Goal: Task Accomplishment & Management: Manage account settings

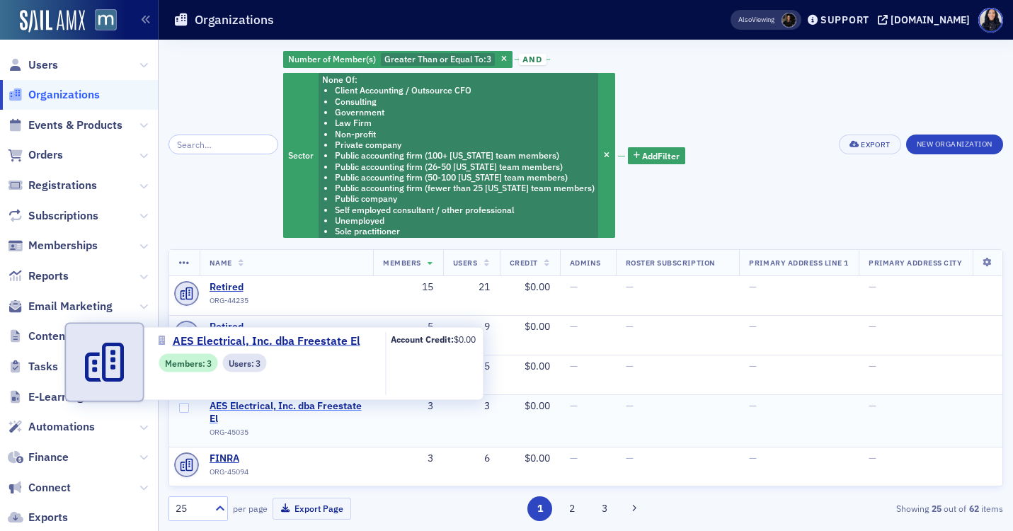
click at [253, 408] on span "AES Electrical, Inc. dba Freestate El" at bounding box center [287, 412] width 154 height 25
select select "US"
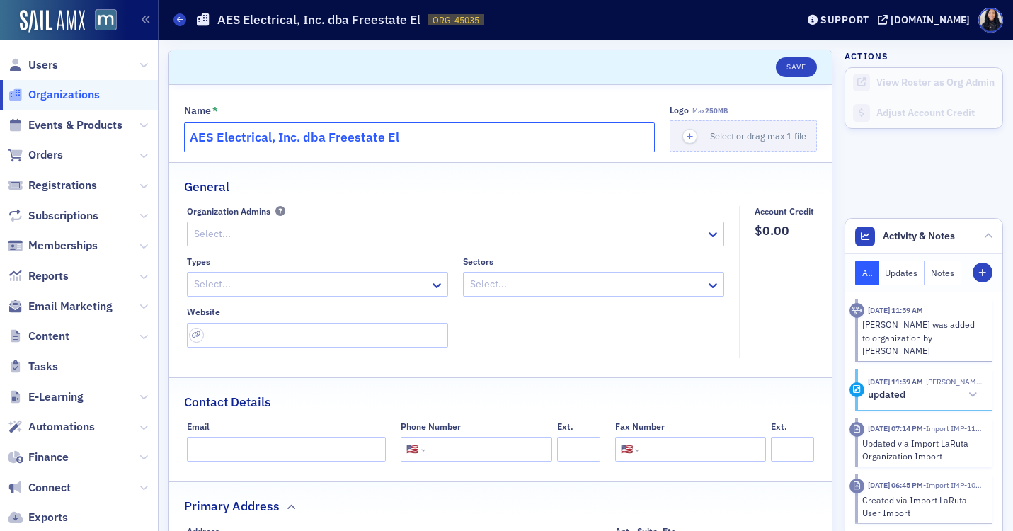
click at [353, 140] on input "AES Electrical, Inc. dba Freestate El" at bounding box center [419, 137] width 471 height 30
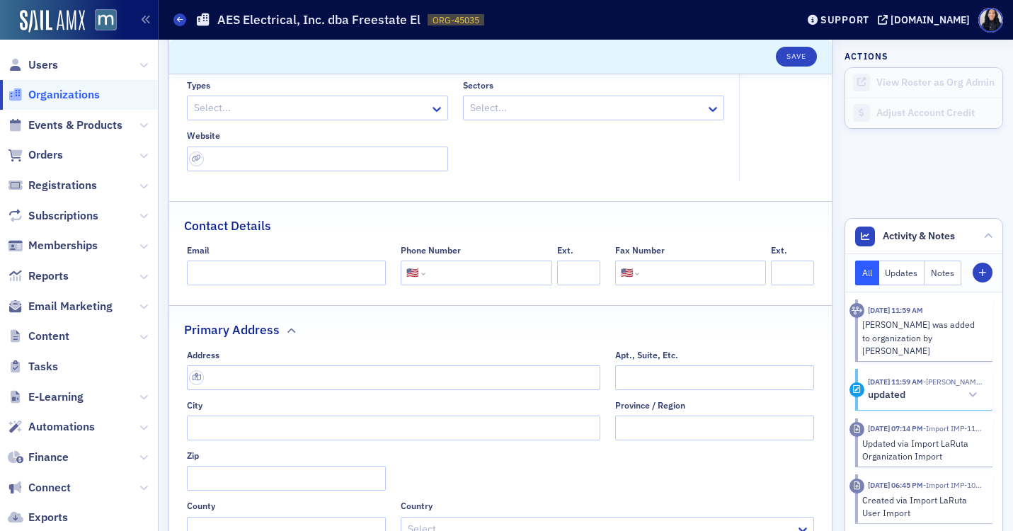
scroll to position [212, 0]
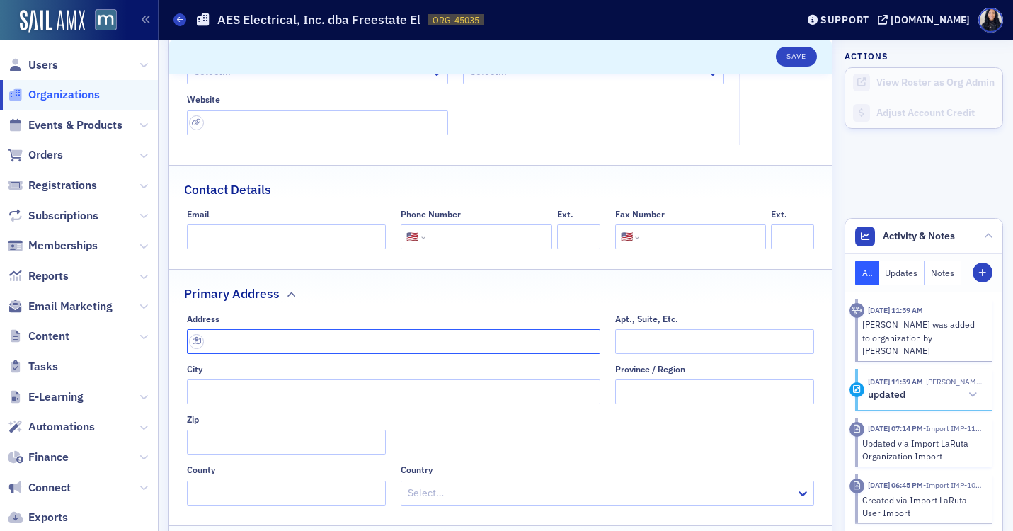
click at [261, 349] on input "text" at bounding box center [393, 341] width 413 height 25
paste input "Address:"
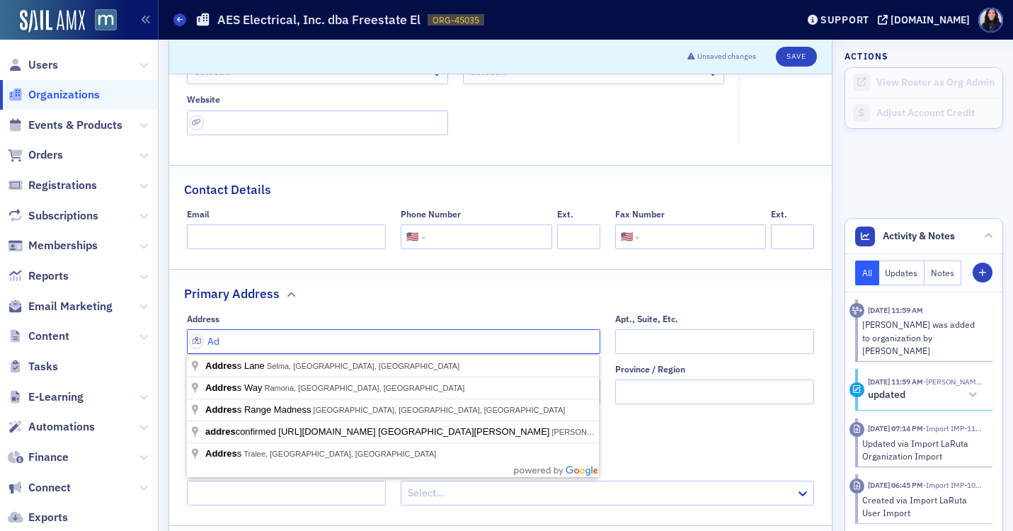
type input "A"
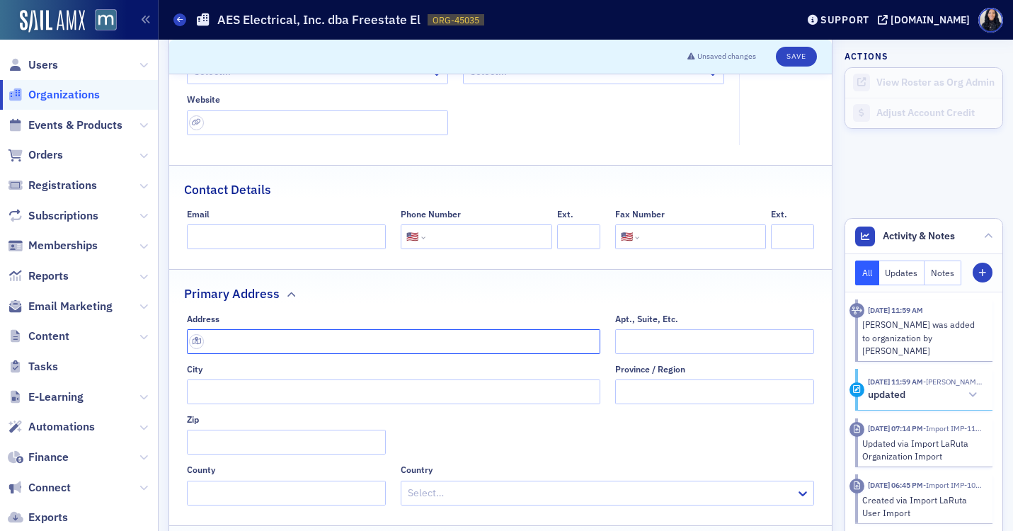
click at [252, 346] on input "text" at bounding box center [393, 341] width 413 height 25
paste input "13335 Mid Atlantic Blvd, Laurel, MD 20708"
type input "13335 Mid Atlantic Blvd"
type input "Laurel"
type input "20708-1432"
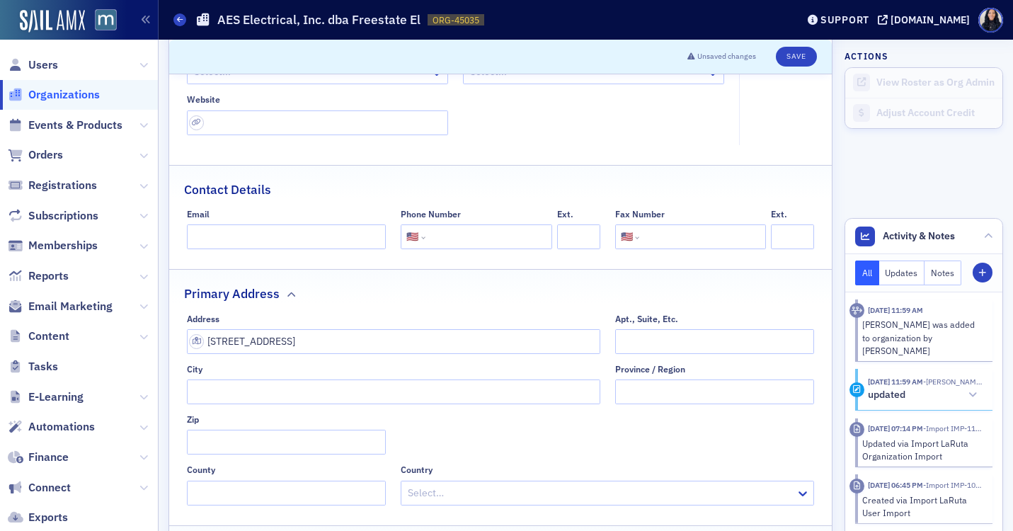
type input "Prince George's County"
click at [469, 240] on input "tel" at bounding box center [487, 236] width 118 height 25
paste input "(301) 595-0665"
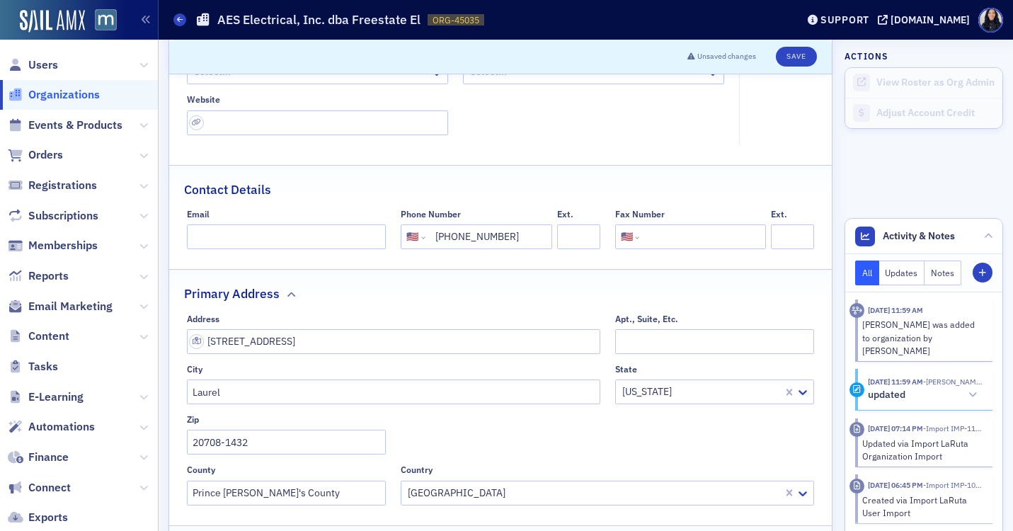
type input "(301) 595-0665"
click at [241, 122] on input "url" at bounding box center [317, 122] width 261 height 25
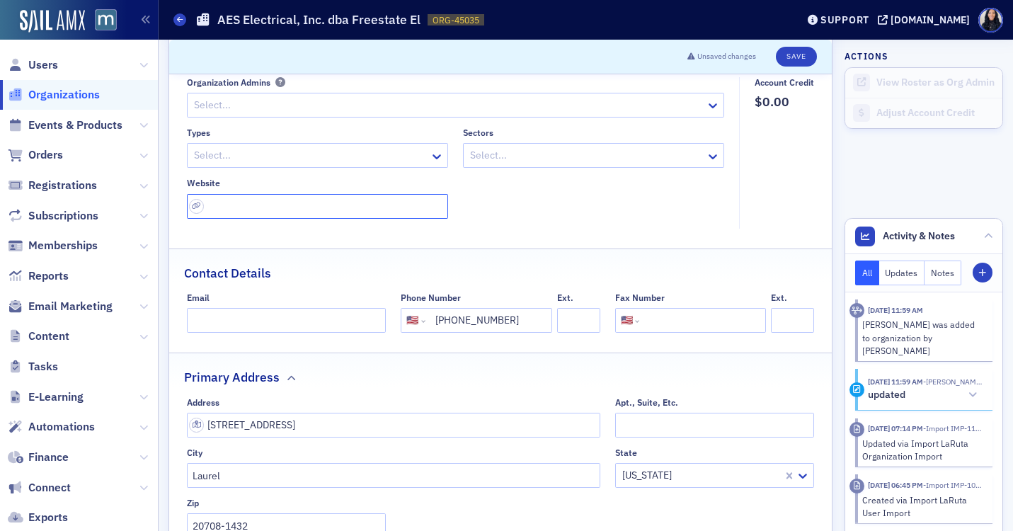
scroll to position [113, 0]
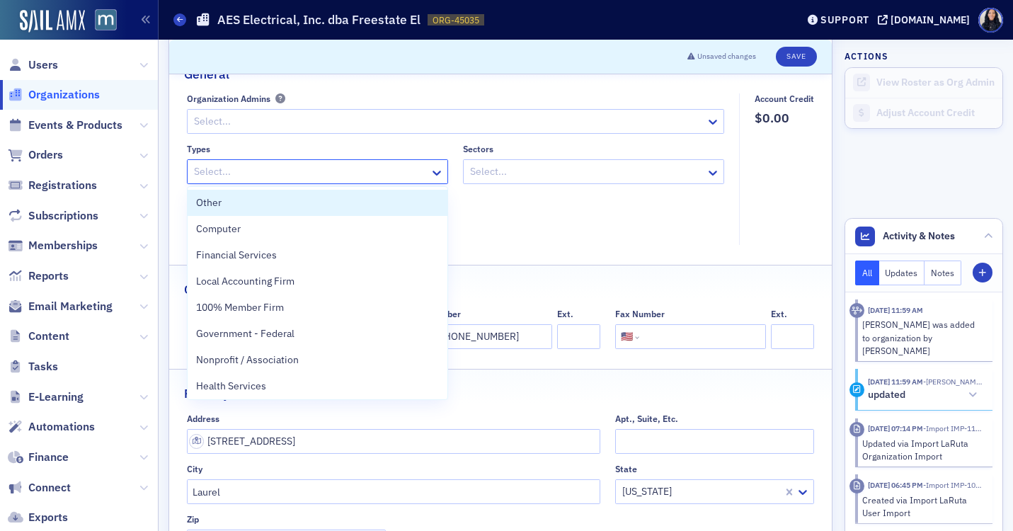
click at [222, 177] on div at bounding box center [311, 172] width 236 height 18
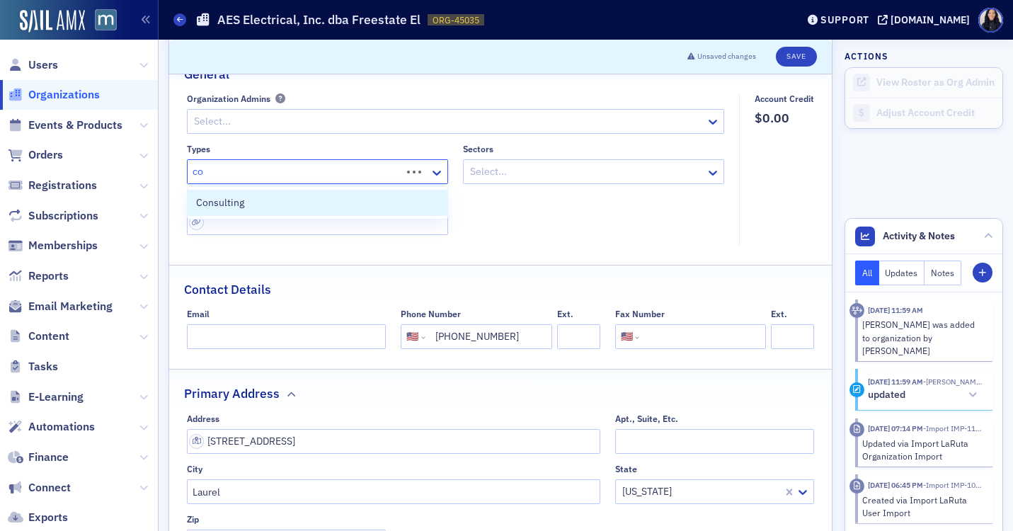
type input "c"
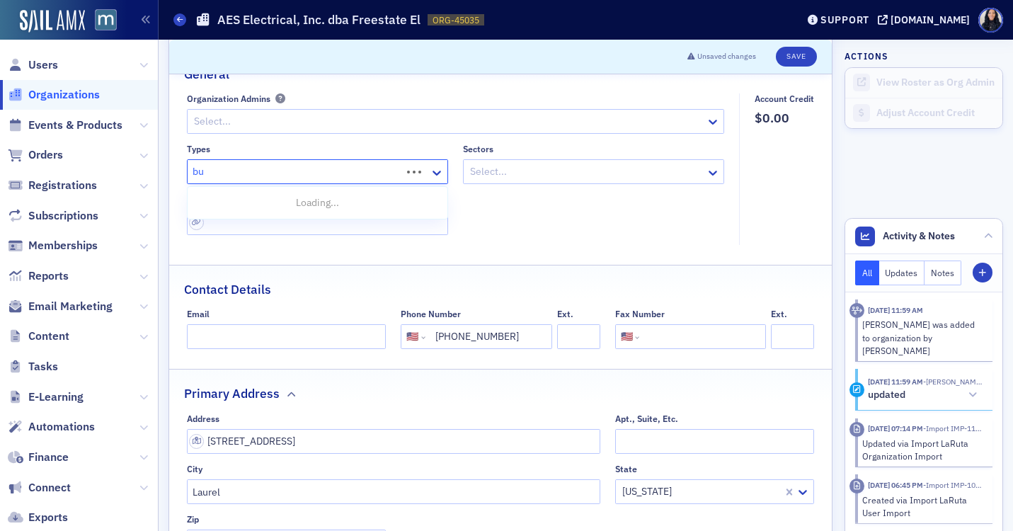
type input "bus"
click at [238, 202] on span "Business & Industry Organization" at bounding box center [270, 202] width 149 height 15
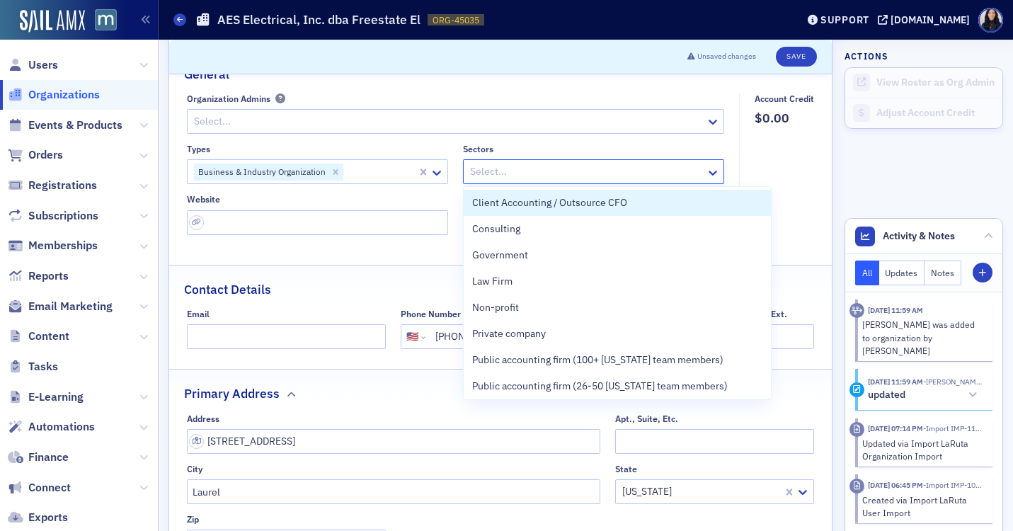
click at [519, 173] on div at bounding box center [587, 172] width 236 height 18
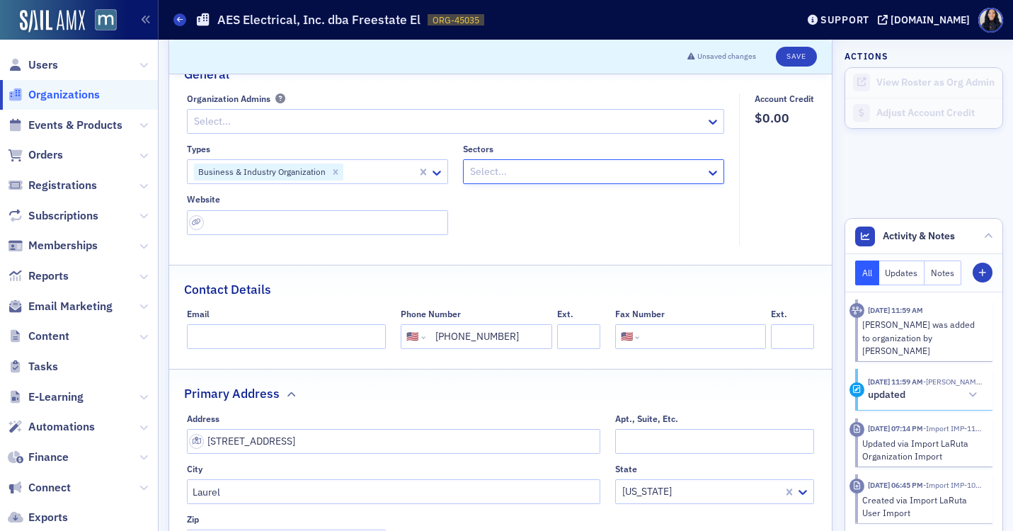
click at [680, 169] on div at bounding box center [587, 172] width 236 height 18
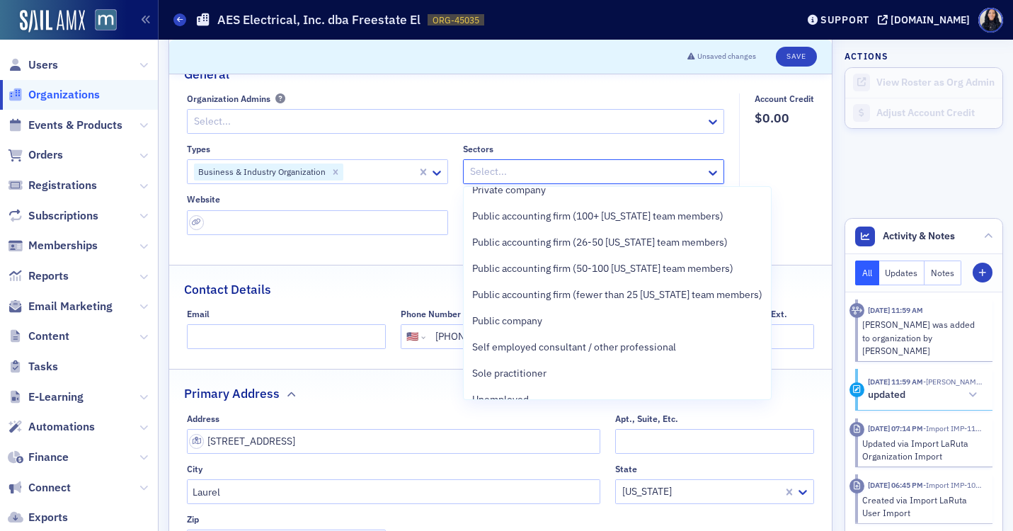
scroll to position [160, 0]
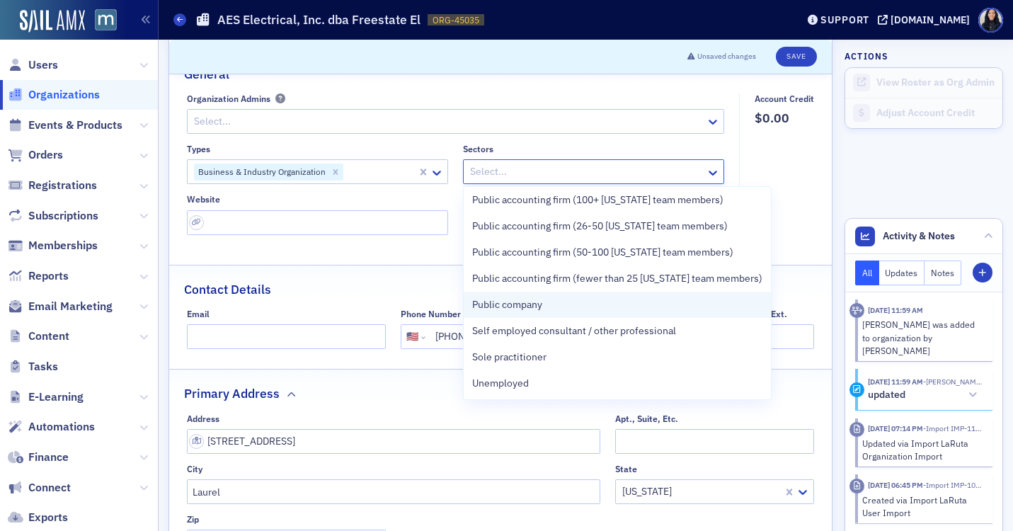
click at [611, 310] on div "Public company" at bounding box center [617, 304] width 290 height 15
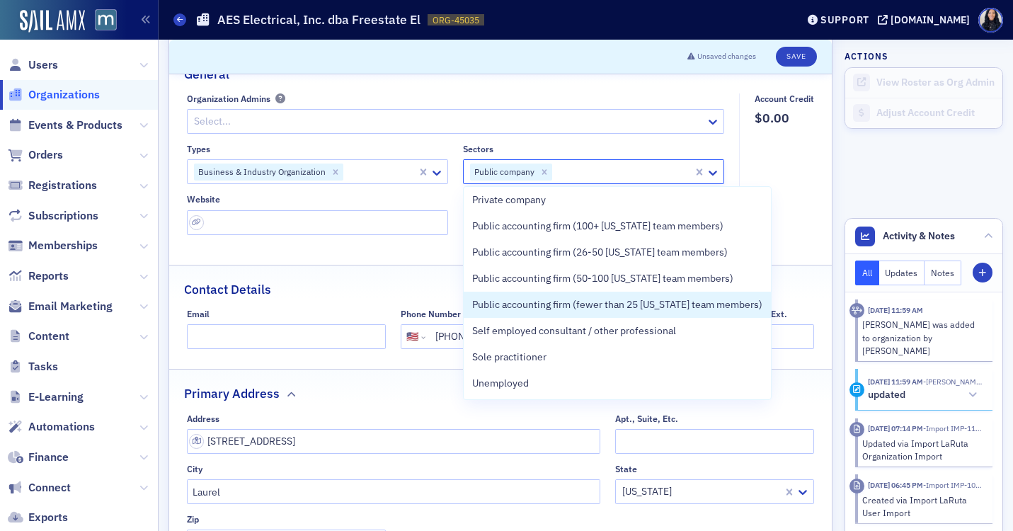
scroll to position [134, 0]
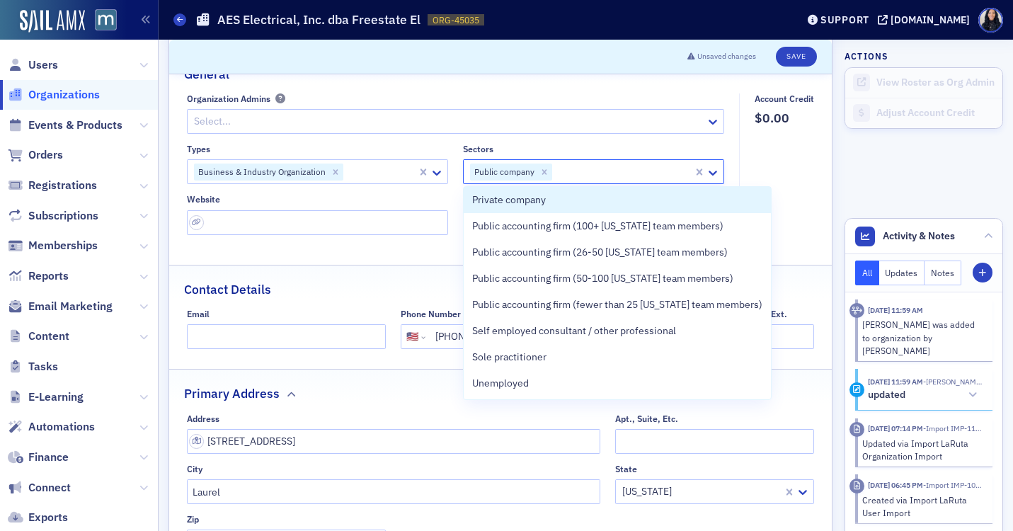
click at [768, 151] on fieldset "Account Credit $0.00" at bounding box center [780, 168] width 83 height 151
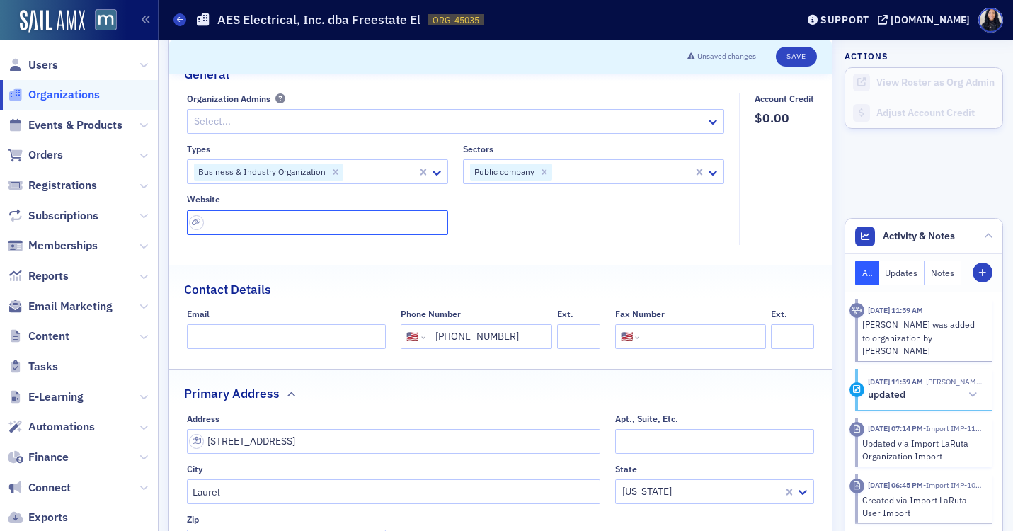
click at [254, 223] on input "url" at bounding box center [317, 222] width 261 height 25
paste input "https://www.freestateelectric.com/"
type input "https://www.freestateelectric.com/"
click at [522, 263] on div "Name * AES Electrical, Inc. dba Freestate El Logo Max 250MB Select or drag max …" at bounding box center [500, 394] width 663 height 844
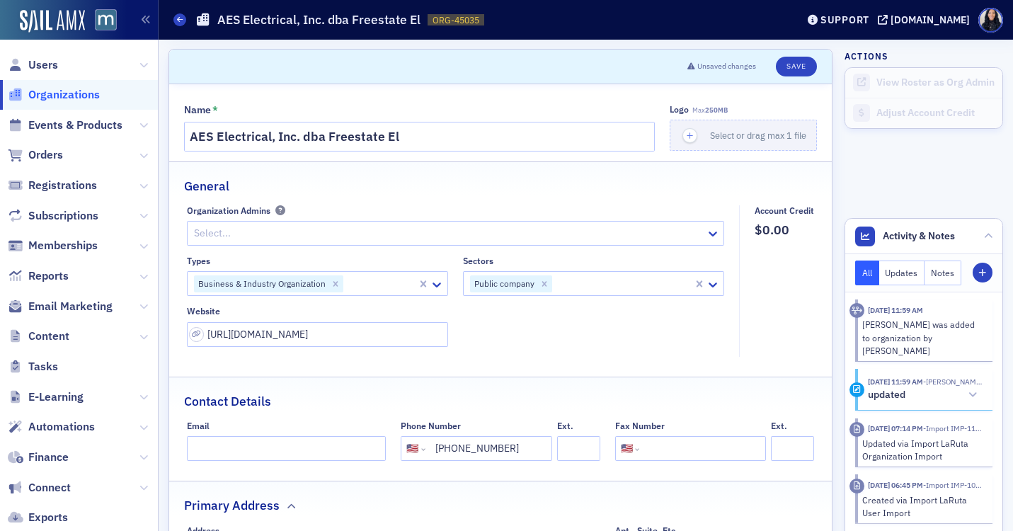
scroll to position [0, 0]
click at [793, 64] on button "Save" at bounding box center [796, 67] width 40 height 20
select select "US"
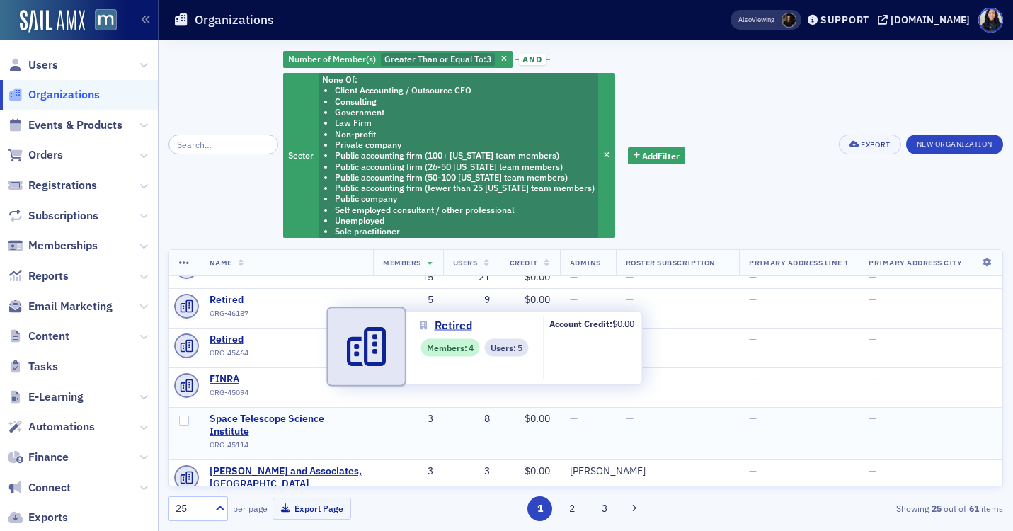
scroll to position [33, 0]
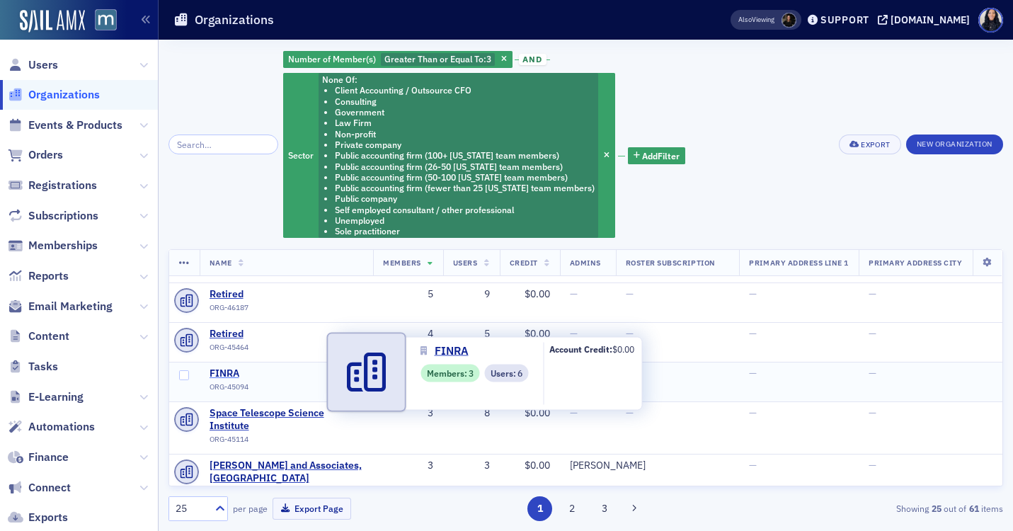
click at [224, 375] on span "FINRA" at bounding box center [274, 373] width 129 height 13
select select "US"
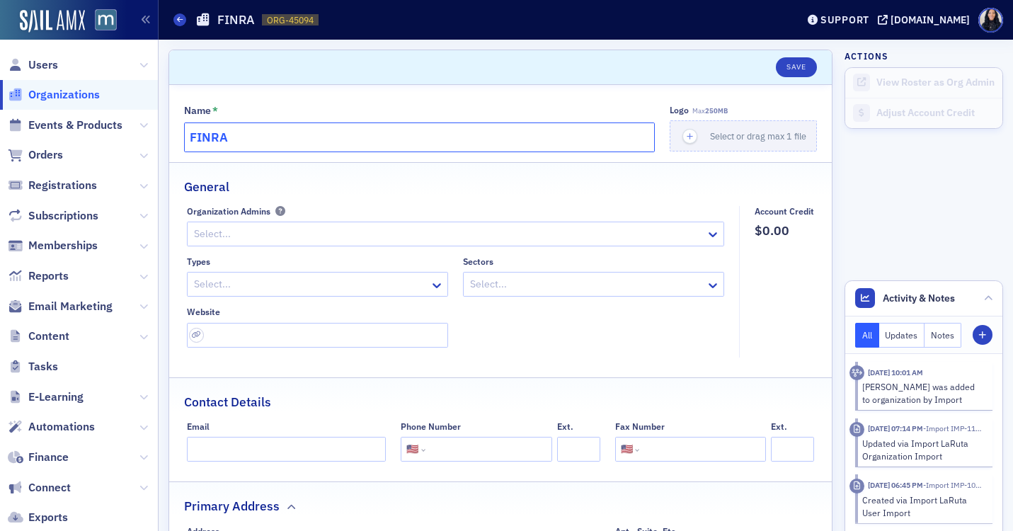
click at [263, 139] on input "FINRA" at bounding box center [419, 137] width 471 height 30
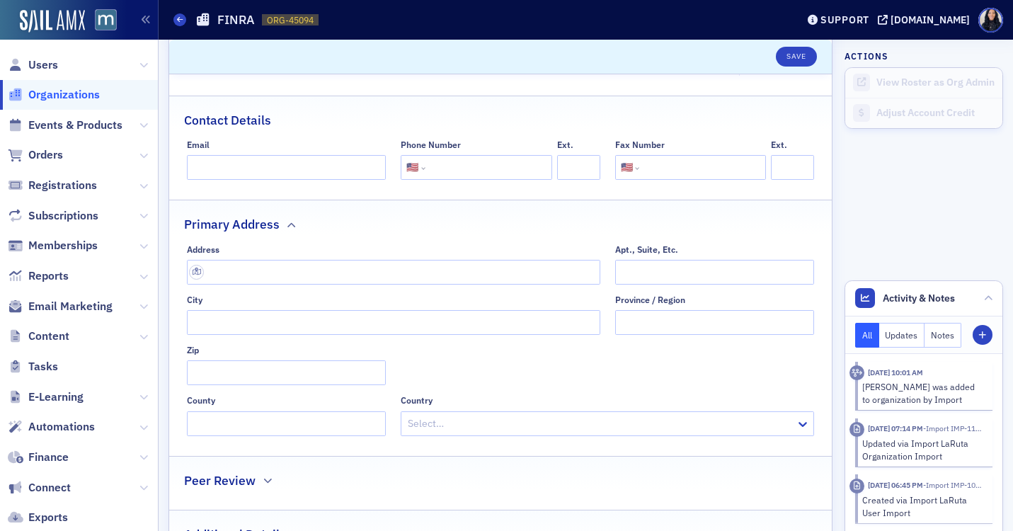
scroll to position [308, 0]
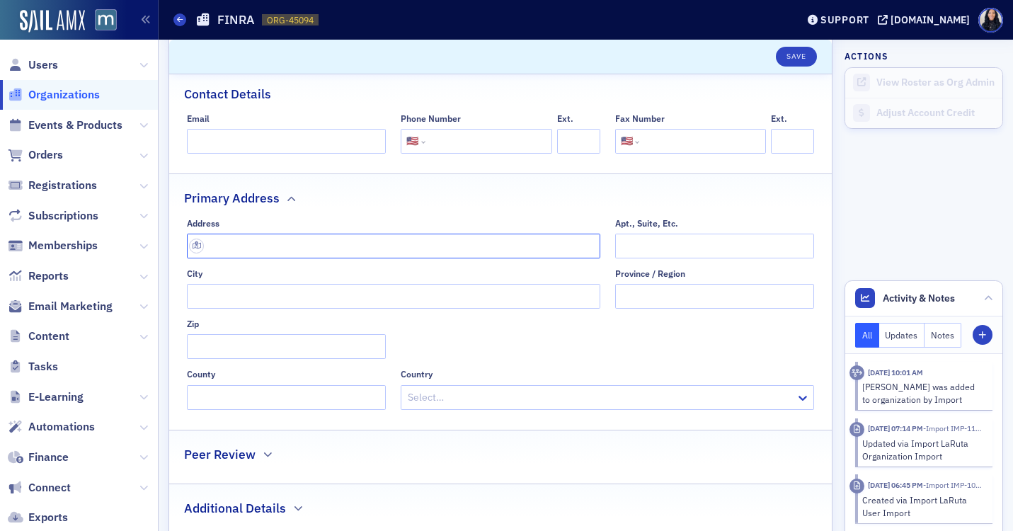
click at [275, 248] on input "text" at bounding box center [393, 246] width 413 height 25
paste input "[STREET_ADDRESS]"
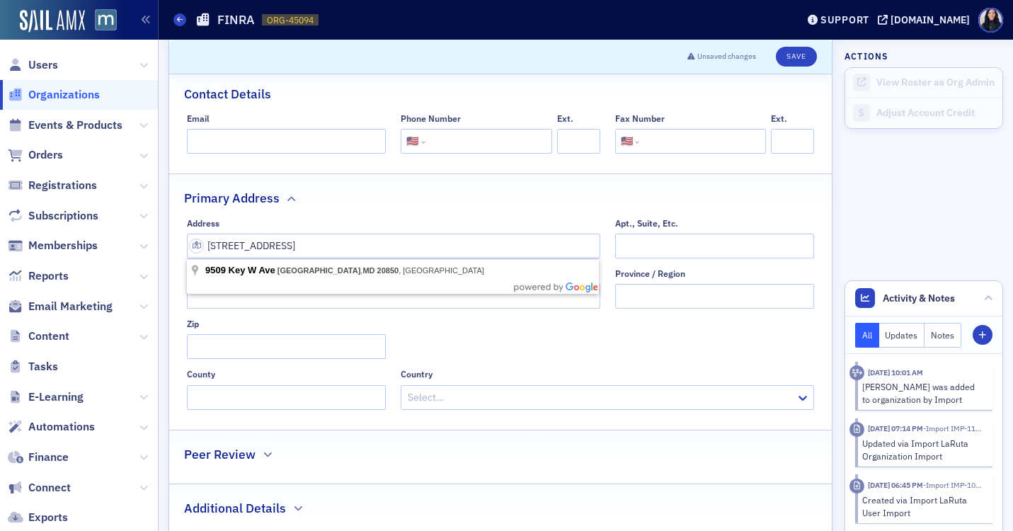
type input "[STREET_ADDRESS]"
type input "[GEOGRAPHIC_DATA]"
type input "20850-3329"
type input "[GEOGRAPHIC_DATA]"
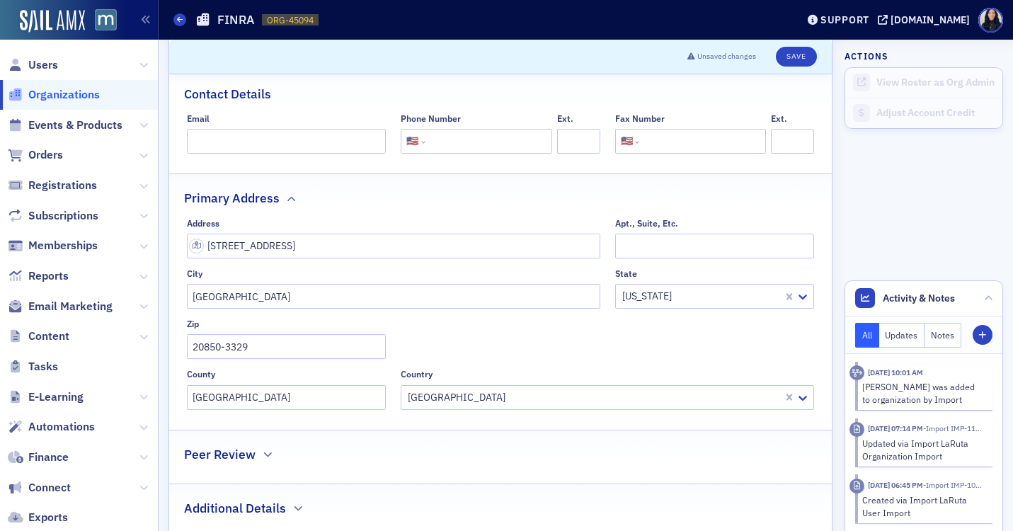
click at [474, 143] on input "tel" at bounding box center [487, 141] width 118 height 25
paste input "[PHONE_NUMBER]"
type input "[PHONE_NUMBER]"
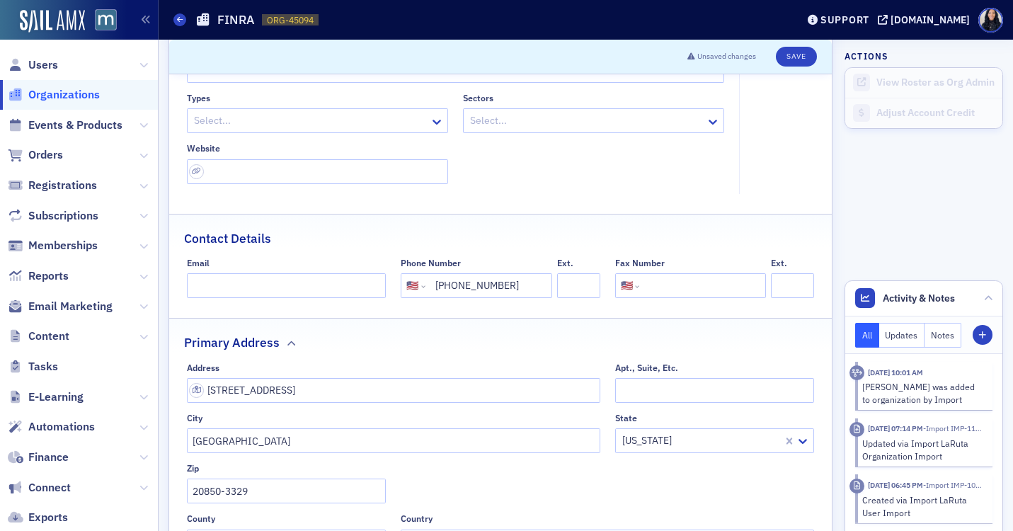
scroll to position [150, 0]
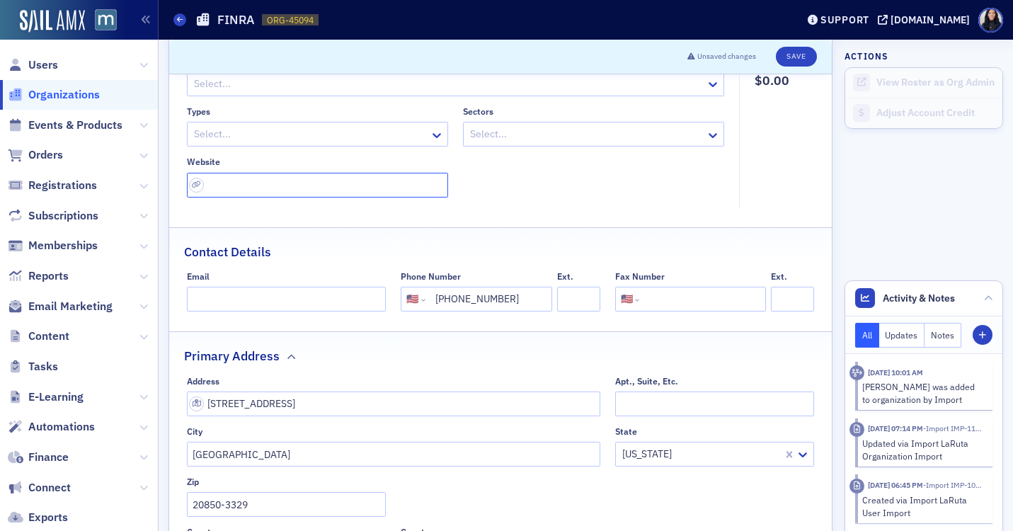
click at [293, 188] on input "url" at bounding box center [317, 185] width 261 height 25
paste input "[URL][DOMAIN_NAME]"
type input "[URL][DOMAIN_NAME]"
click at [567, 191] on div "Types Select... Sectors Select... Website https://www.finra.org/" at bounding box center [456, 151] width 538 height 91
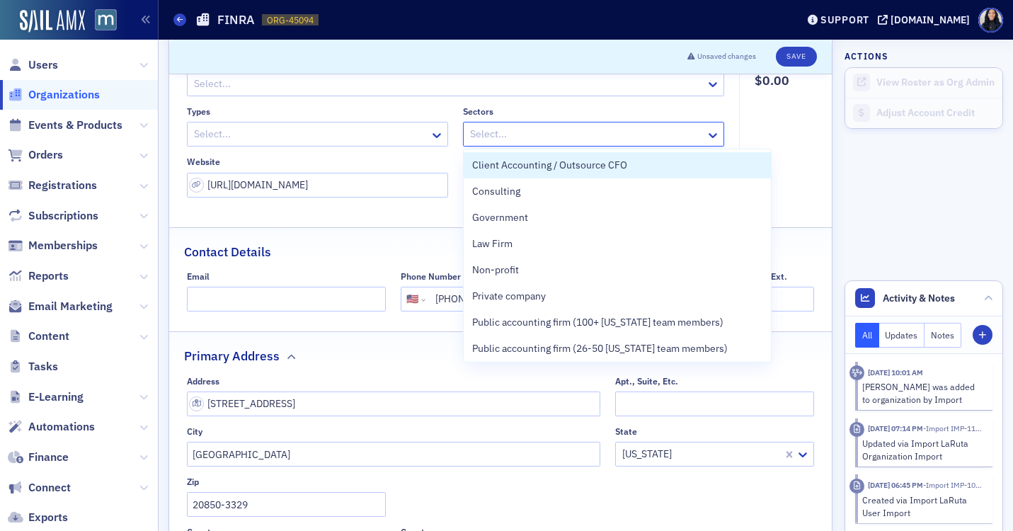
click at [612, 135] on div at bounding box center [587, 134] width 236 height 18
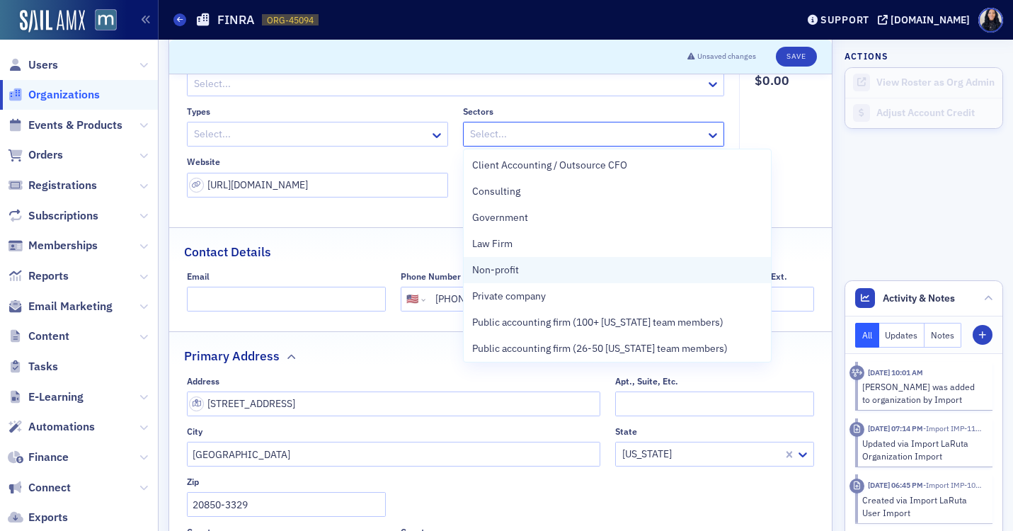
click at [511, 274] on span "Non-profit" at bounding box center [495, 270] width 47 height 15
click at [534, 266] on span "Private company" at bounding box center [509, 270] width 74 height 15
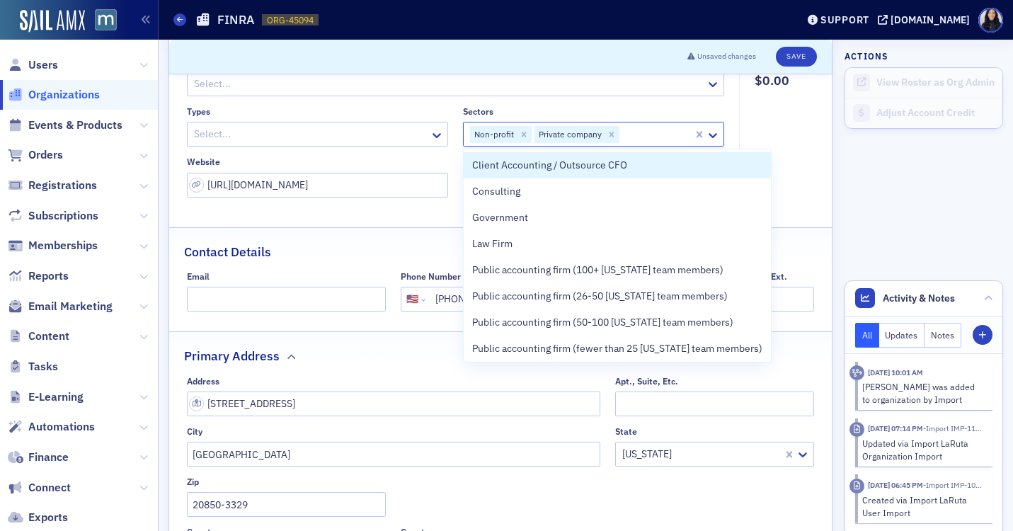
click at [797, 129] on fieldset "Account Credit $0.00" at bounding box center [780, 131] width 83 height 151
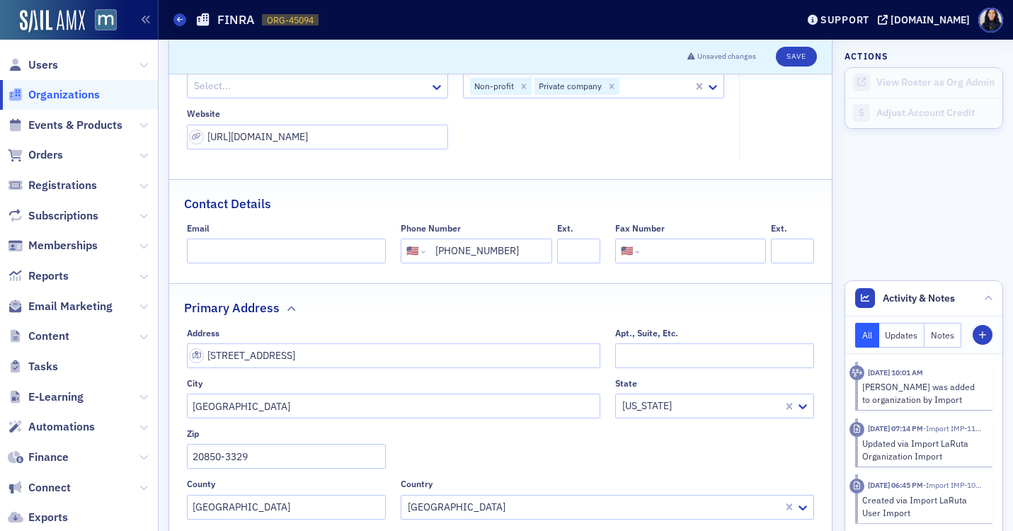
scroll to position [0, 0]
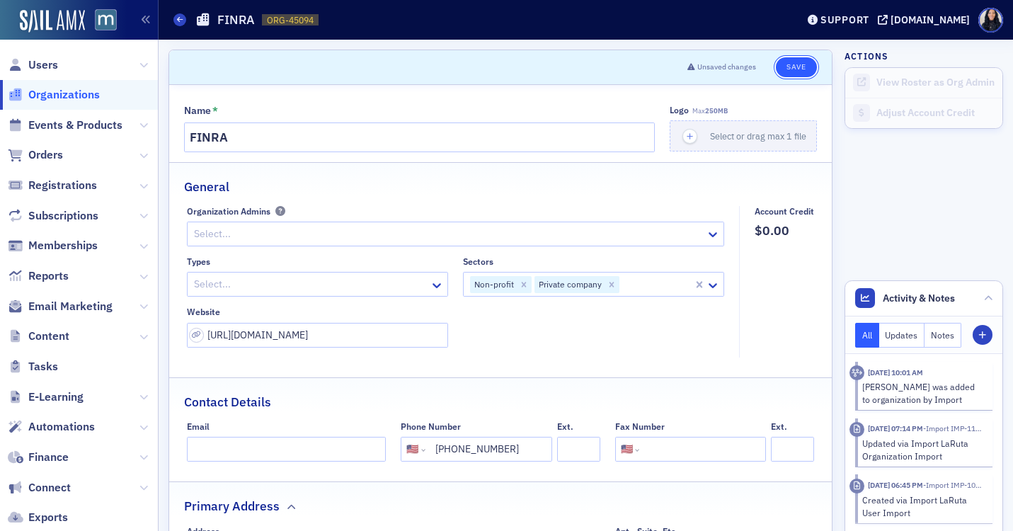
click at [794, 64] on button "Save" at bounding box center [796, 67] width 40 height 20
select select "US"
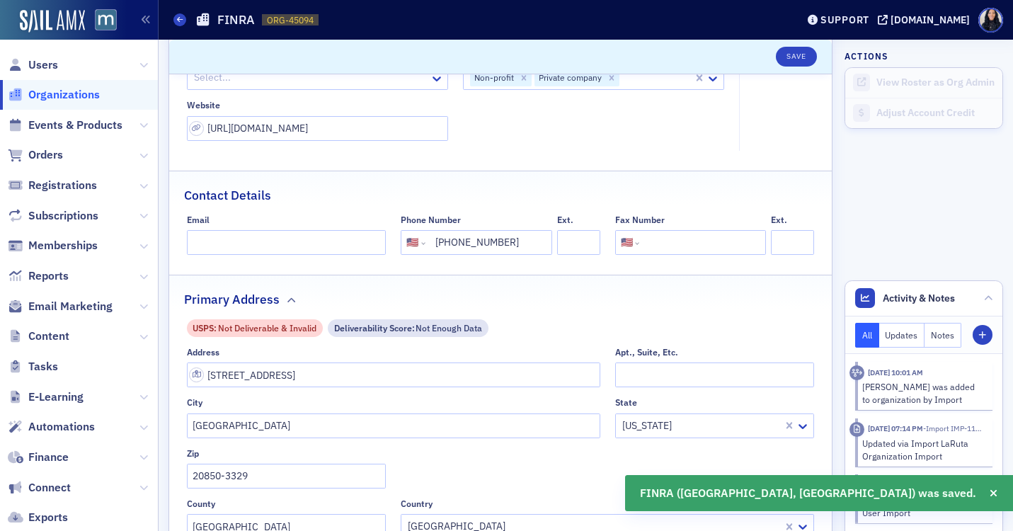
scroll to position [207, 0]
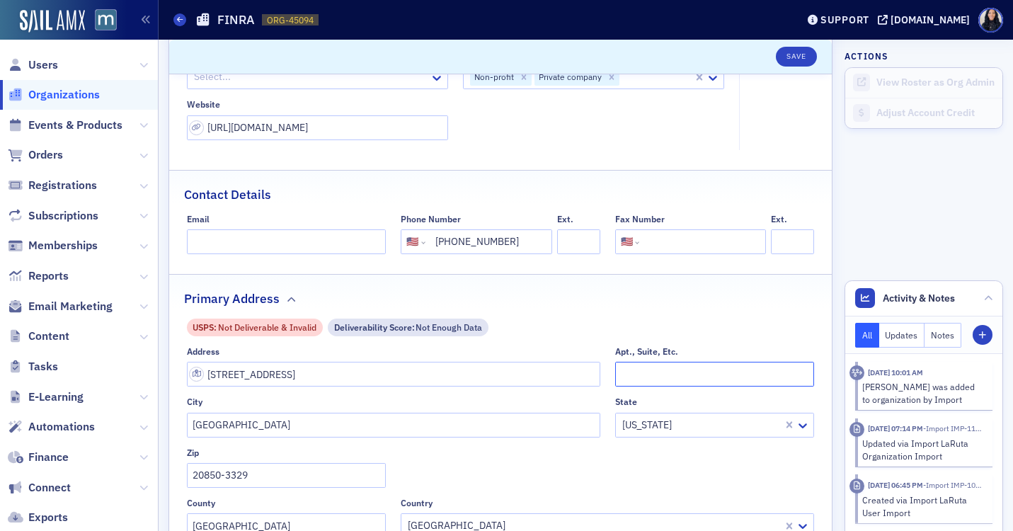
click at [631, 370] on input "Apt., Suite, Etc." at bounding box center [715, 374] width 200 height 25
type input "Suite 800"
click at [799, 51] on button "Save" at bounding box center [796, 57] width 40 height 20
select select "US"
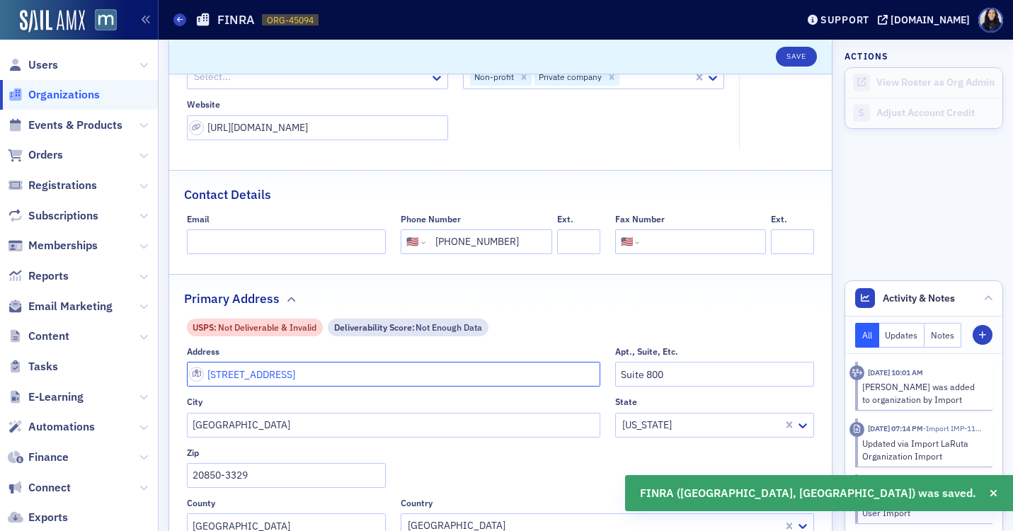
click at [379, 379] on input "9509 Key W Ave" at bounding box center [393, 374] width 413 height 25
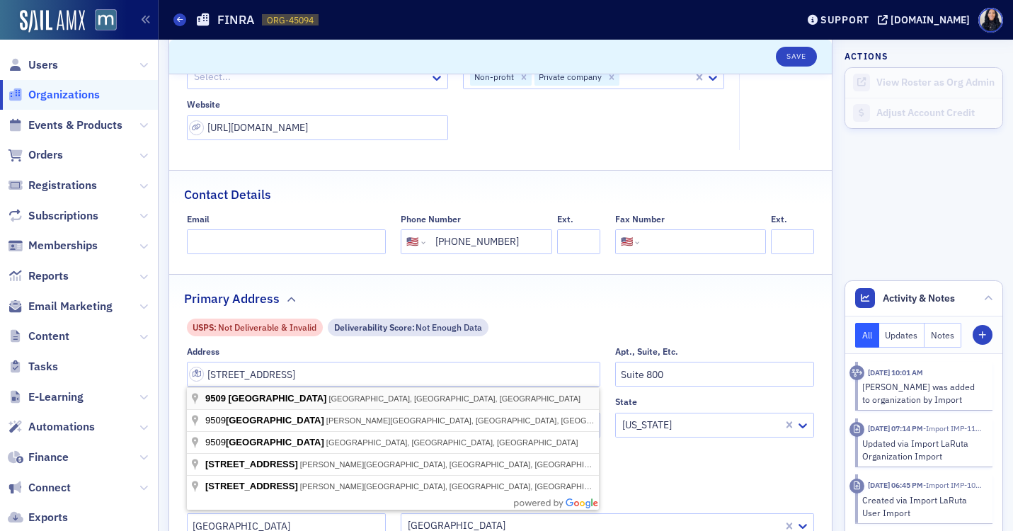
type input "9509 Key W Ave"
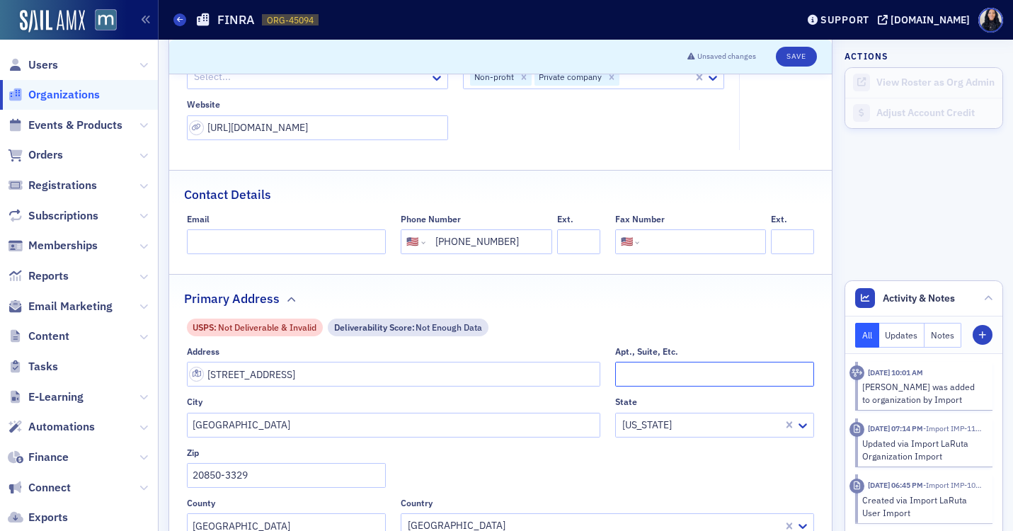
click at [628, 370] on input "Apt., Suite, Etc." at bounding box center [715, 374] width 200 height 25
type input "Suite 800"
click at [796, 59] on button "Save" at bounding box center [796, 57] width 40 height 20
select select "US"
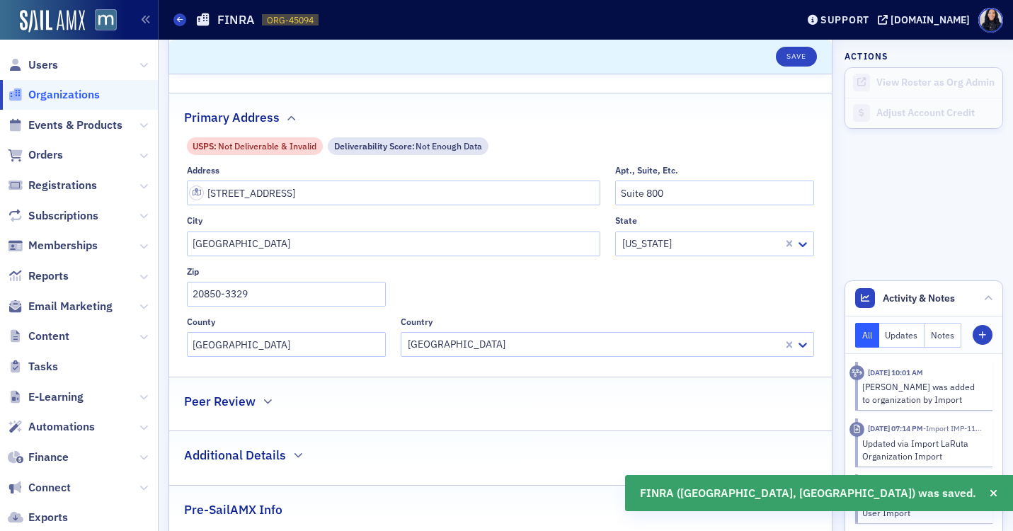
scroll to position [412, 0]
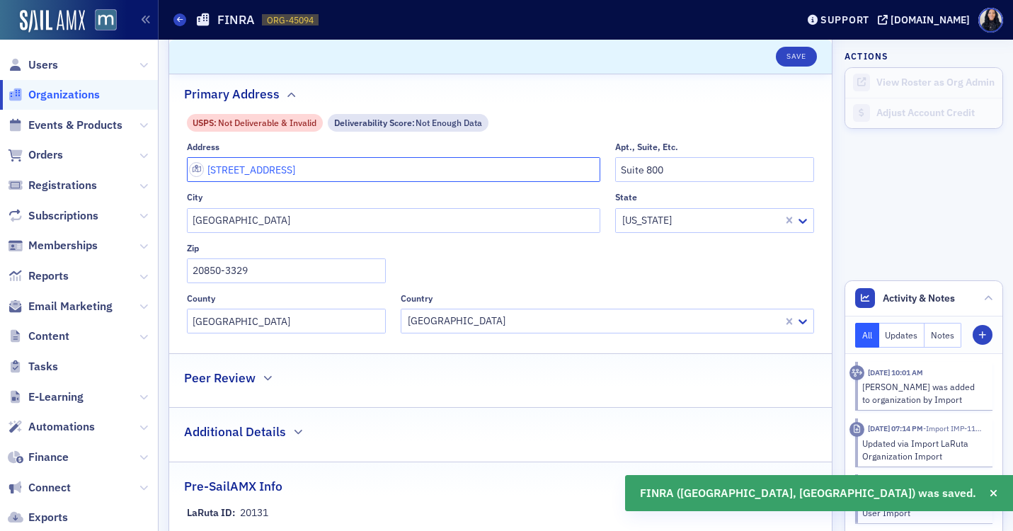
click at [554, 174] on input "9509 Key W Ave" at bounding box center [393, 169] width 413 height 25
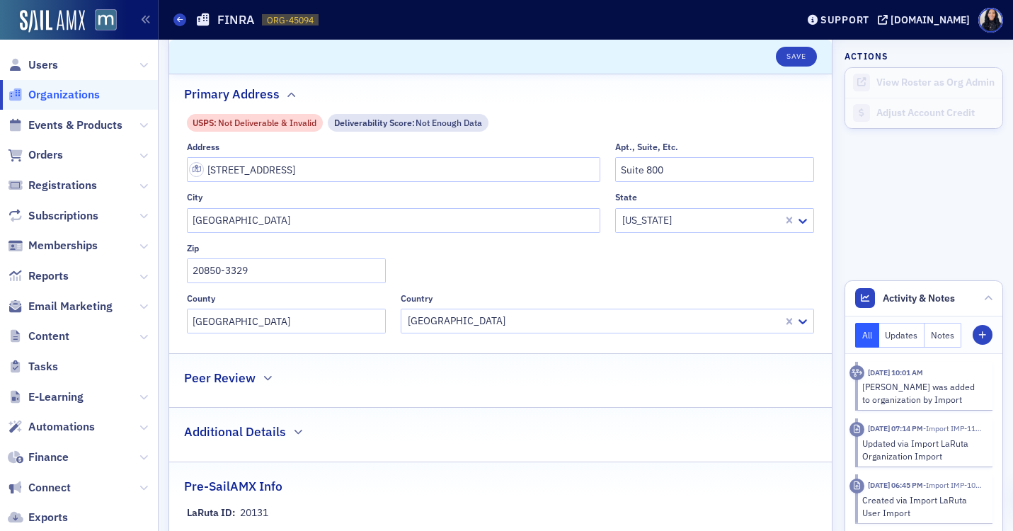
type input "9509 Key W Ave"
click at [642, 174] on input "Apt., Suite, Etc." at bounding box center [715, 169] width 200 height 25
click at [471, 174] on input "9509 Key W Ave" at bounding box center [393, 169] width 413 height 25
type input "Key West Avenue"
type input "Hamilton"
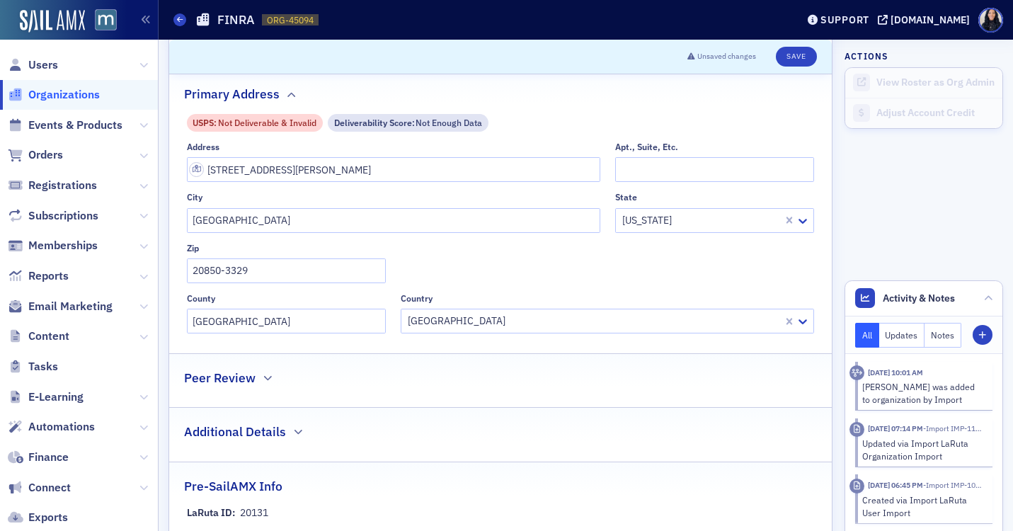
type input "08330"
type input "Atlantic County"
click at [340, 174] on input "Key West Avenue" at bounding box center [393, 169] width 413 height 25
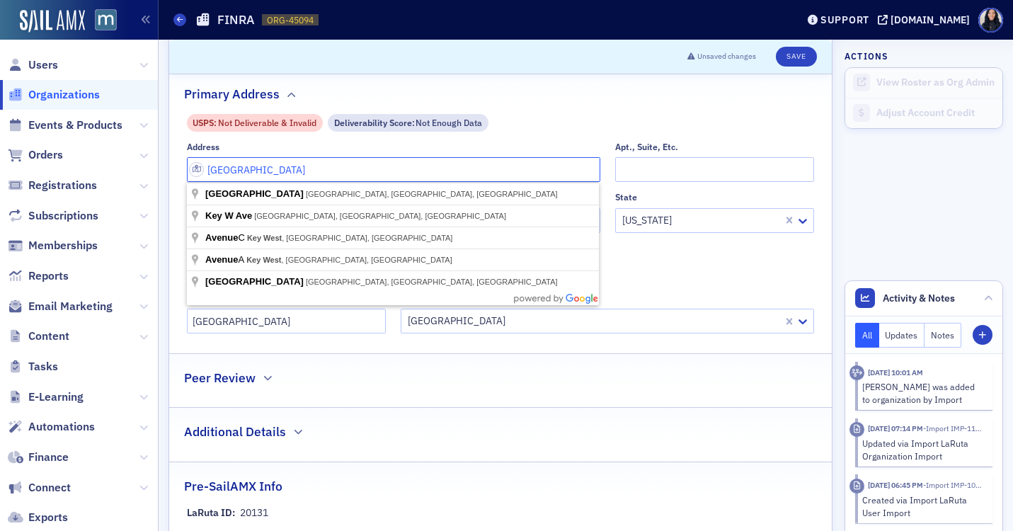
click at [357, 170] on input "Key West Avenue" at bounding box center [393, 169] width 413 height 25
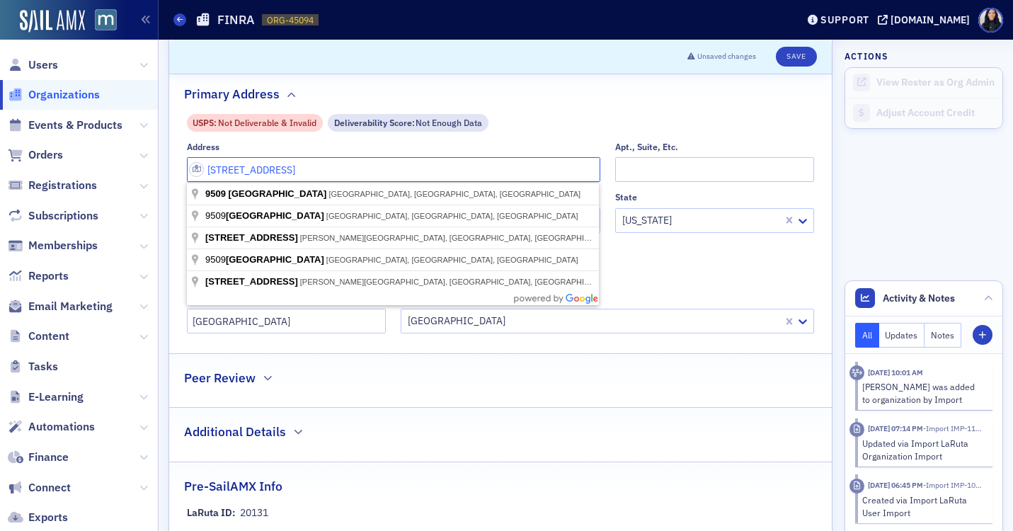
type input "9509 Key West Avenue"
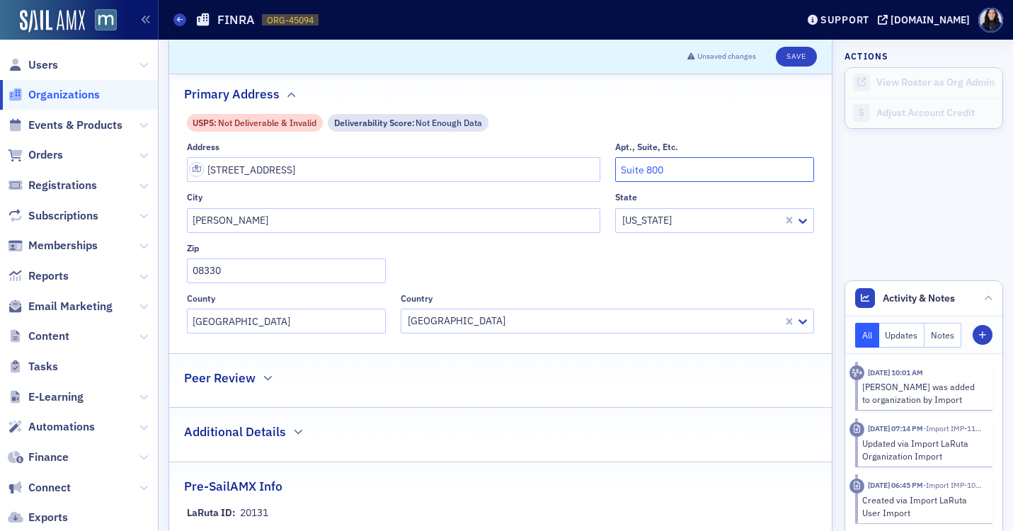
type input "Suite 800"
type input "Rockville"
type input "m"
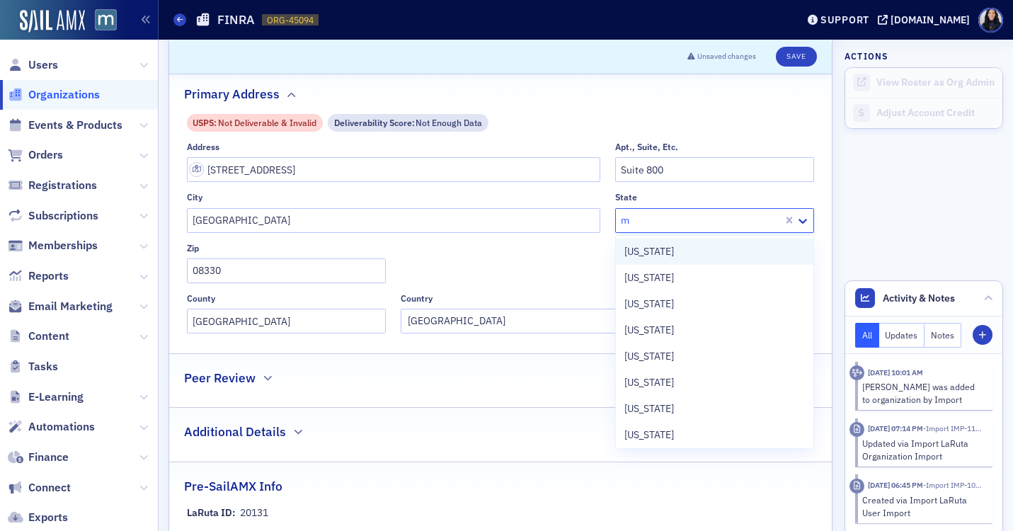
click at [685, 250] on div "[US_STATE]" at bounding box center [714, 251] width 181 height 15
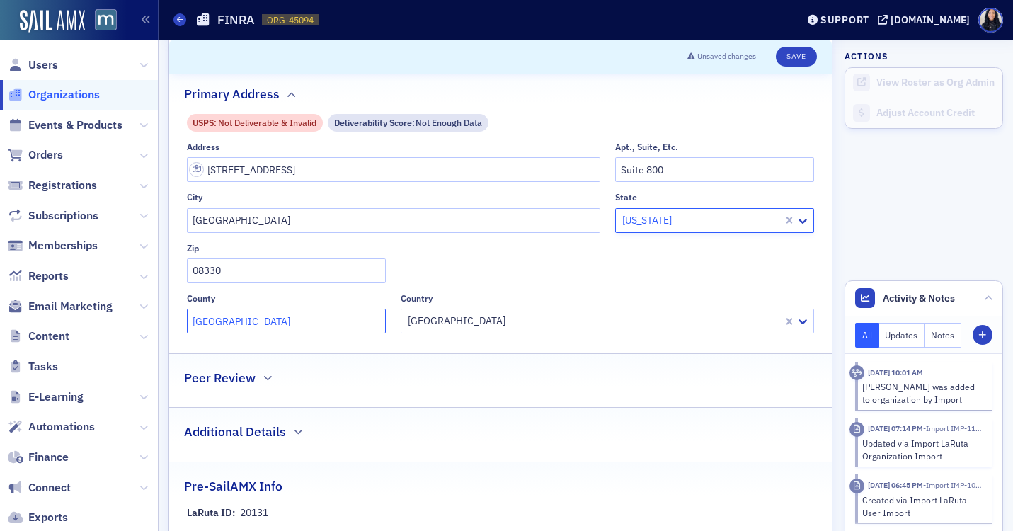
click at [336, 316] on input "Atlantic County" at bounding box center [287, 321] width 200 height 25
type input "\"
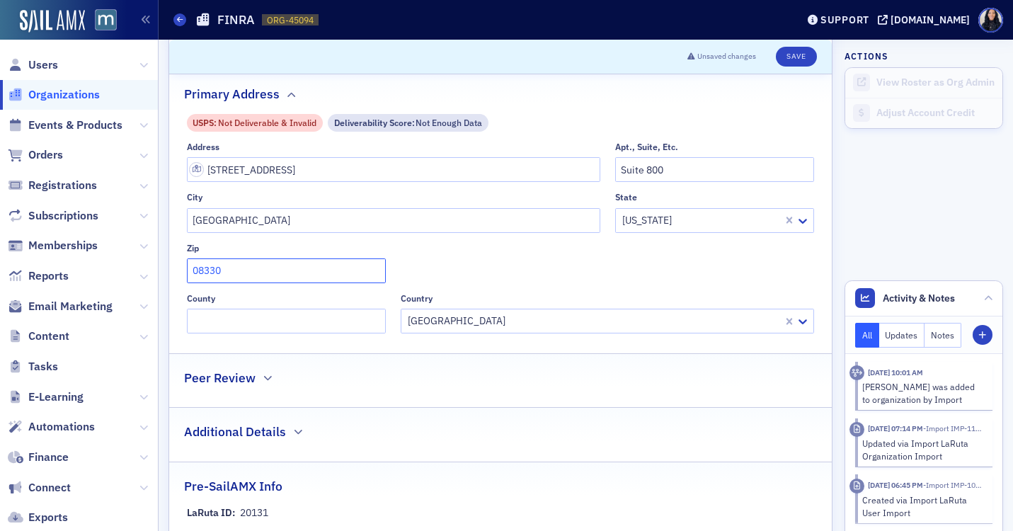
click at [241, 271] on input "08330" at bounding box center [287, 270] width 200 height 25
type input "20850"
click at [786, 62] on button "Save" at bounding box center [796, 57] width 40 height 20
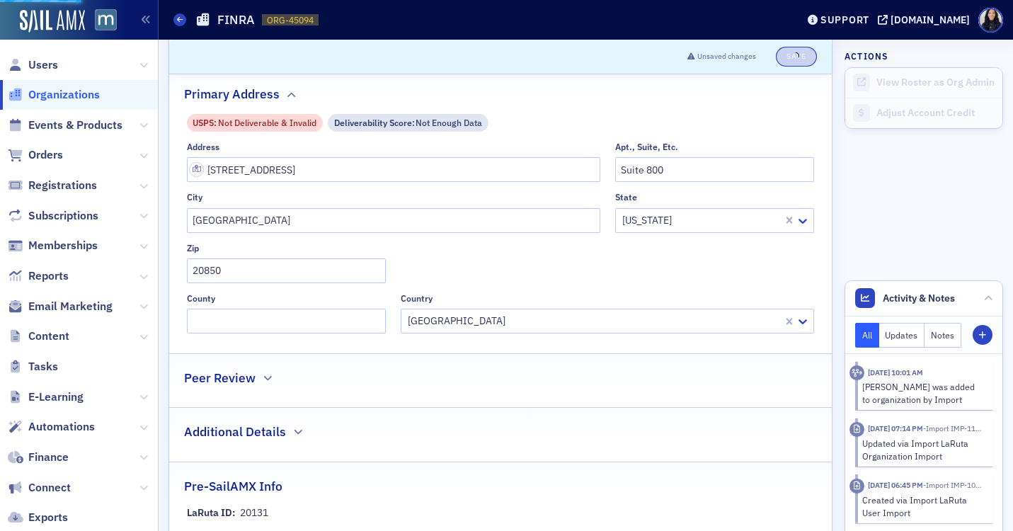
select select "US"
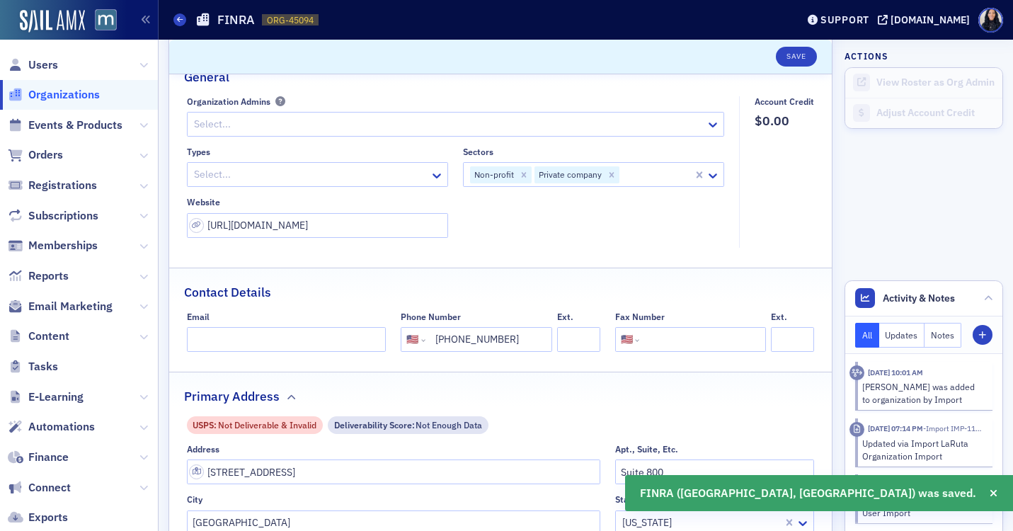
scroll to position [0, 0]
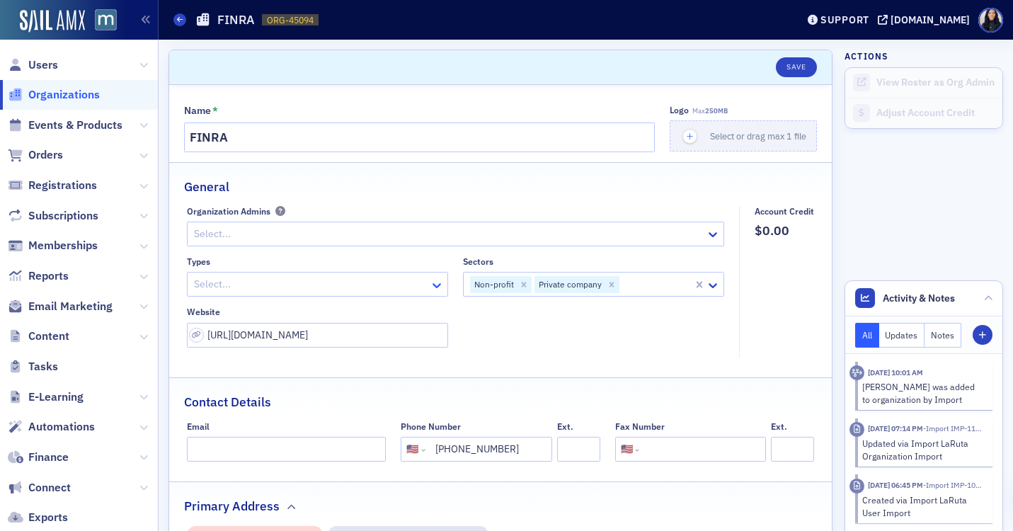
click at [437, 287] on icon at bounding box center [437, 285] width 14 height 14
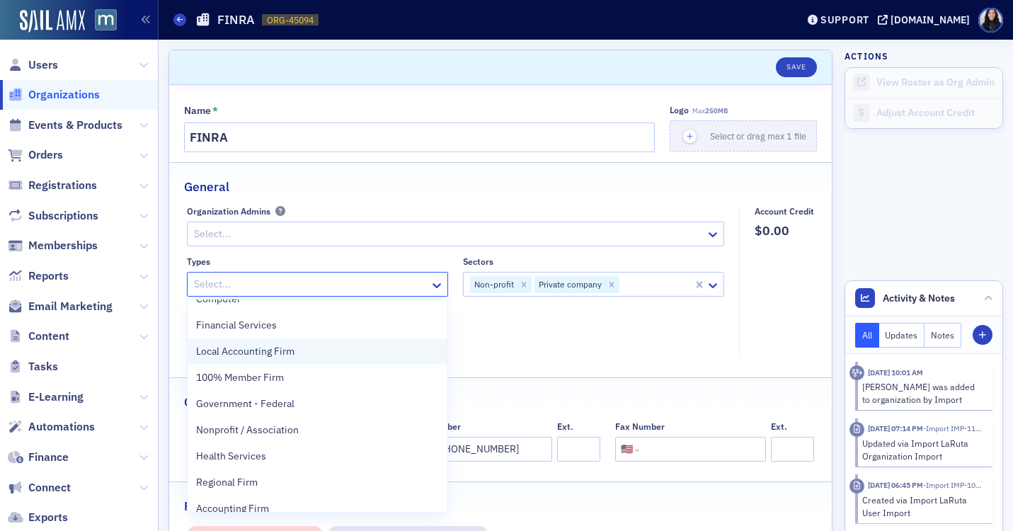
scroll to position [44, 0]
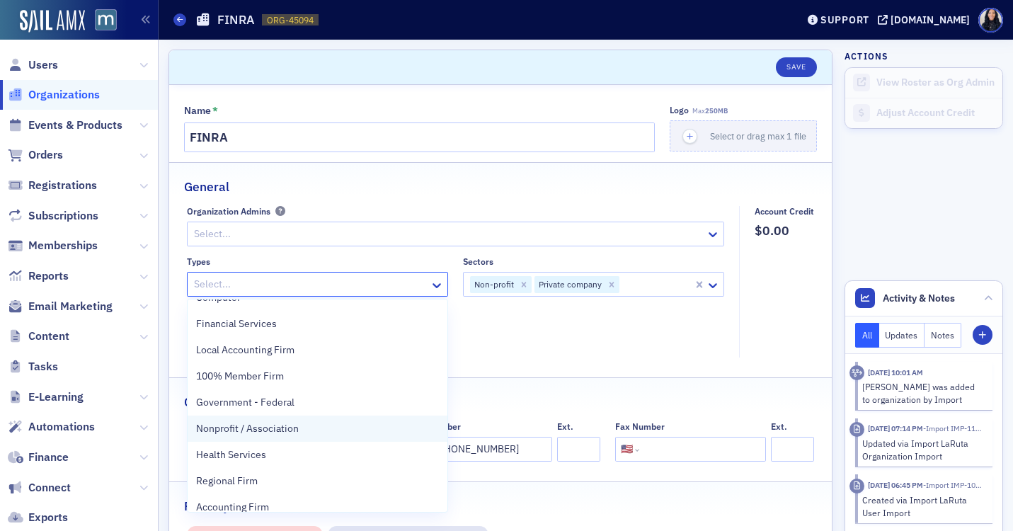
click at [324, 435] on div "Nonprofit / Association" at bounding box center [317, 428] width 243 height 15
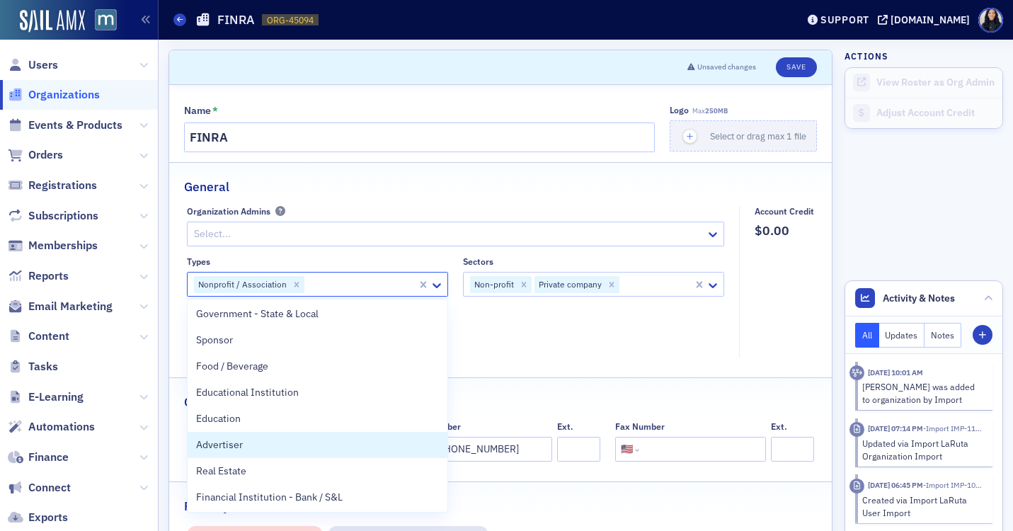
scroll to position [498, 0]
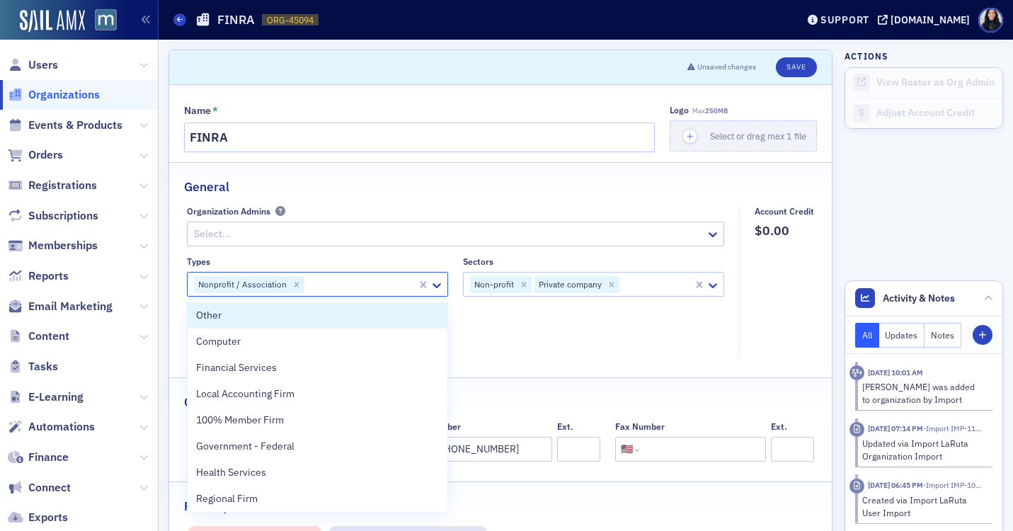
click at [382, 282] on div at bounding box center [361, 284] width 110 height 18
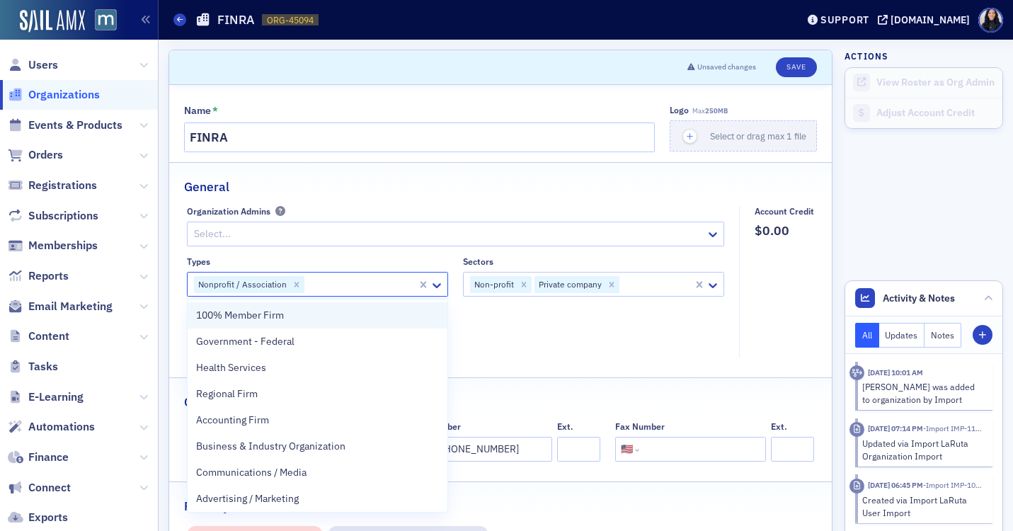
scroll to position [113, 0]
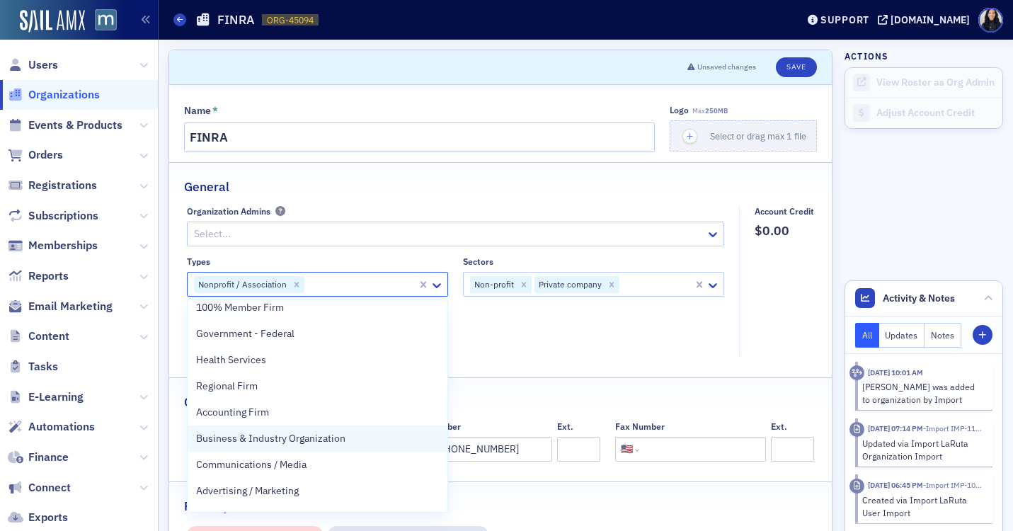
click at [311, 442] on span "Business & Industry Organization" at bounding box center [270, 438] width 149 height 15
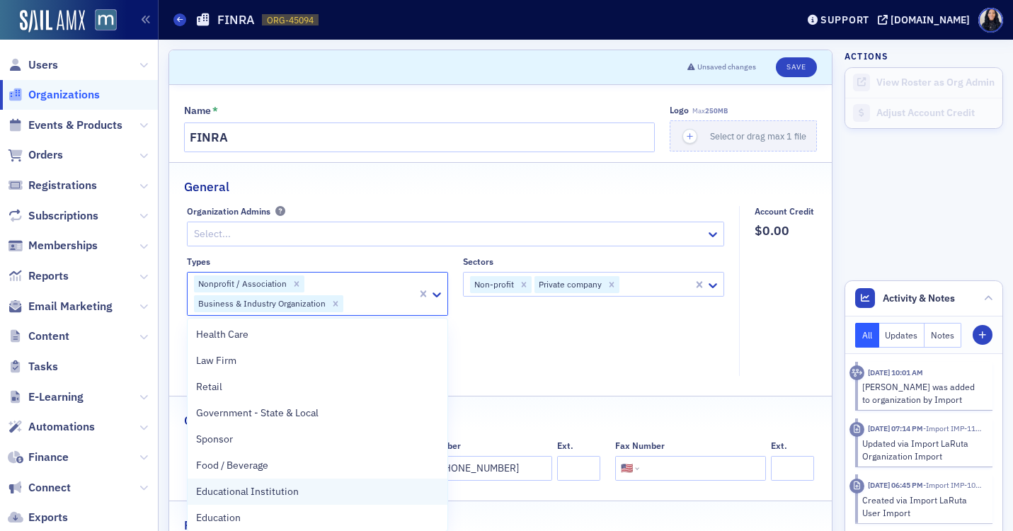
scroll to position [263, 0]
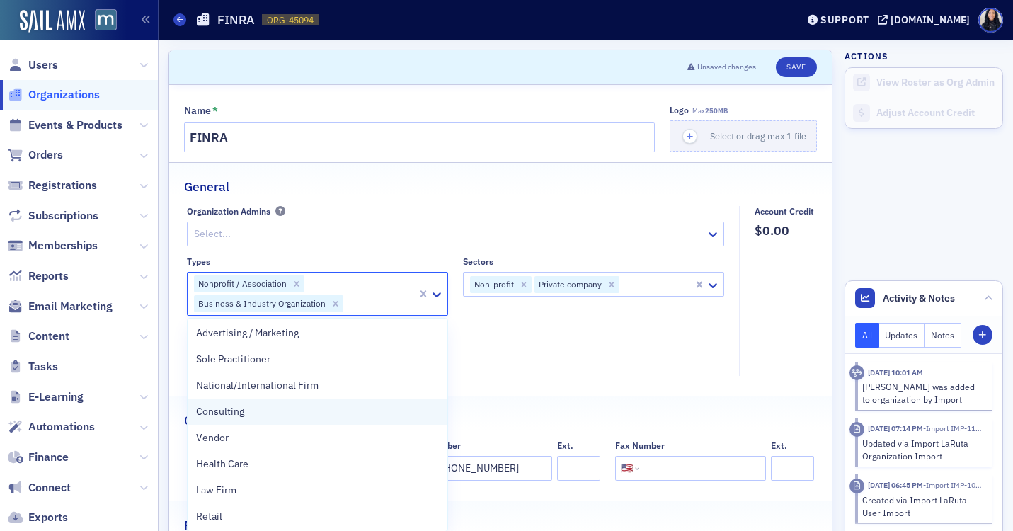
click at [336, 419] on div "Consulting" at bounding box center [318, 412] width 260 height 26
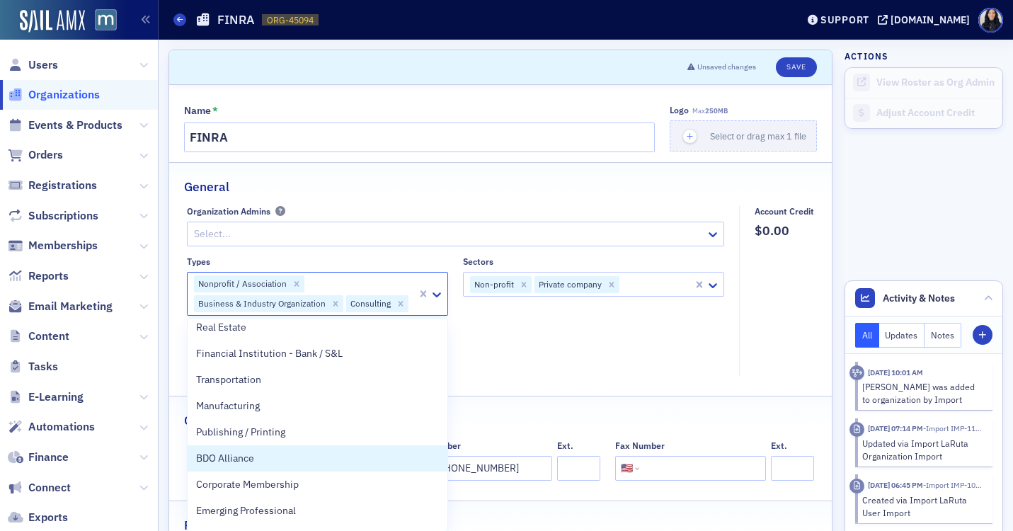
scroll to position [658, 0]
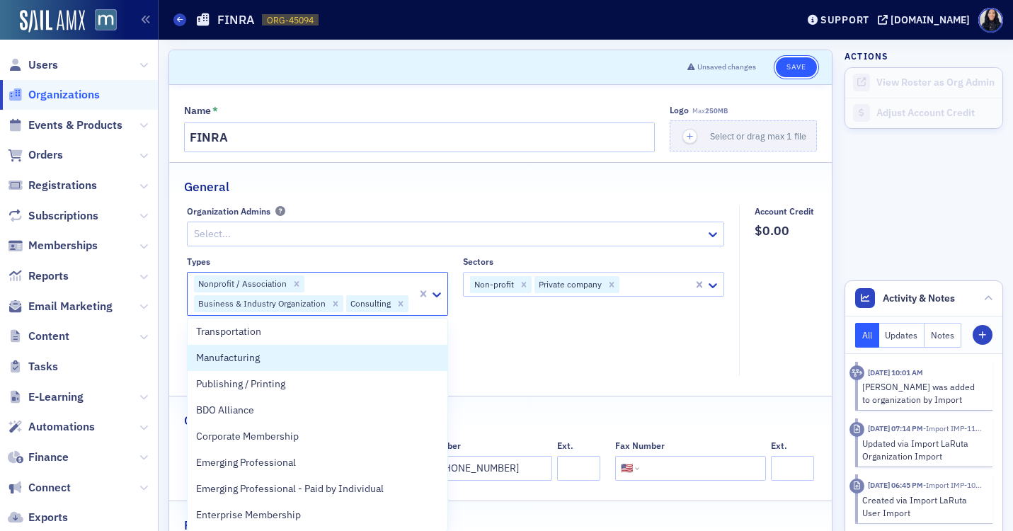
click at [793, 68] on button "Save" at bounding box center [796, 67] width 40 height 20
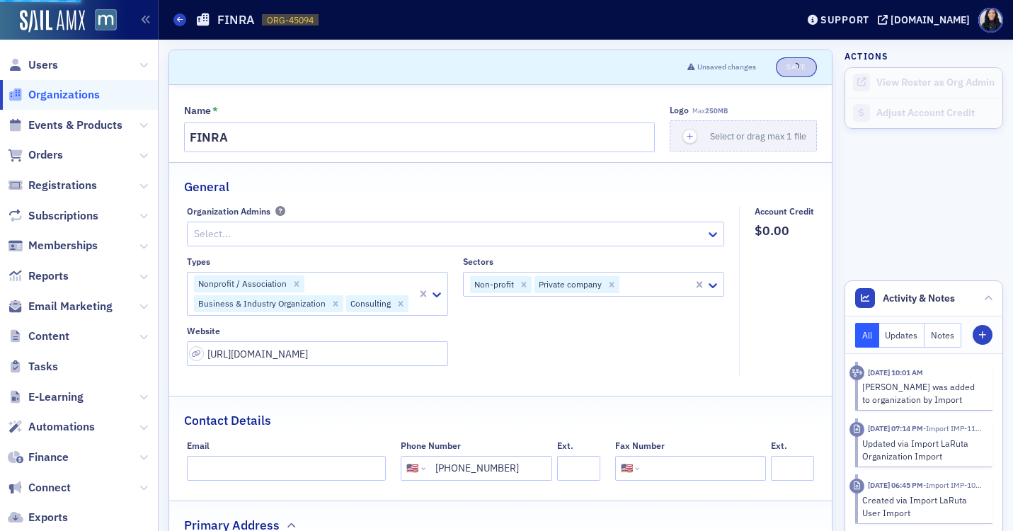
select select "US"
click at [597, 95] on div "Name * FINRA Logo Max 250MB Select or drag max 1 file General Organization Admi…" at bounding box center [500, 530] width 663 height 891
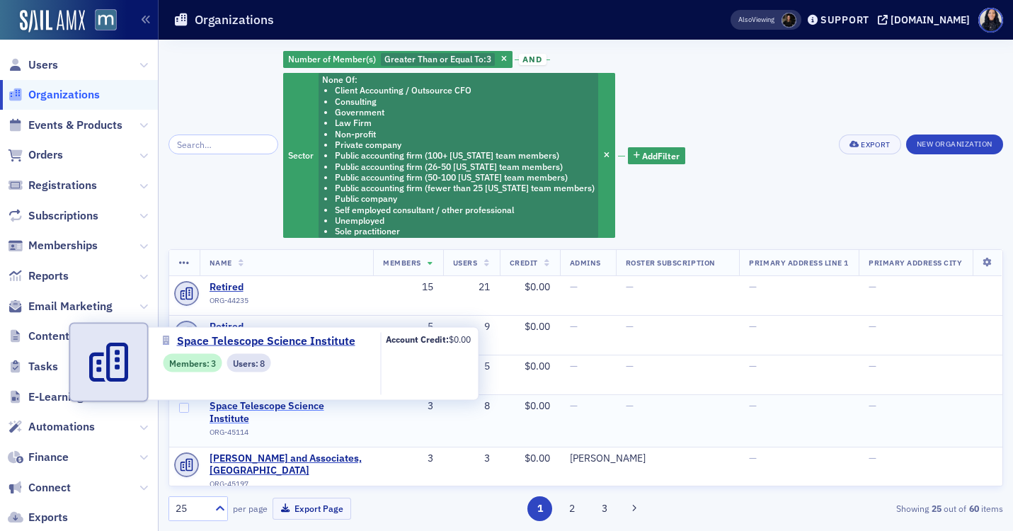
click at [256, 408] on span "Space Telescope Science Institute" at bounding box center [287, 412] width 154 height 25
select select "US"
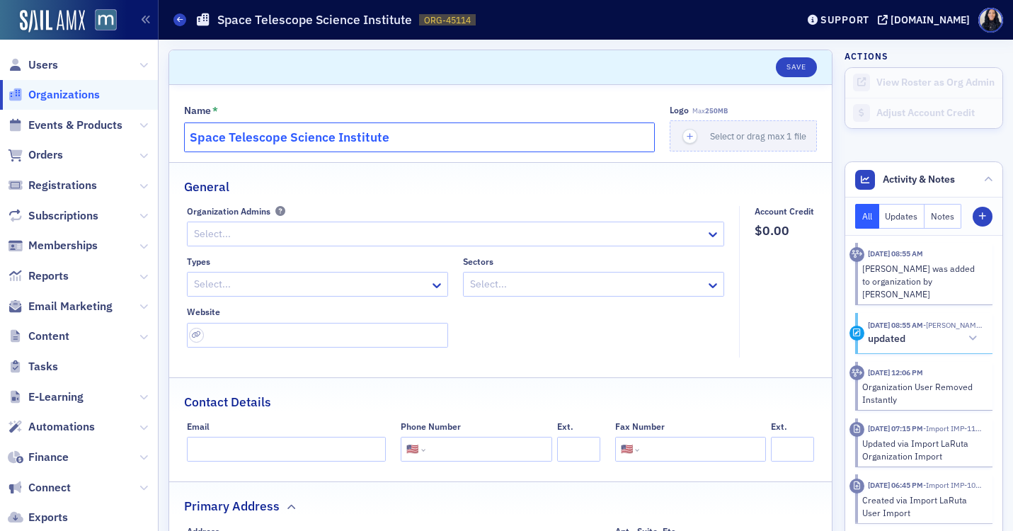
click at [333, 135] on input "Space Telescope Science Institute" at bounding box center [419, 137] width 471 height 30
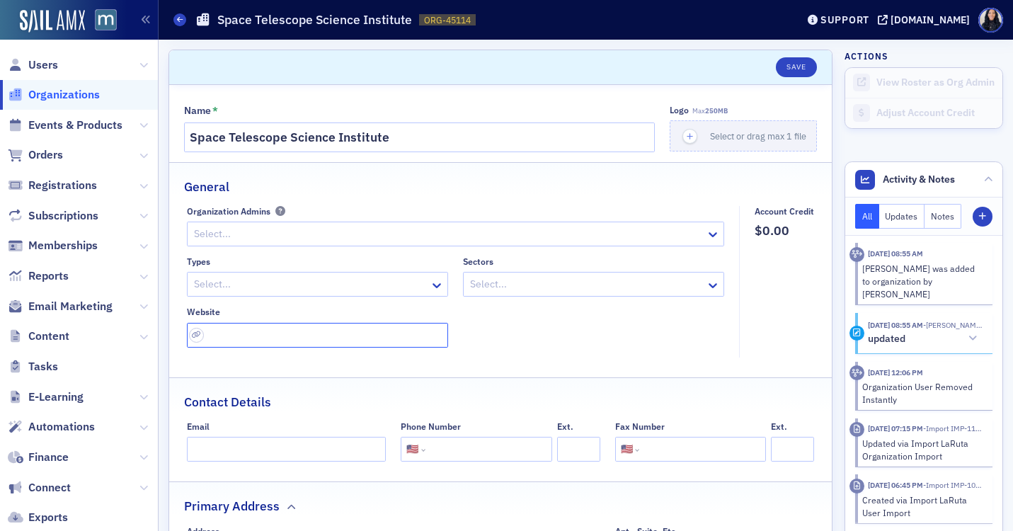
click at [212, 326] on input "url" at bounding box center [317, 335] width 261 height 25
paste input "[URL][DOMAIN_NAME]"
type input "[URL][DOMAIN_NAME]"
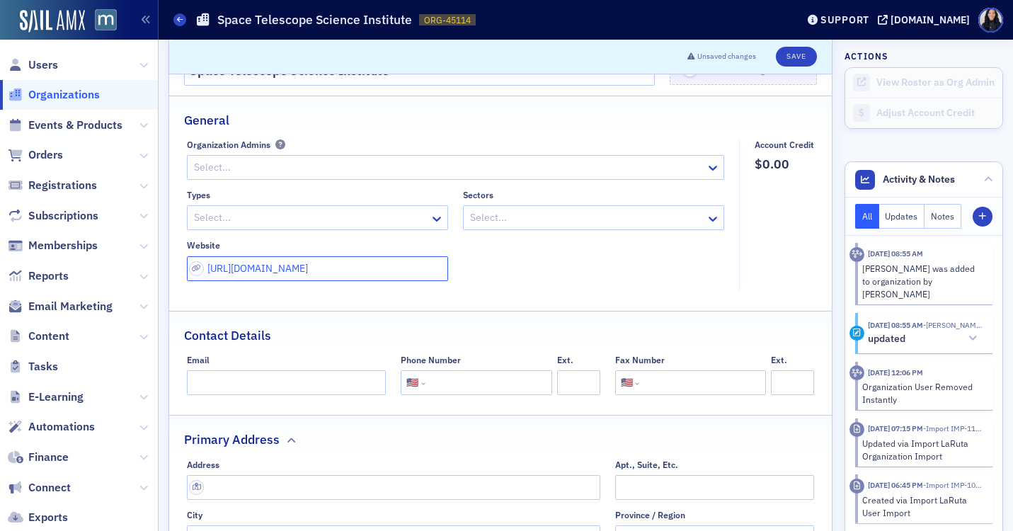
scroll to position [165, 0]
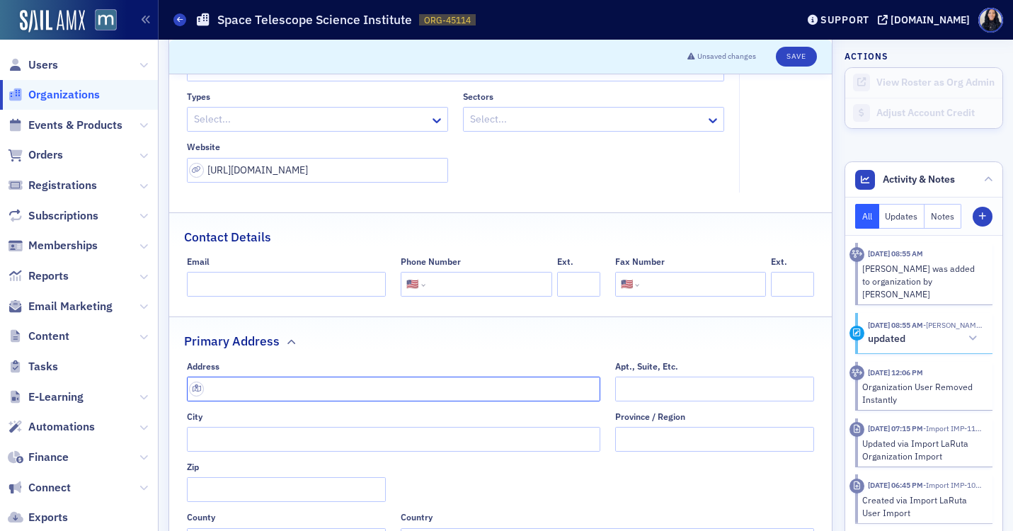
click at [248, 393] on input "text" at bounding box center [393, 389] width 413 height 25
paste input "[STREET_ADDRESS][PERSON_NAME]"
type input "[STREET_ADDRESS][PERSON_NAME]"
type input "[GEOGRAPHIC_DATA]"
type input "21218"
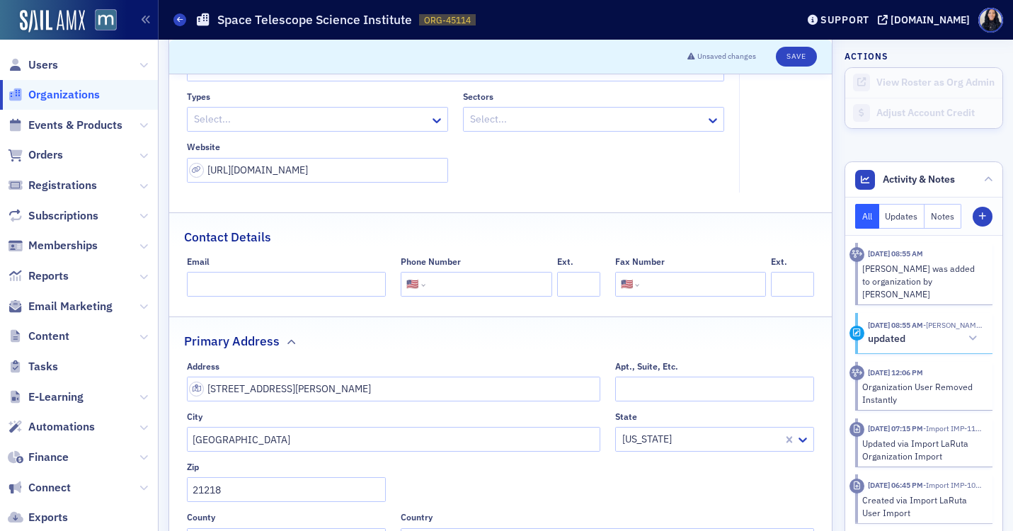
click at [464, 285] on input "tel" at bounding box center [487, 284] width 118 height 25
paste input "(410) 338-4700"
type input "(410) 338-4700"
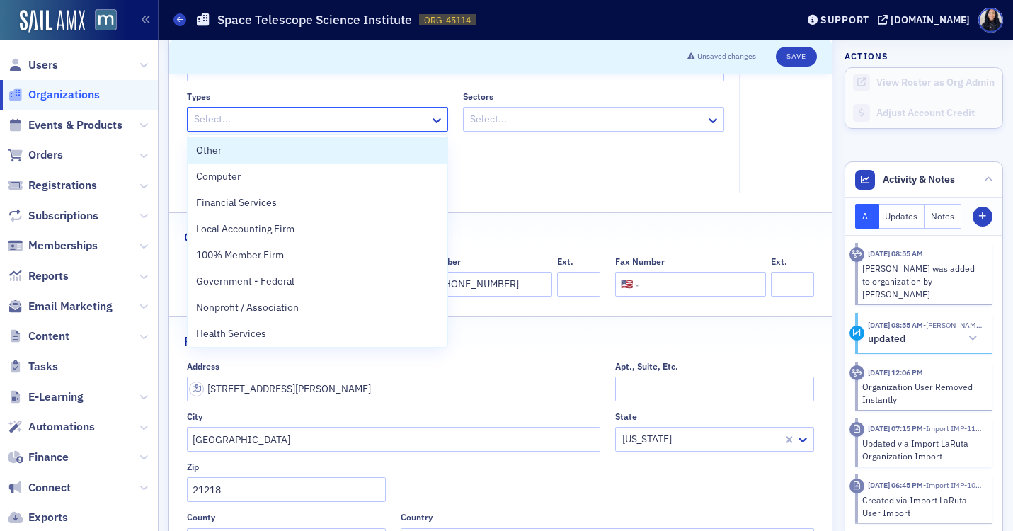
click at [321, 116] on div at bounding box center [311, 119] width 236 height 18
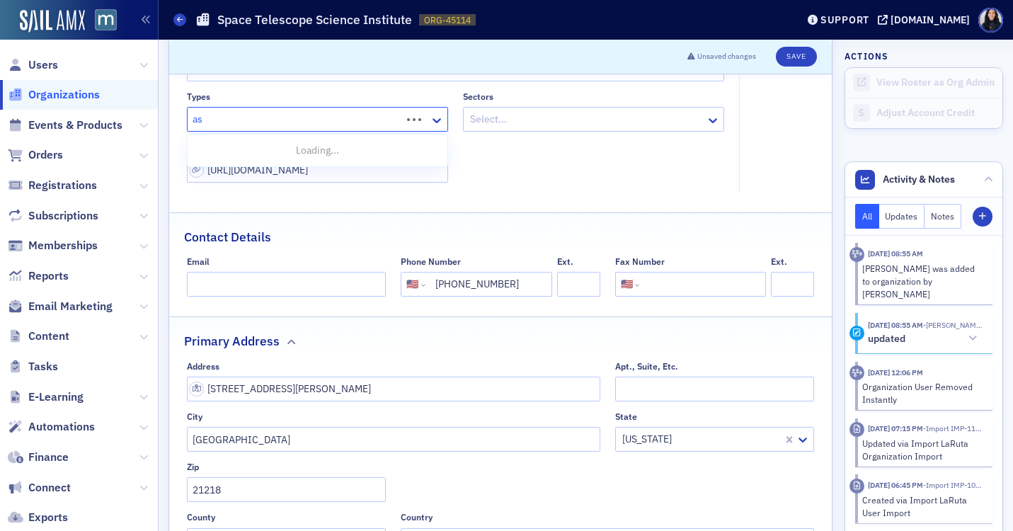
type input "a"
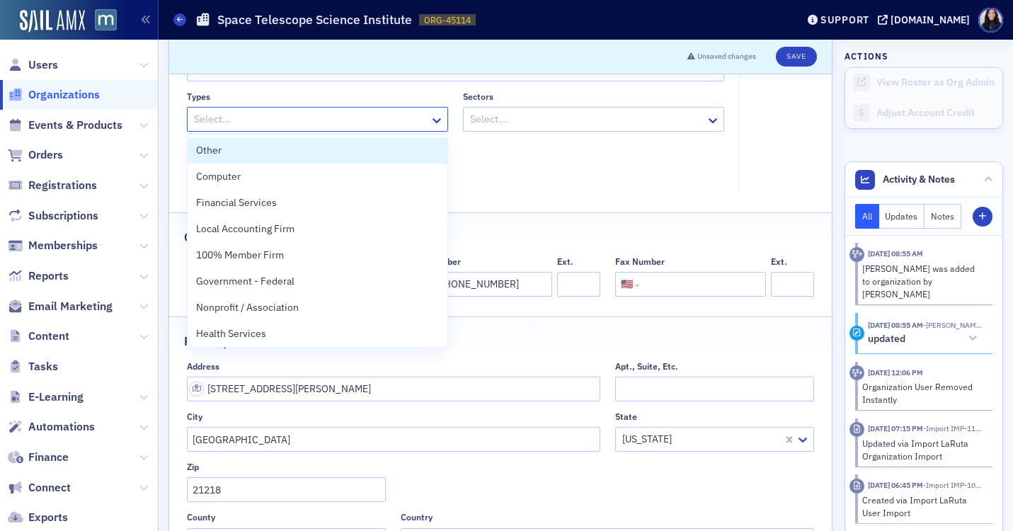
click at [324, 122] on div at bounding box center [311, 119] width 236 height 18
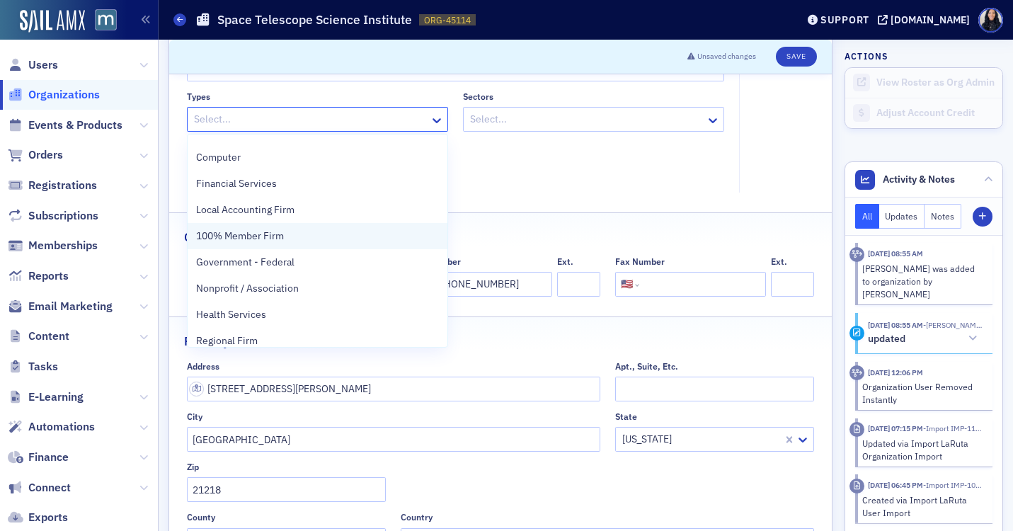
scroll to position [0, 0]
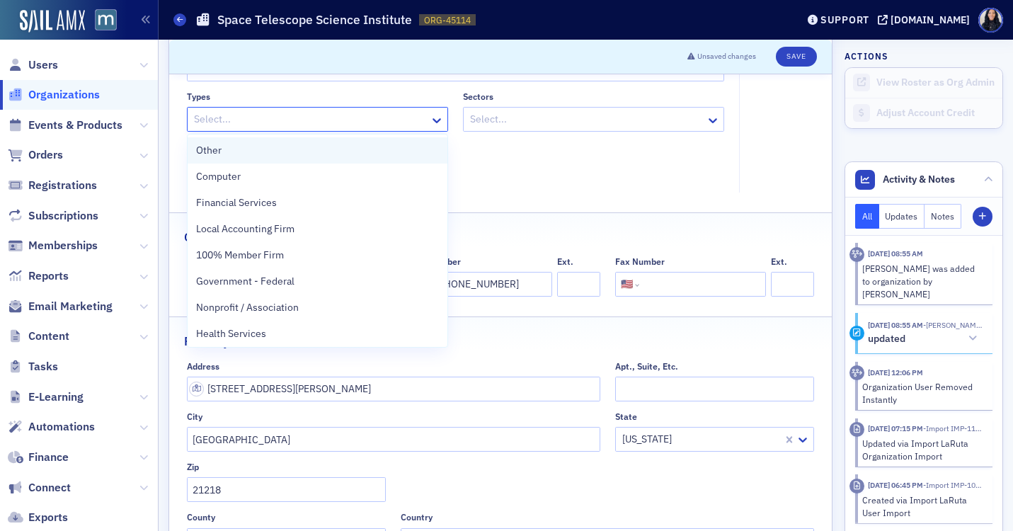
click at [249, 152] on div "Other" at bounding box center [317, 150] width 243 height 15
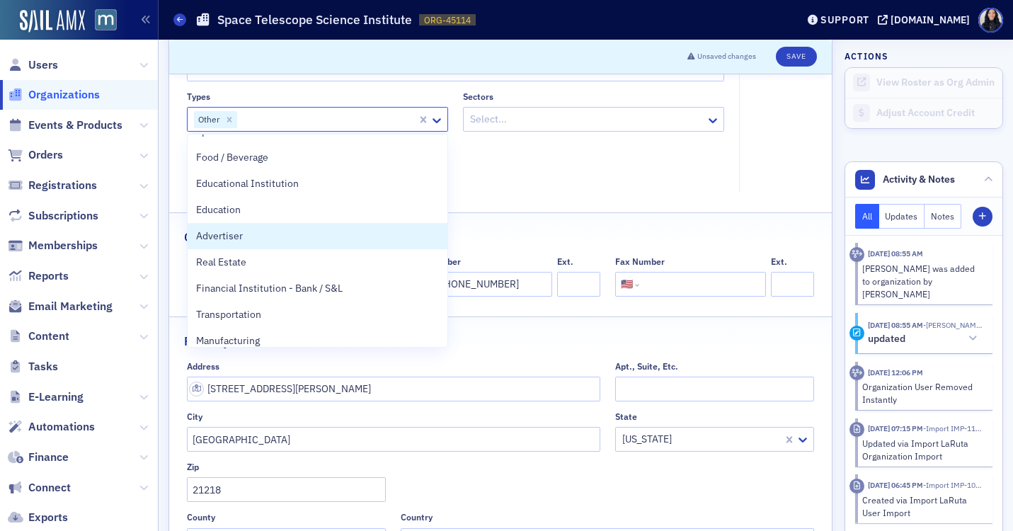
scroll to position [546, 0]
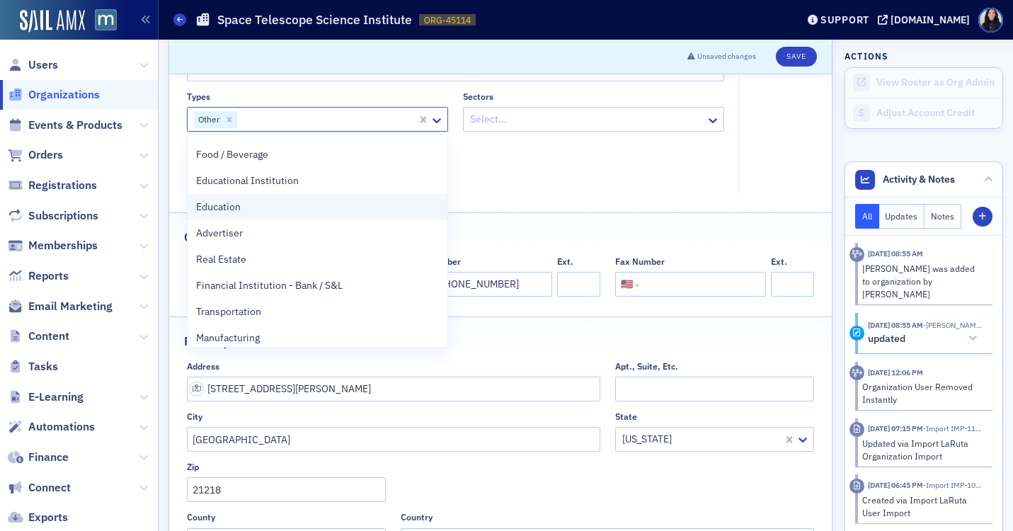
click at [302, 209] on div "Education" at bounding box center [317, 207] width 243 height 15
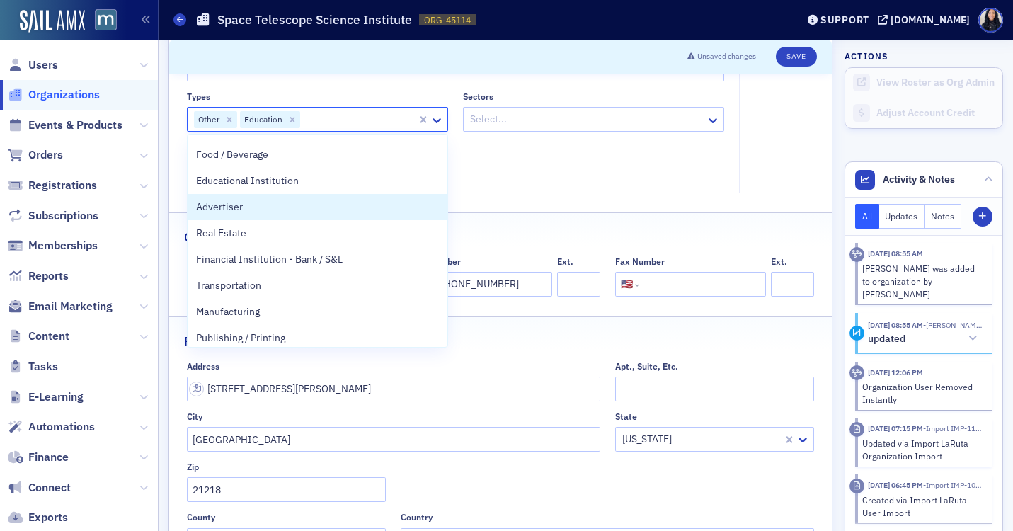
scroll to position [684, 0]
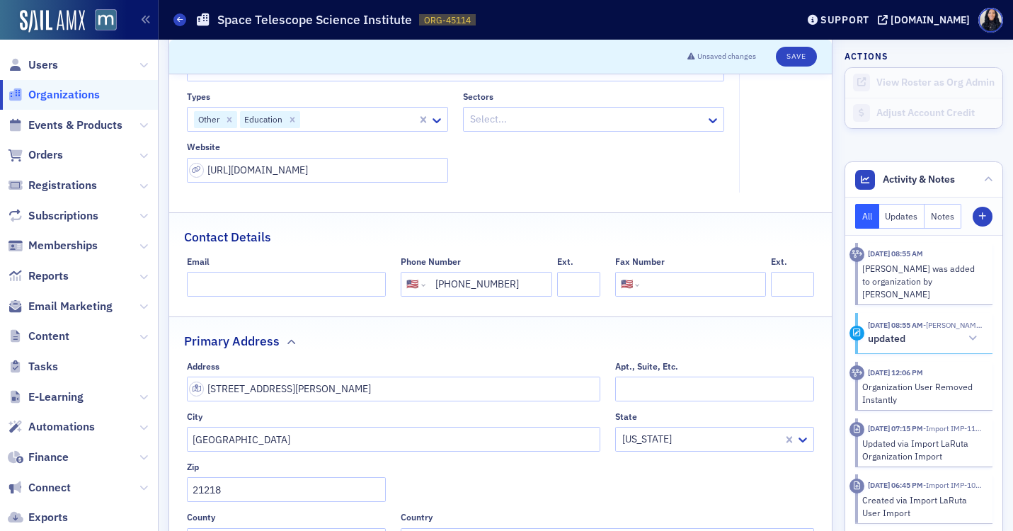
click at [512, 181] on div "Types Other Education Sectors Select... Website https://www.stsci.edu/home" at bounding box center [456, 136] width 538 height 91
click at [539, 124] on div at bounding box center [587, 119] width 236 height 18
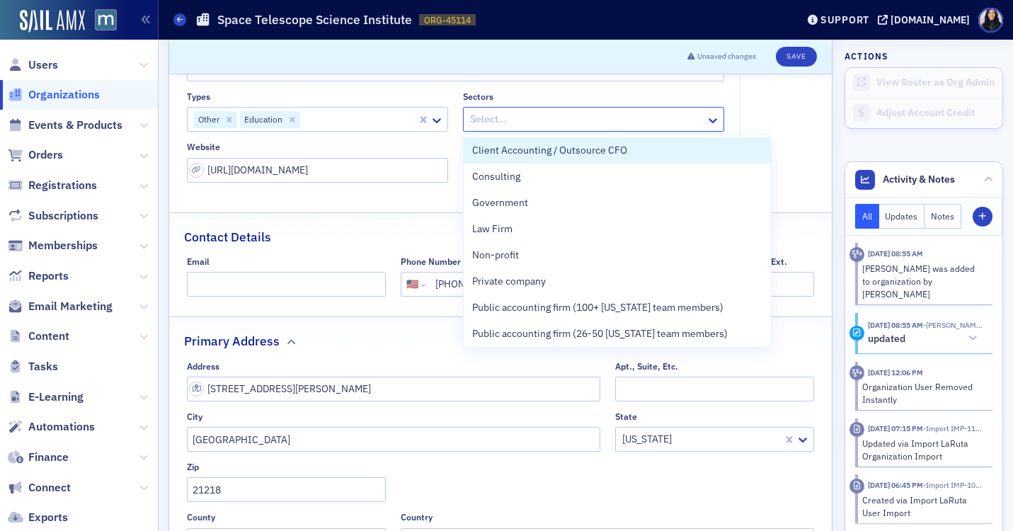
click at [799, 122] on fieldset "Account Credit $0.00" at bounding box center [780, 116] width 83 height 151
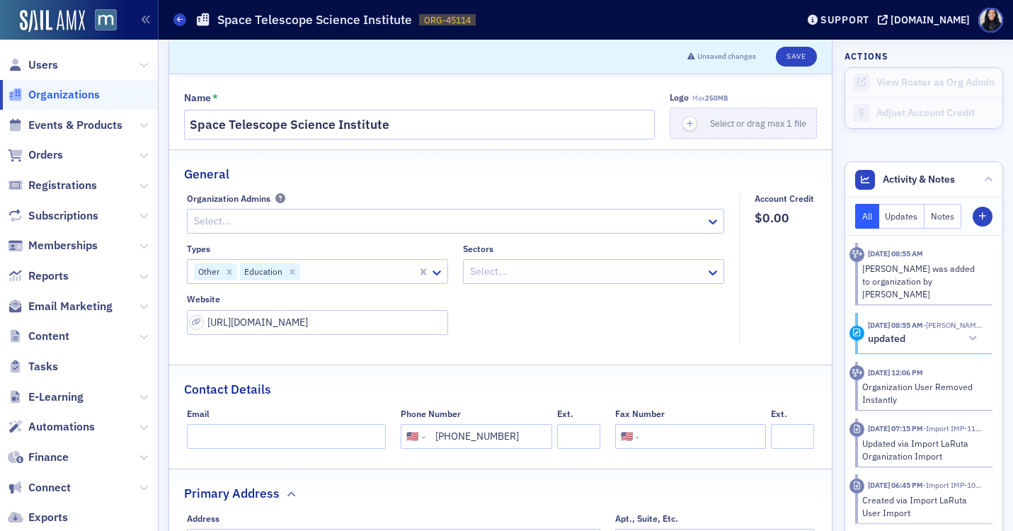
scroll to position [0, 0]
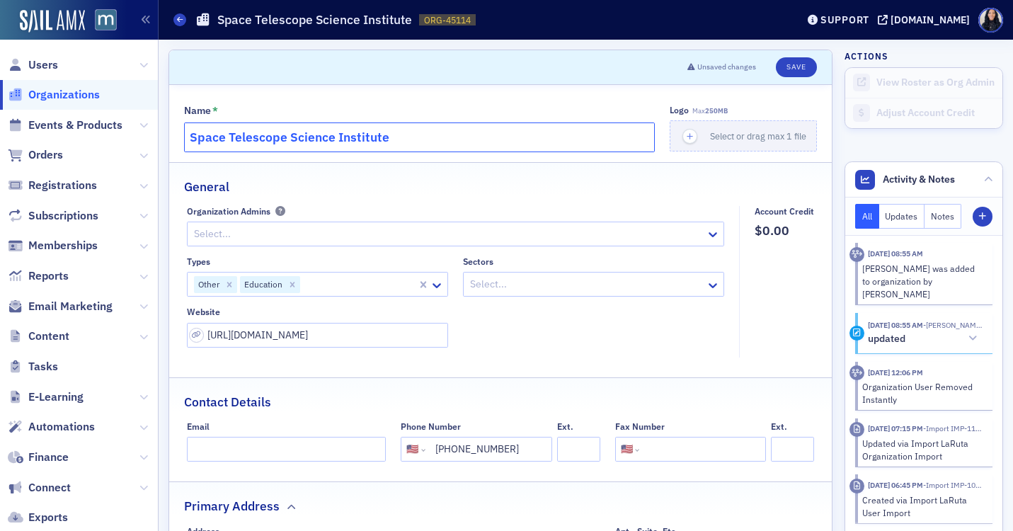
click at [488, 130] on input "Space Telescope Science Institute" at bounding box center [419, 137] width 471 height 30
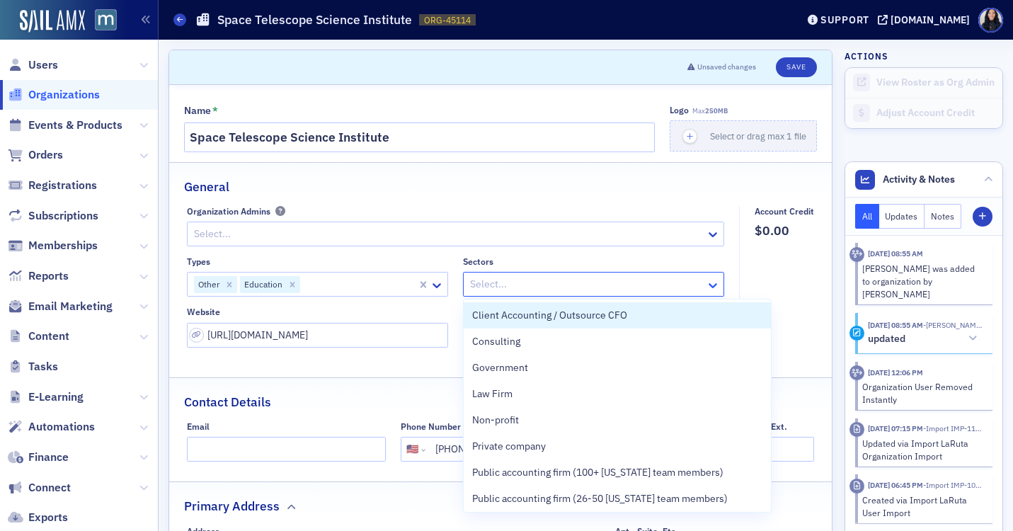
click at [713, 283] on icon at bounding box center [713, 285] width 14 height 14
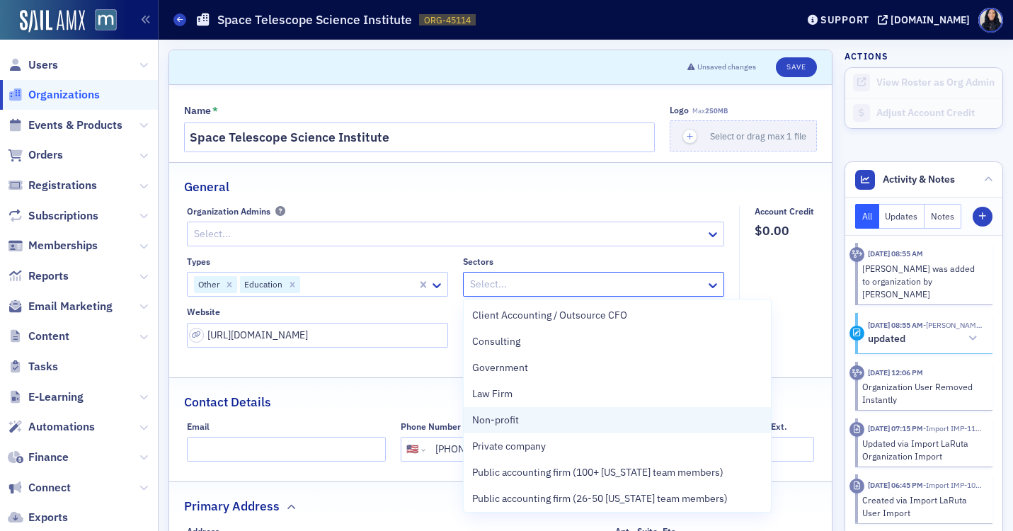
click at [539, 425] on div "Non-profit" at bounding box center [617, 420] width 290 height 15
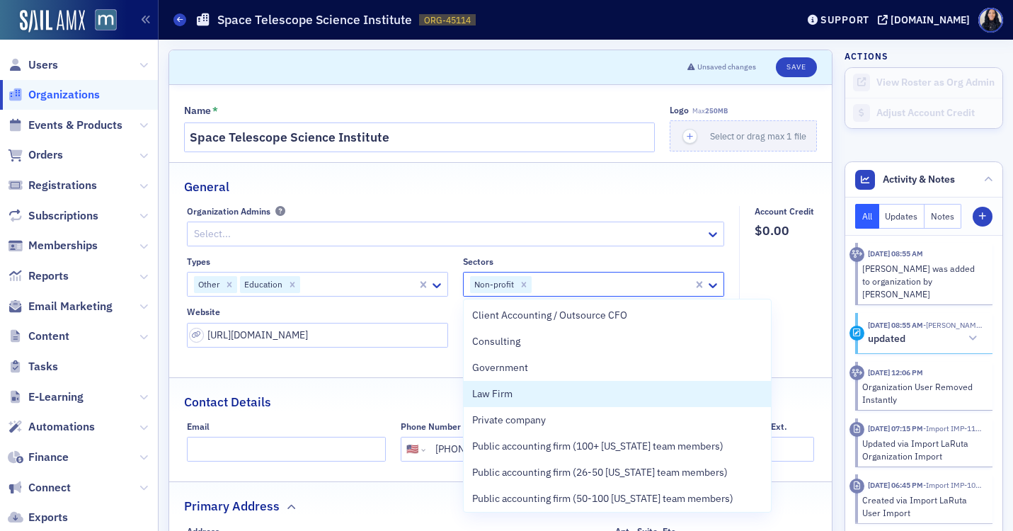
click at [391, 290] on div at bounding box center [359, 284] width 114 height 18
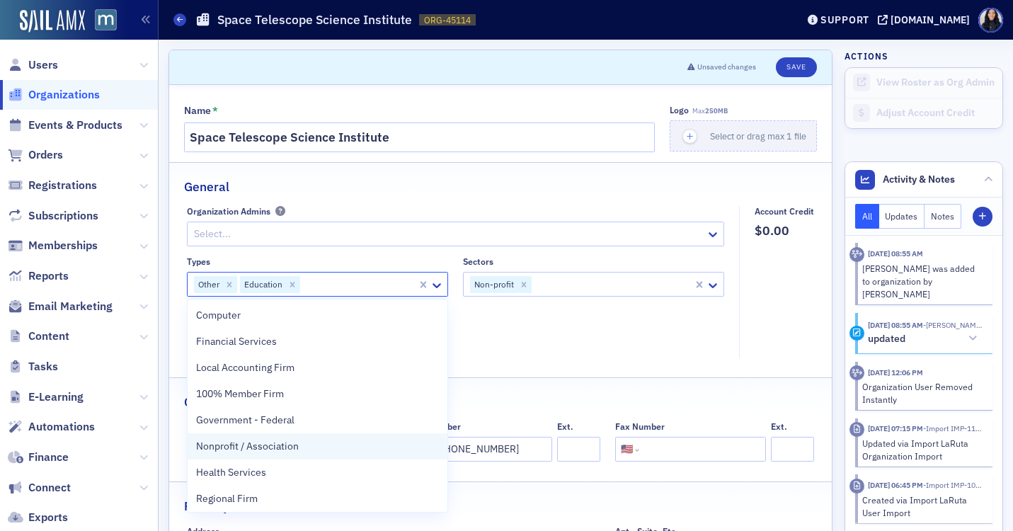
click at [293, 448] on span "Nonprofit / Association" at bounding box center [247, 446] width 103 height 15
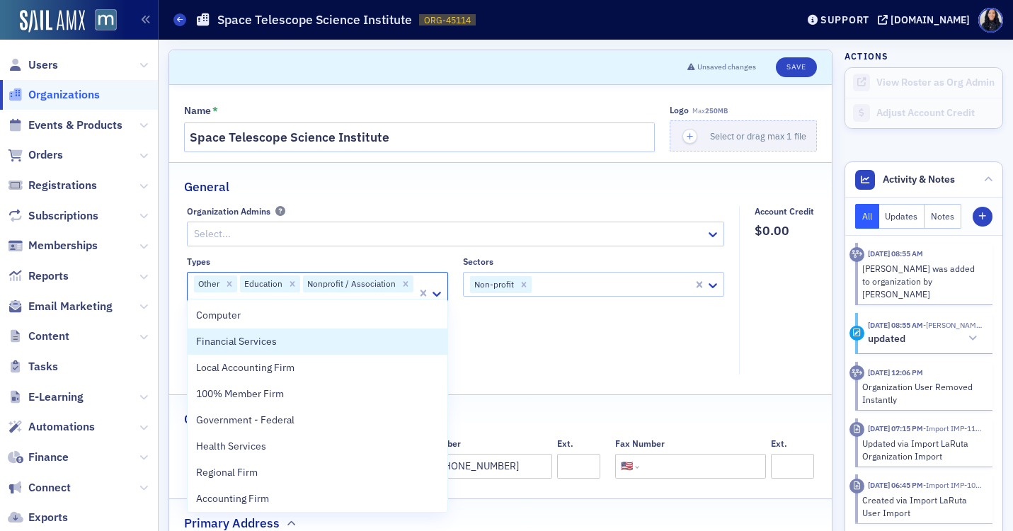
click at [580, 327] on div "Types option Nonprofit / Association, selected. Financial Services, 2 of 33. 33…" at bounding box center [456, 310] width 538 height 108
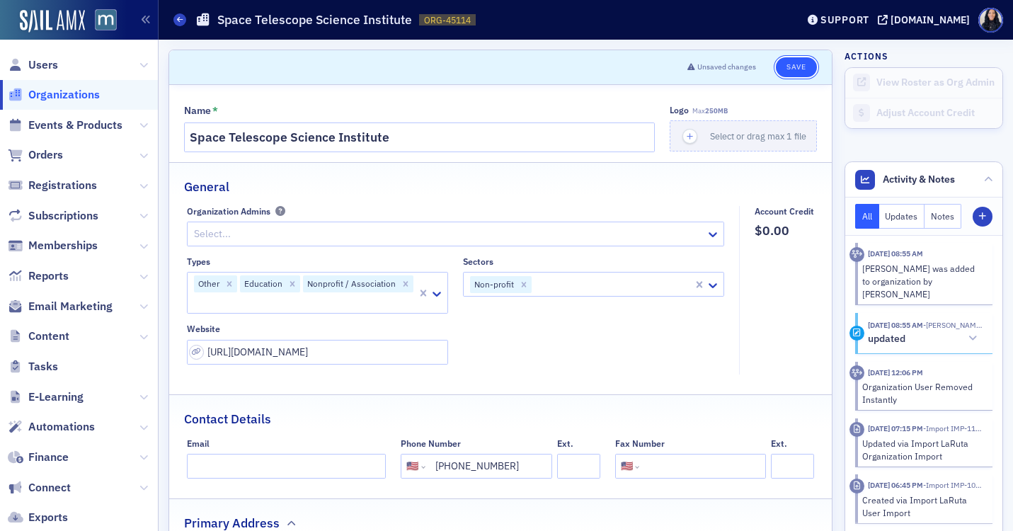
click at [798, 62] on button "Save" at bounding box center [796, 67] width 40 height 20
select select "US"
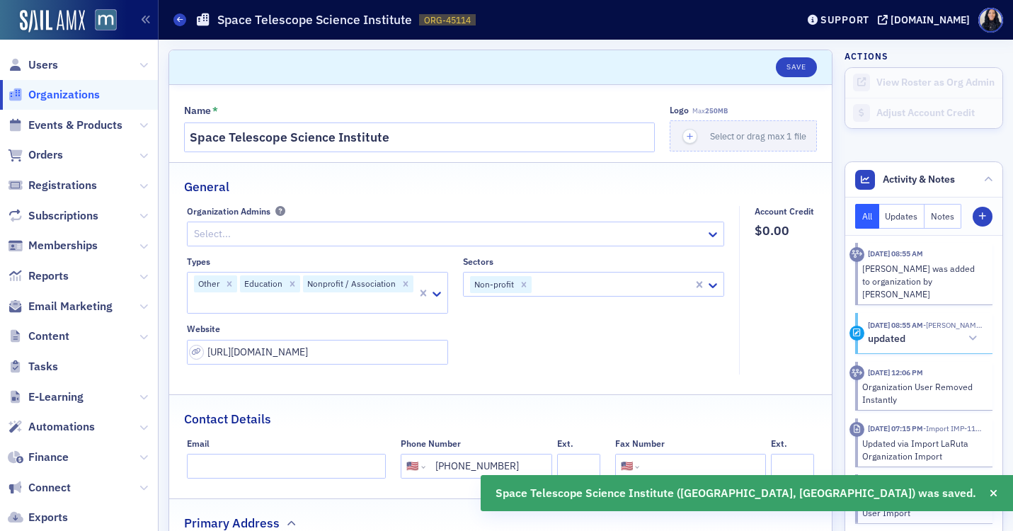
click at [82, 94] on span "Organizations" at bounding box center [63, 95] width 71 height 16
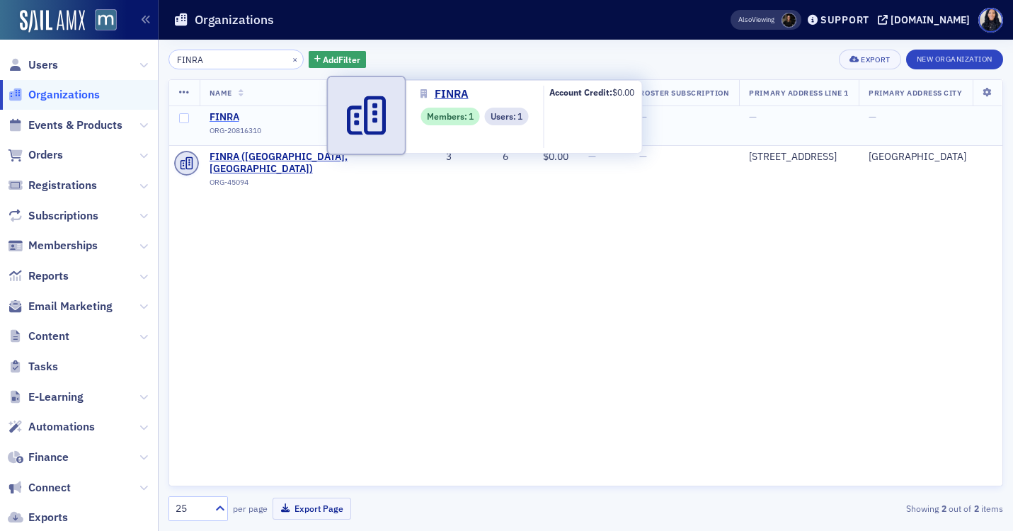
type input "FINRA"
click at [228, 115] on span "FINRA" at bounding box center [274, 117] width 129 height 13
select select "US"
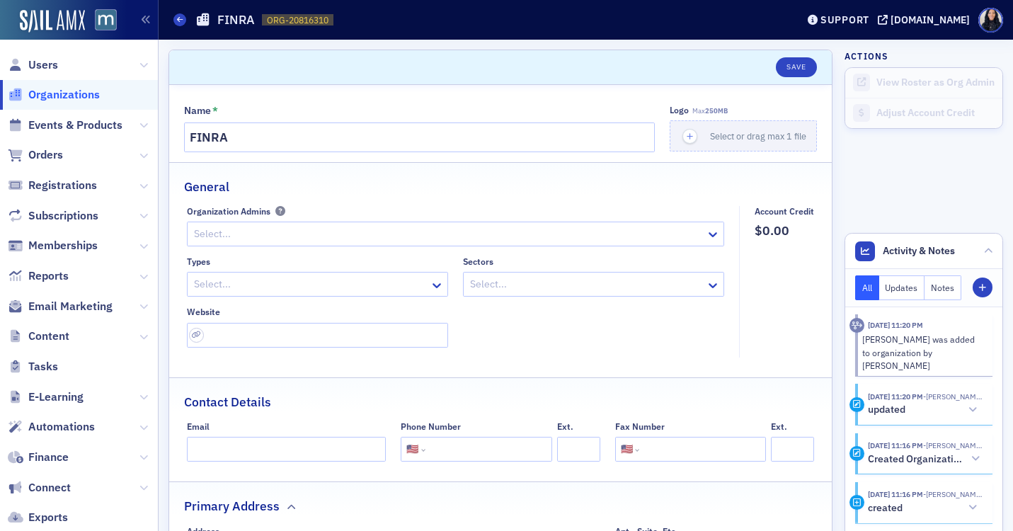
click at [522, 289] on div at bounding box center [587, 284] width 236 height 18
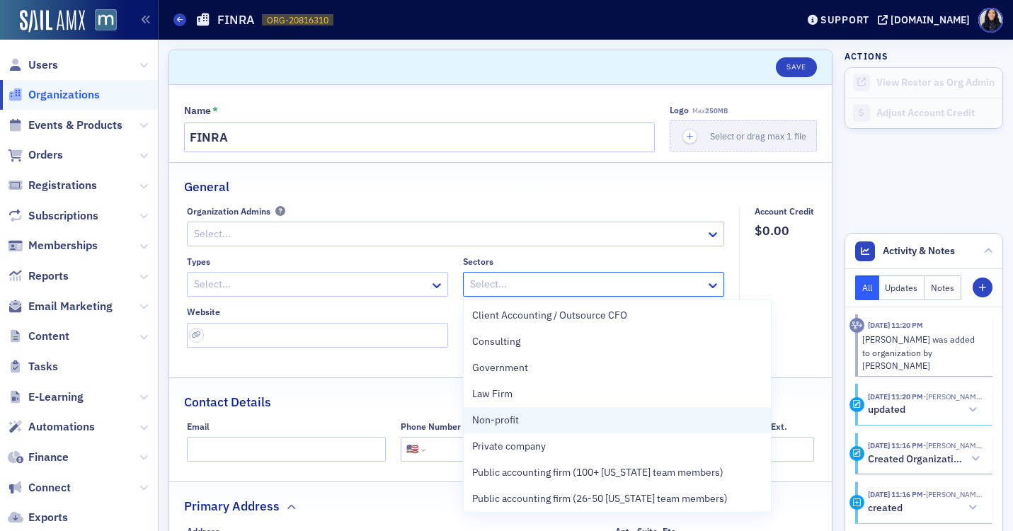
click at [501, 420] on span "Non-profit" at bounding box center [495, 420] width 47 height 15
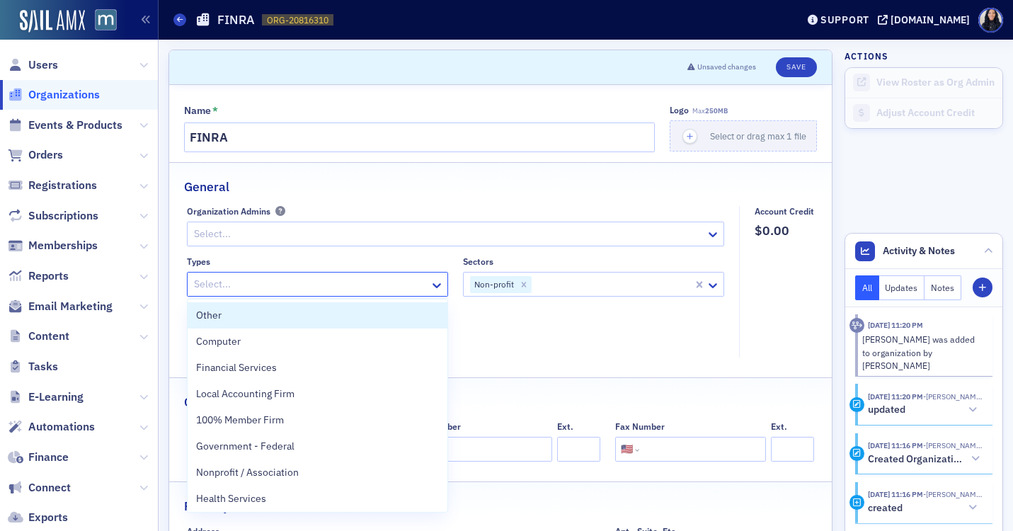
click at [423, 289] on div at bounding box center [311, 284] width 236 height 18
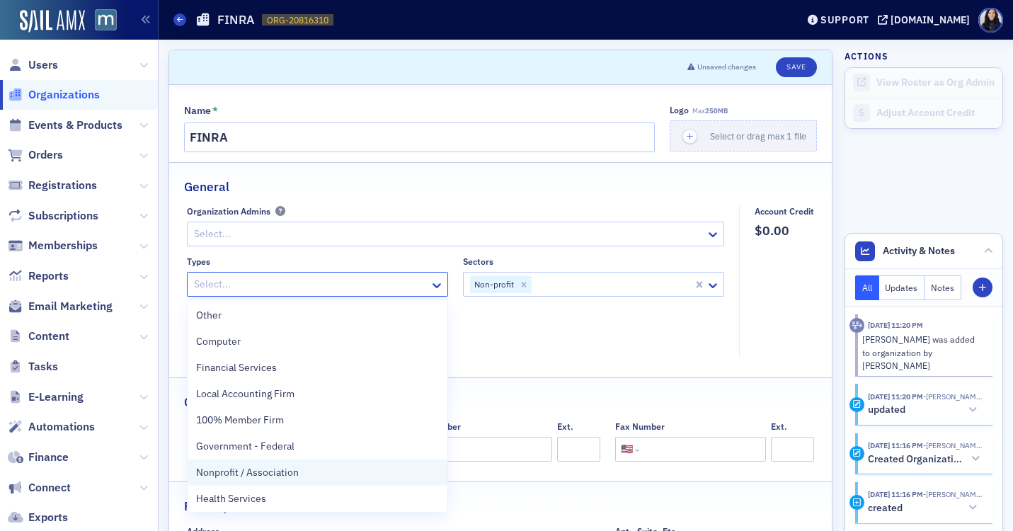
click at [345, 474] on div "Nonprofit / Association" at bounding box center [317, 472] width 243 height 15
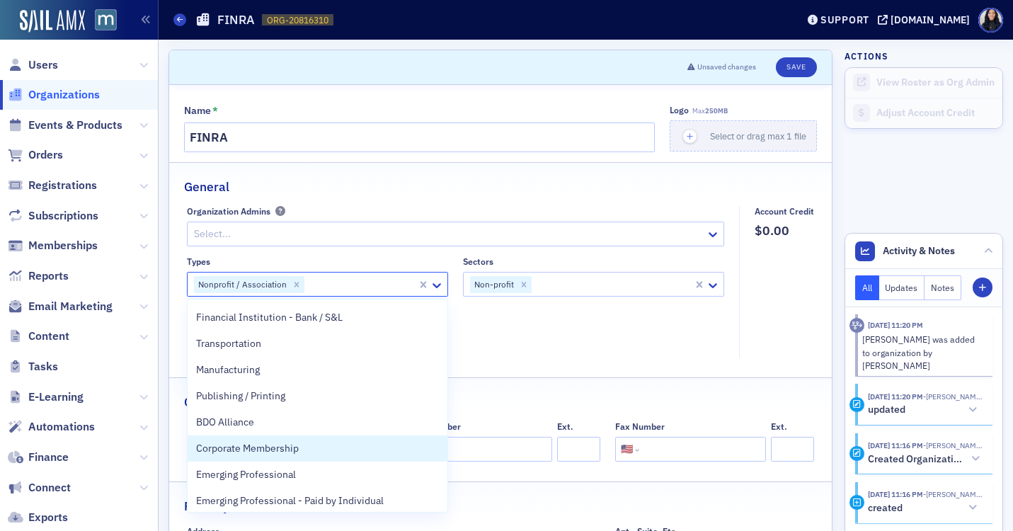
scroll to position [710, 0]
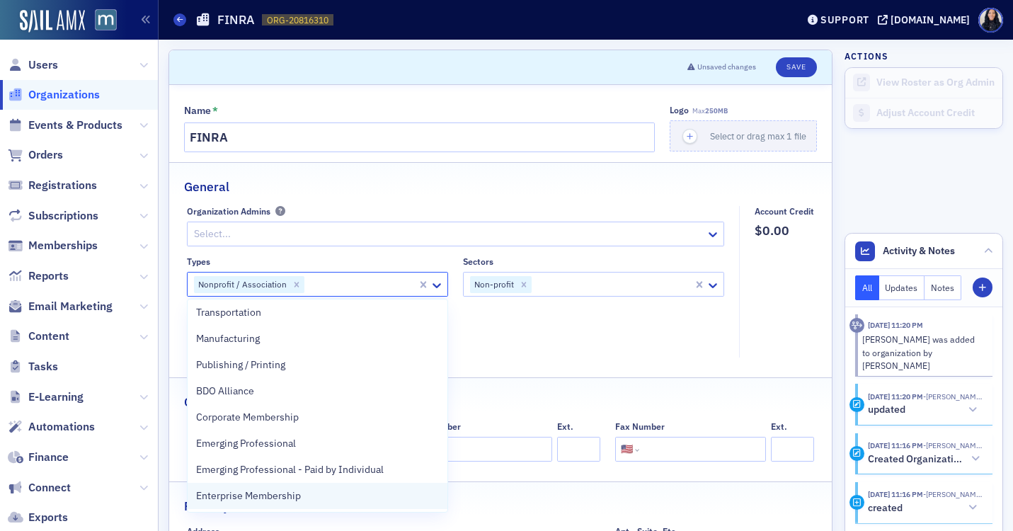
click at [339, 496] on div "Enterprise Membership" at bounding box center [317, 495] width 243 height 15
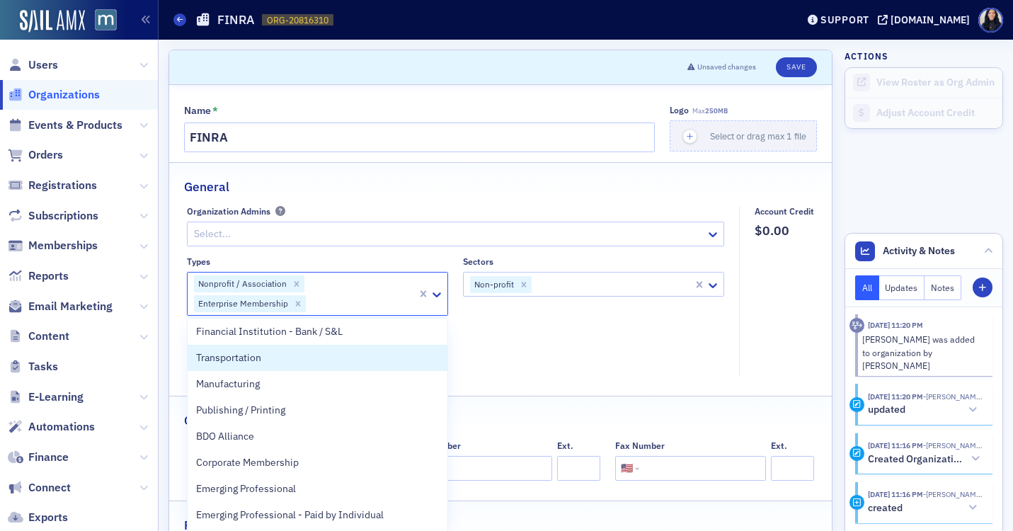
click at [590, 321] on div "Types option Enterprise Membership, selected. Transportation, 28 of 34. 34 resu…" at bounding box center [456, 311] width 538 height 110
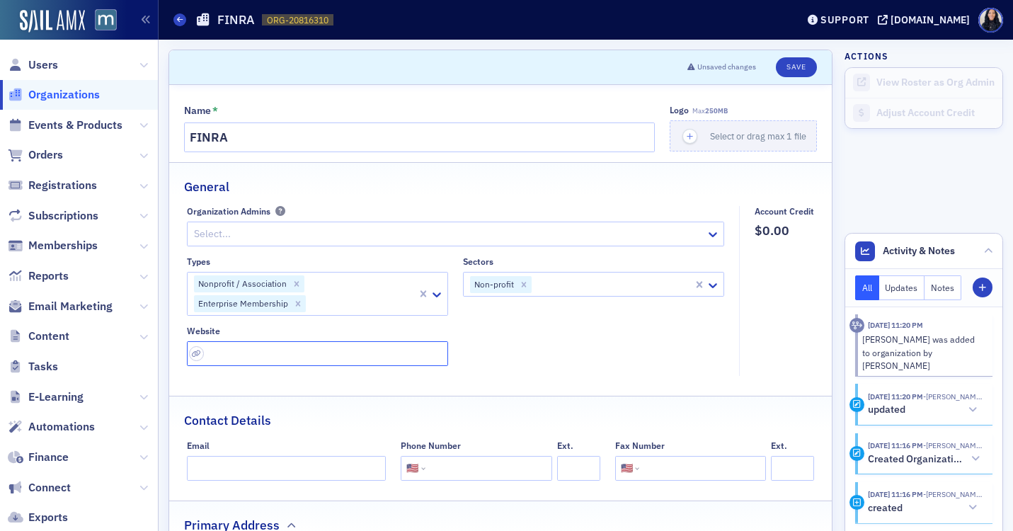
click at [219, 357] on input "url" at bounding box center [317, 353] width 261 height 25
paste input "https://www.finra.org/"
type input "https://www.finra.org/"
click at [617, 363] on div "Types Nonprofit / Association Enterprise Membership Sectors Non-profit Website …" at bounding box center [456, 311] width 538 height 110
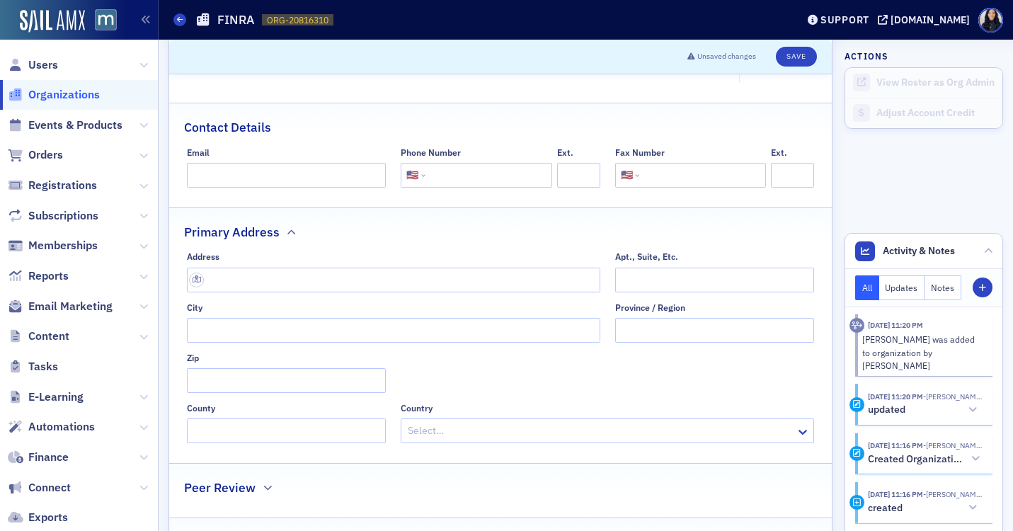
scroll to position [268, 0]
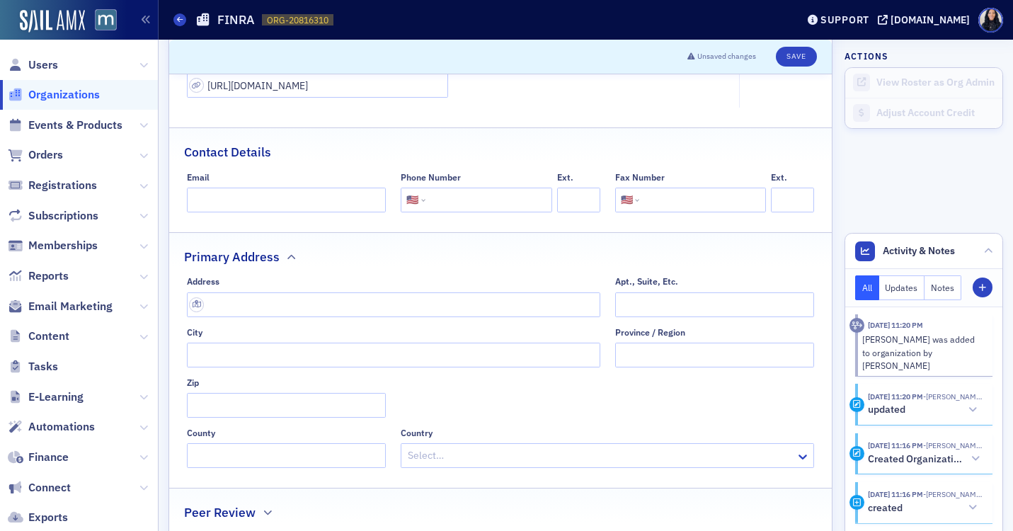
click at [456, 202] on input "tel" at bounding box center [487, 200] width 118 height 25
paste input "(301) 590-6500"
type input "(301) 590-6500"
click at [535, 145] on div "Contact Details" at bounding box center [500, 144] width 633 height 33
click at [252, 306] on input "text" at bounding box center [393, 304] width 413 height 25
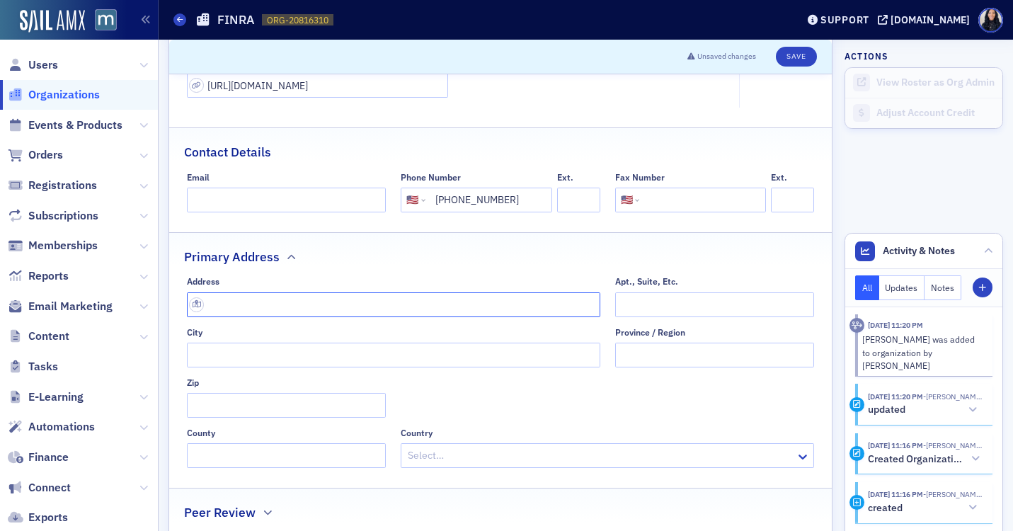
paste input "9509 Key W Ave, Rockville, MD 20850"
type input "9509 Key W Ave"
type input "Rockville"
type input "20850-3329"
type input "Montgomery County"
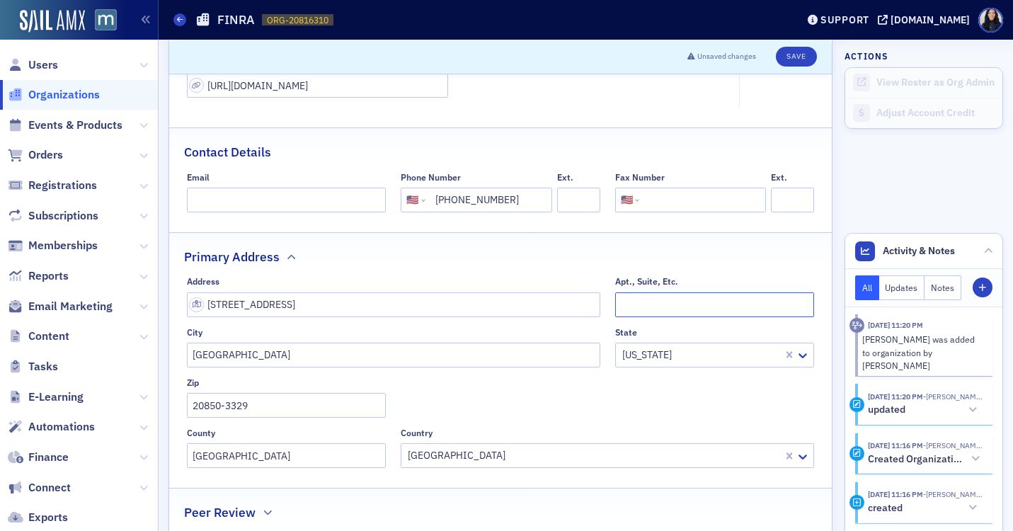
click at [650, 306] on input "Apt., Suite, Etc." at bounding box center [715, 304] width 200 height 25
type input "Suite 800"
click at [801, 59] on button "Save" at bounding box center [796, 57] width 40 height 20
select select "US"
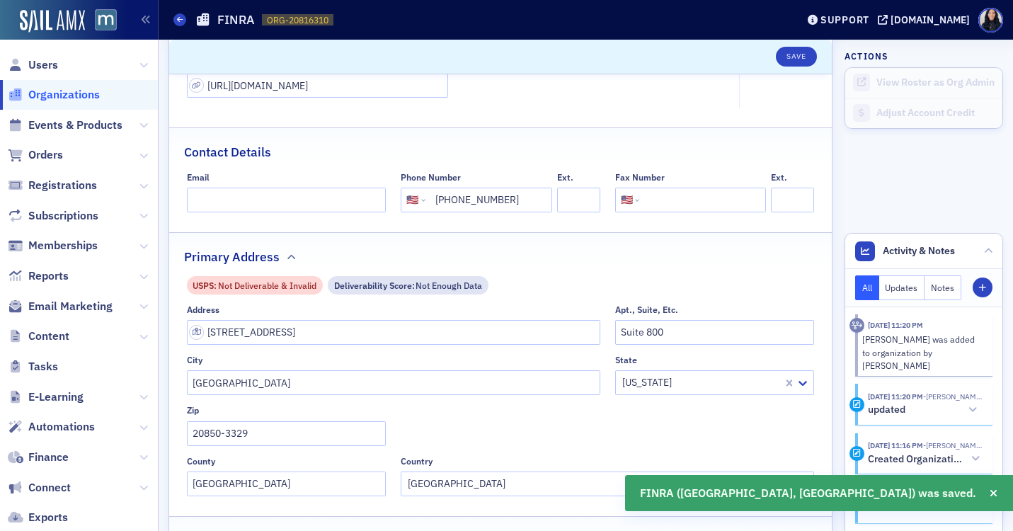
click at [79, 97] on span "Organizations" at bounding box center [63, 95] width 71 height 16
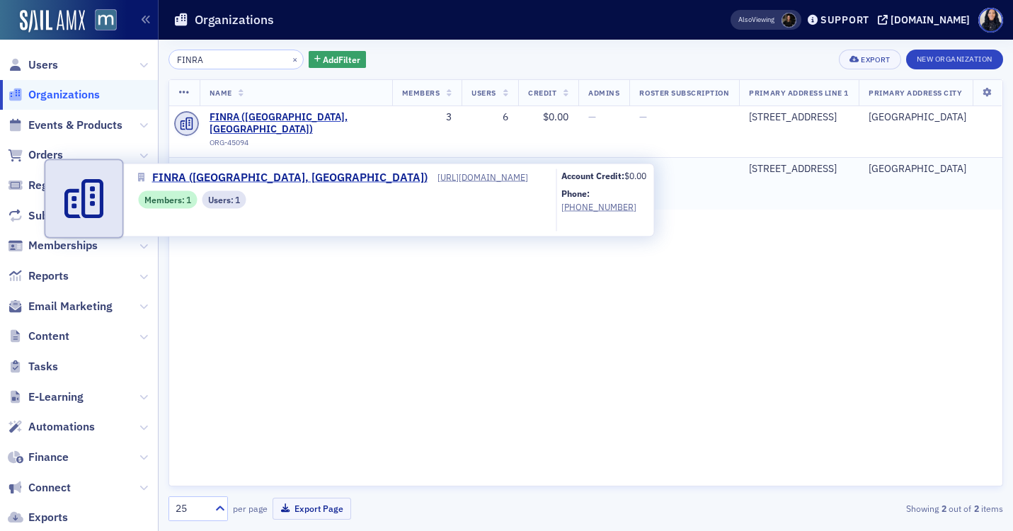
click at [239, 163] on span "FINRA (Rockville, MD)" at bounding box center [296, 175] width 173 height 25
select select "US"
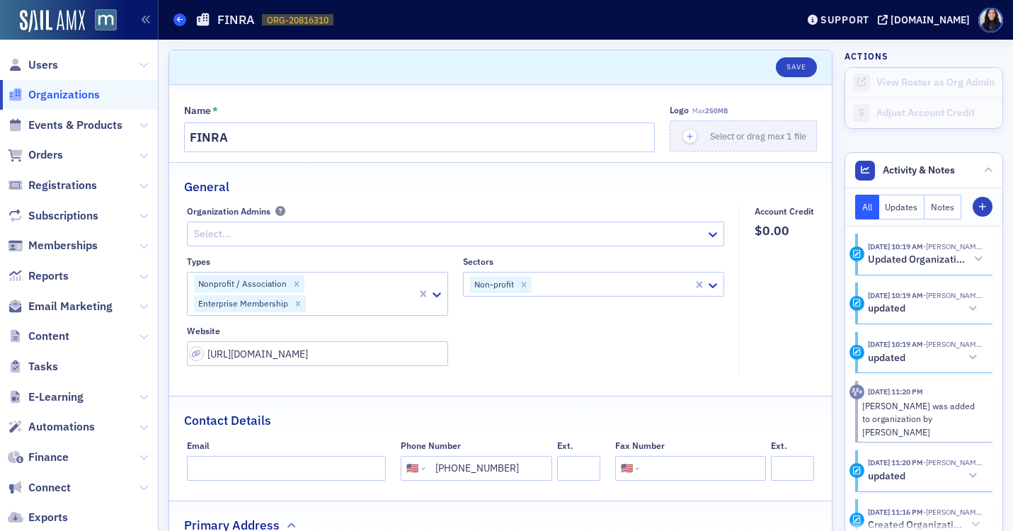
click at [180, 21] on icon at bounding box center [180, 19] width 6 height 6
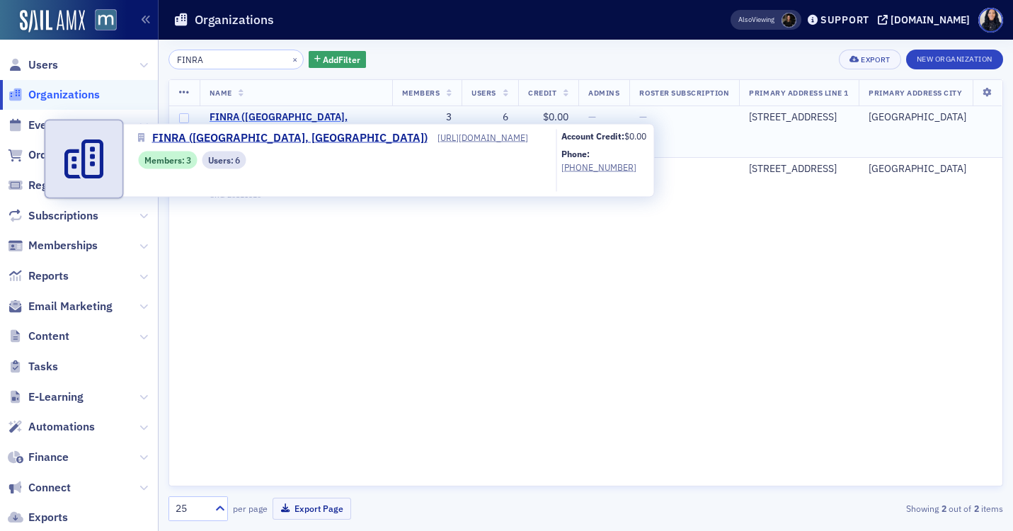
click at [220, 115] on span "FINRA (Rockville, MD)" at bounding box center [296, 123] width 173 height 25
select select "US"
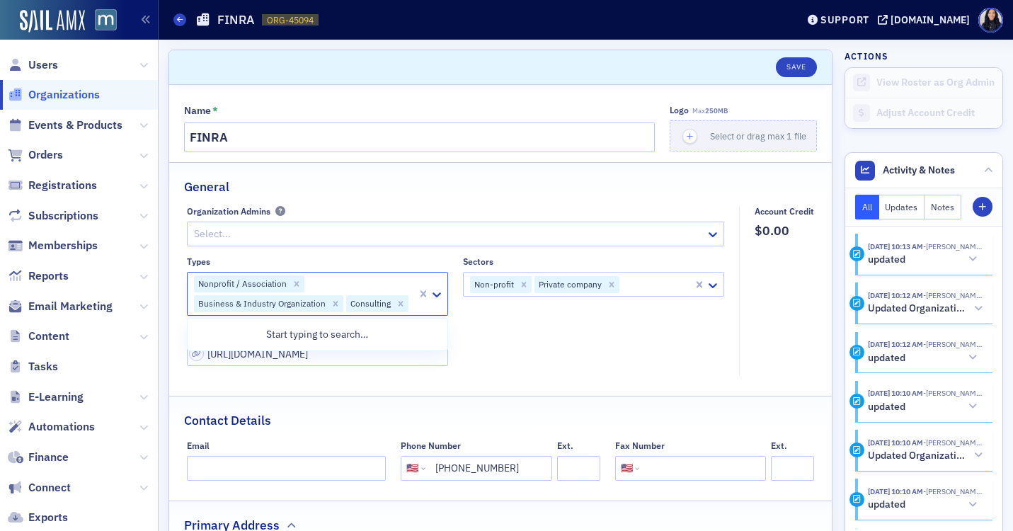
click at [350, 282] on div "Nonprofit / Association Business & Industry Organization Consulting" at bounding box center [302, 294] width 229 height 42
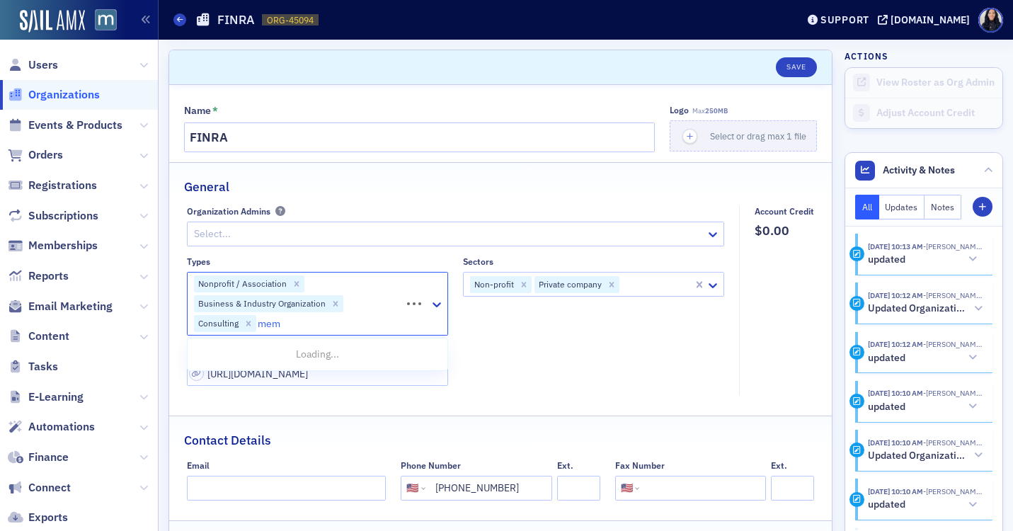
type input "memb"
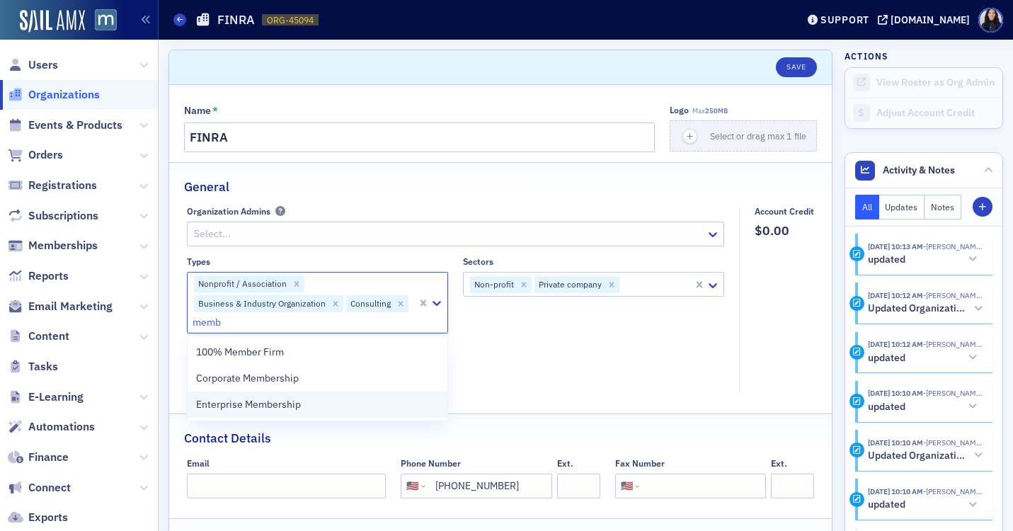
click at [292, 409] on span "Enterprise Membership" at bounding box center [248, 404] width 105 height 15
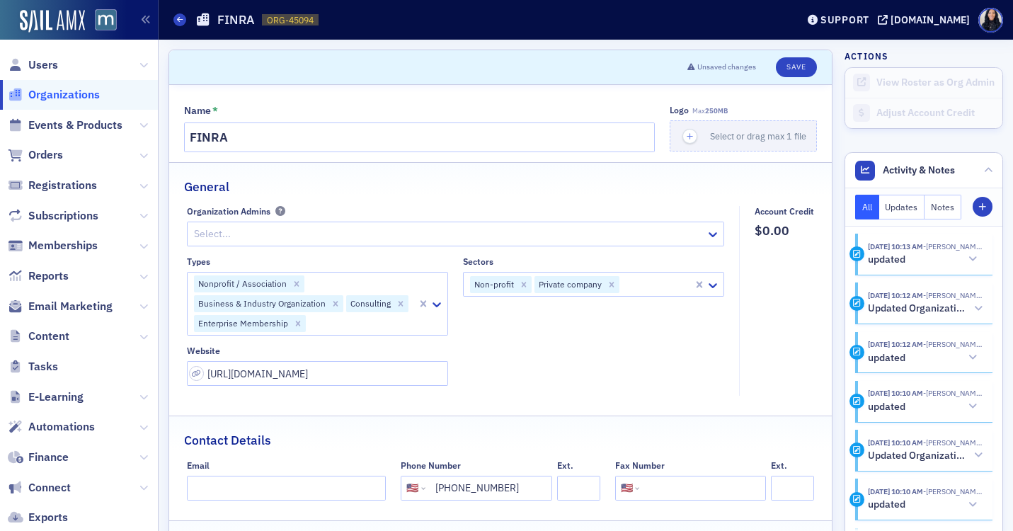
click at [534, 326] on div "Sectors Non-profit Private company" at bounding box center [593, 295] width 261 height 79
click at [798, 68] on button "Save" at bounding box center [796, 67] width 40 height 20
select select "US"
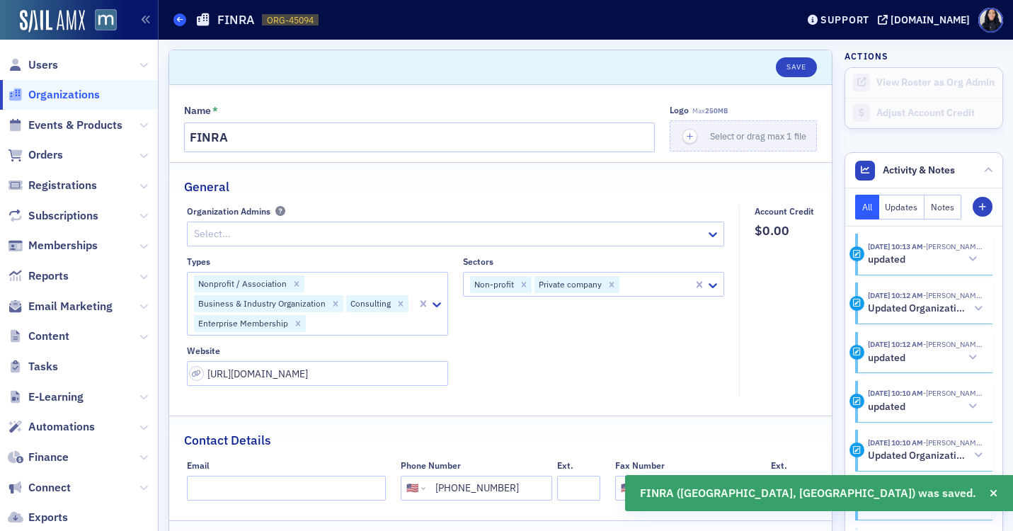
click at [183, 20] on span at bounding box center [179, 19] width 13 height 13
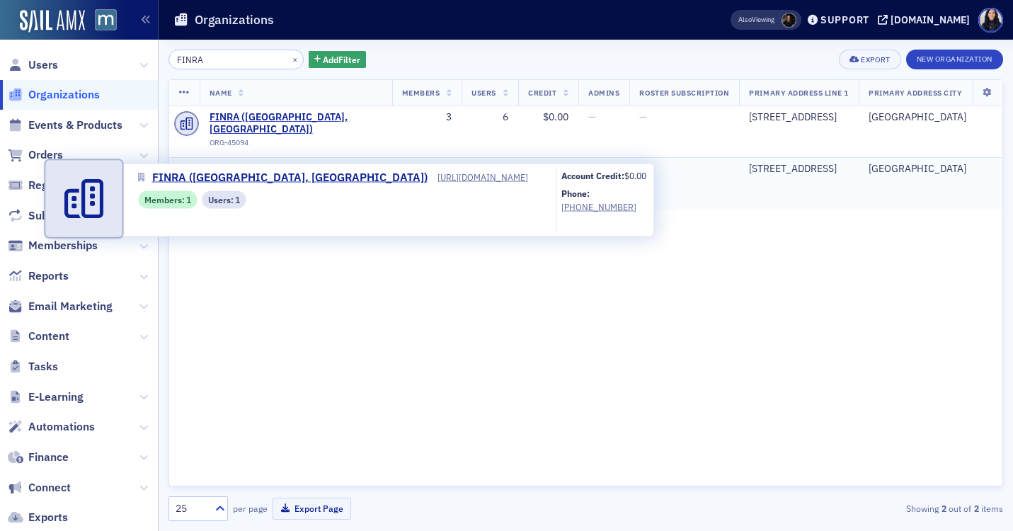
click at [254, 163] on span "FINRA (Rockville, MD)" at bounding box center [296, 175] width 173 height 25
select select "US"
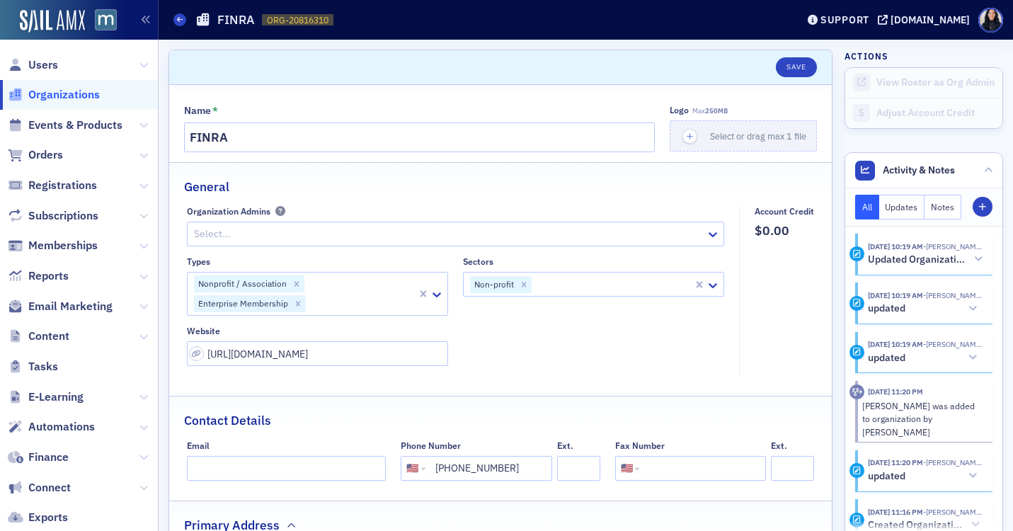
click at [323, 303] on div at bounding box center [361, 304] width 108 height 18
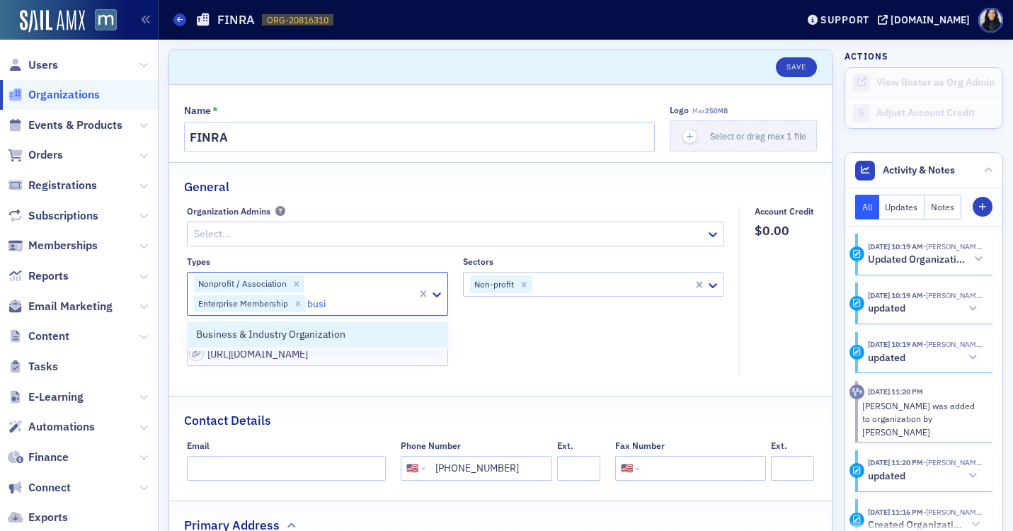
type input "busin"
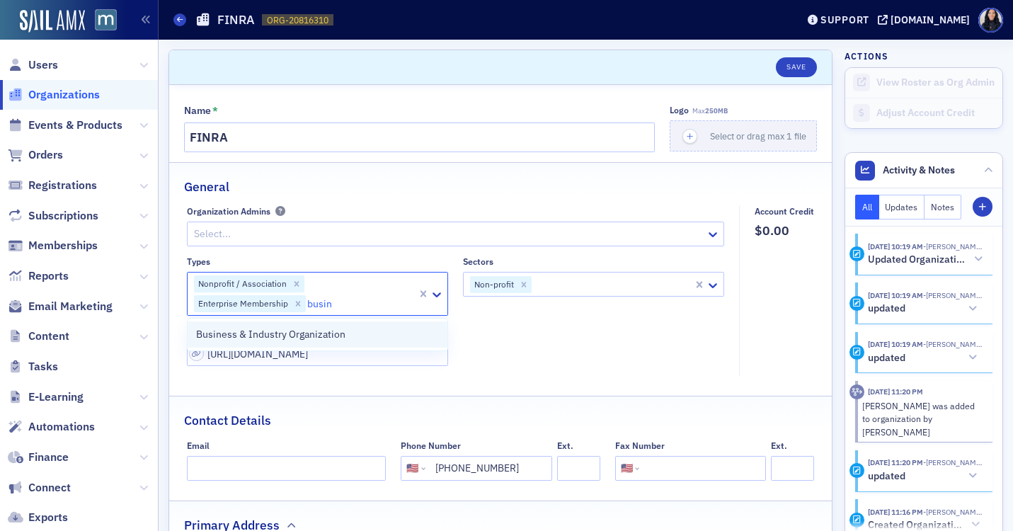
click at [304, 337] on span "Business & Industry Organization" at bounding box center [270, 334] width 149 height 15
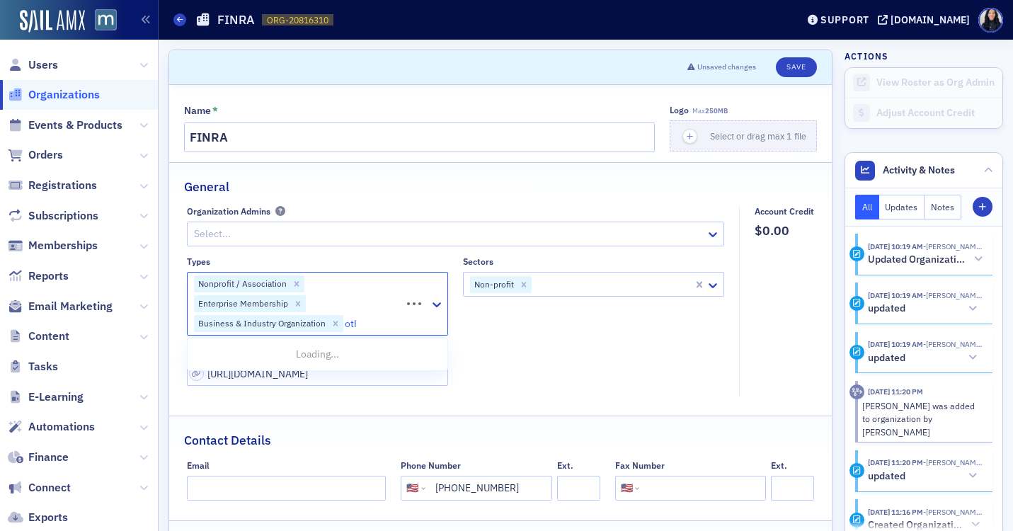
type input "other"
click at [350, 352] on div "Other" at bounding box center [317, 354] width 243 height 15
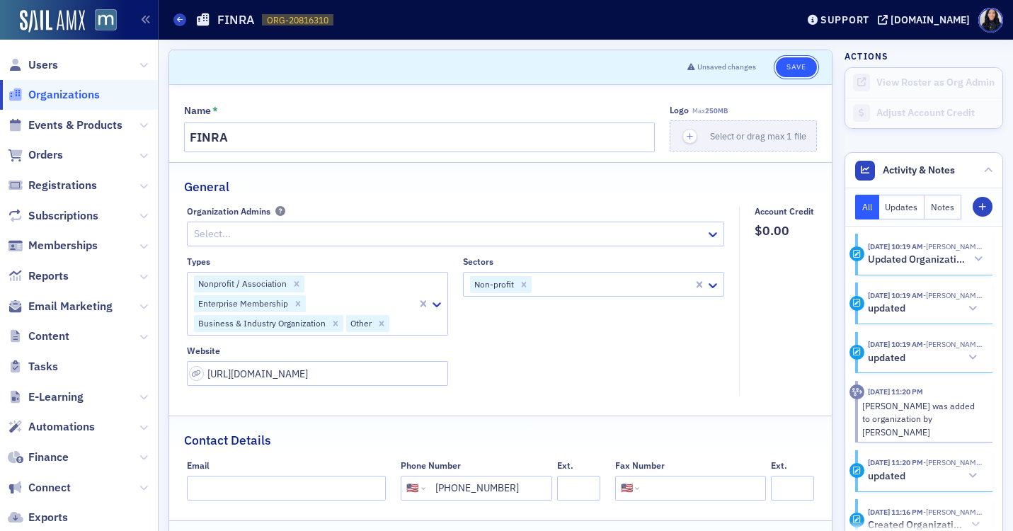
click at [794, 69] on button "Save" at bounding box center [796, 67] width 40 height 20
select select "US"
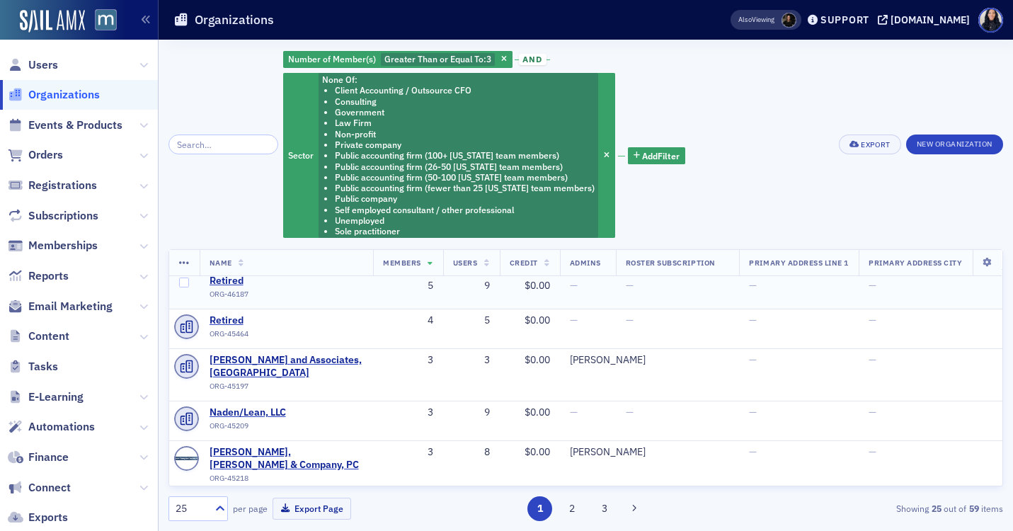
scroll to position [48, 0]
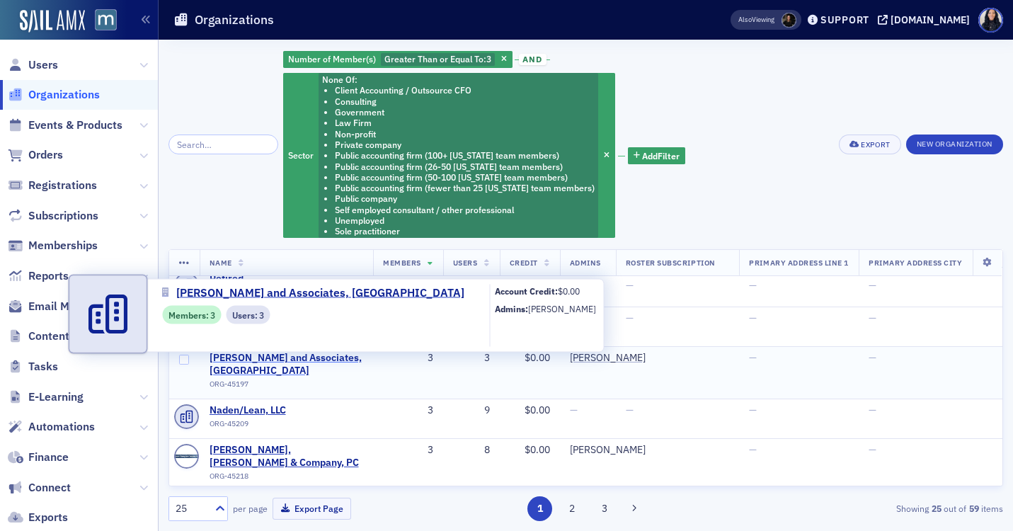
click at [248, 359] on span "[PERSON_NAME] and Associates, [GEOGRAPHIC_DATA]" at bounding box center [287, 364] width 154 height 25
select select "US"
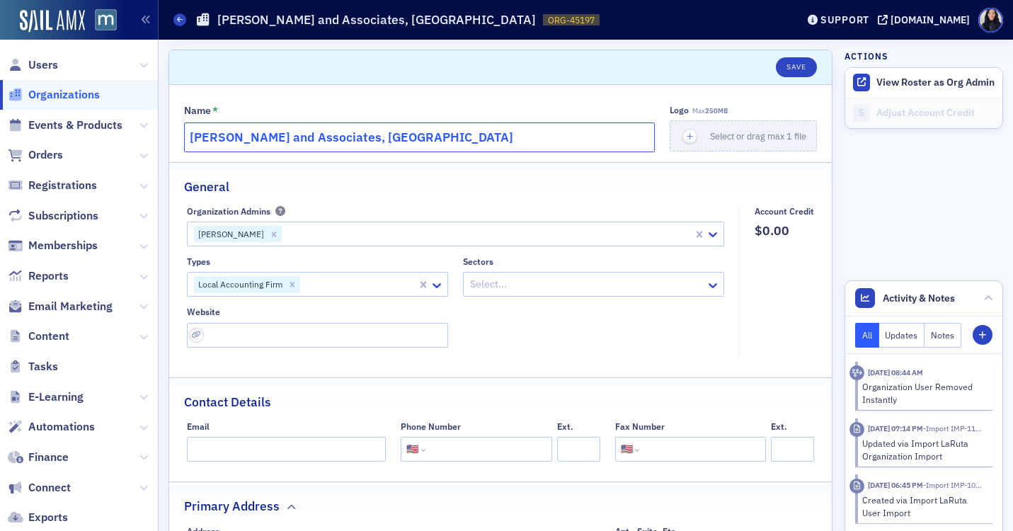
click at [430, 139] on input "[PERSON_NAME] and Associates, [GEOGRAPHIC_DATA]" at bounding box center [419, 137] width 471 height 30
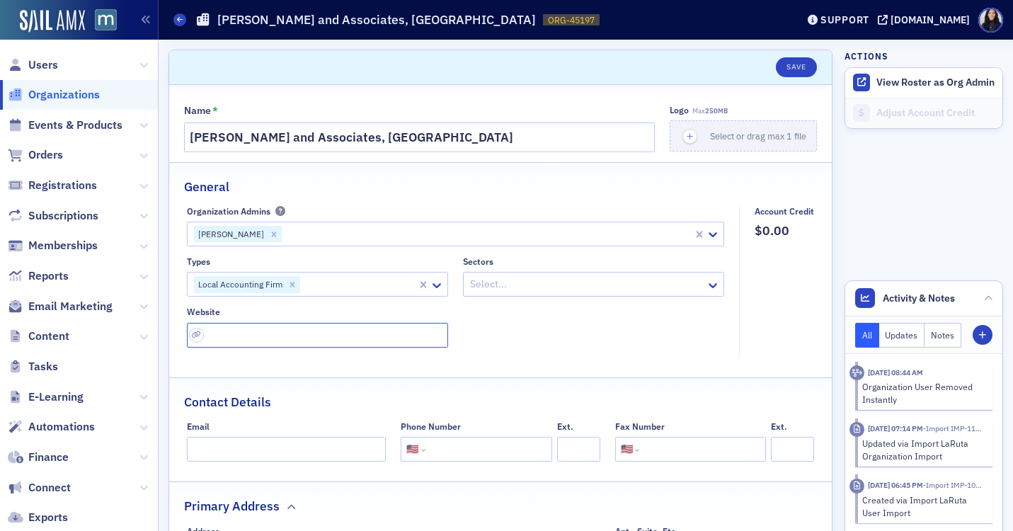
click at [243, 336] on input "url" at bounding box center [317, 335] width 261 height 25
click at [253, 336] on input "url" at bounding box center [317, 335] width 261 height 25
paste input "https://fikeconner.com/"
type input "https://fikeconner.com/"
click at [454, 453] on input "tel" at bounding box center [487, 449] width 118 height 25
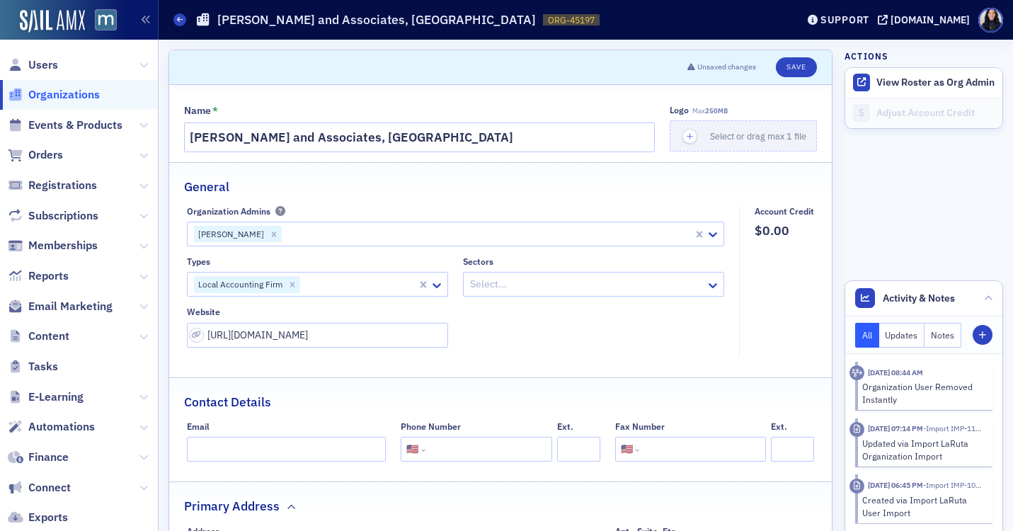
paste input "(301) 777-9383"
type input "(301) 777-9383"
click at [648, 454] on input "tel" at bounding box center [701, 449] width 118 height 25
paste input "(301) 777-3923"
type input "(301) 777-3923"
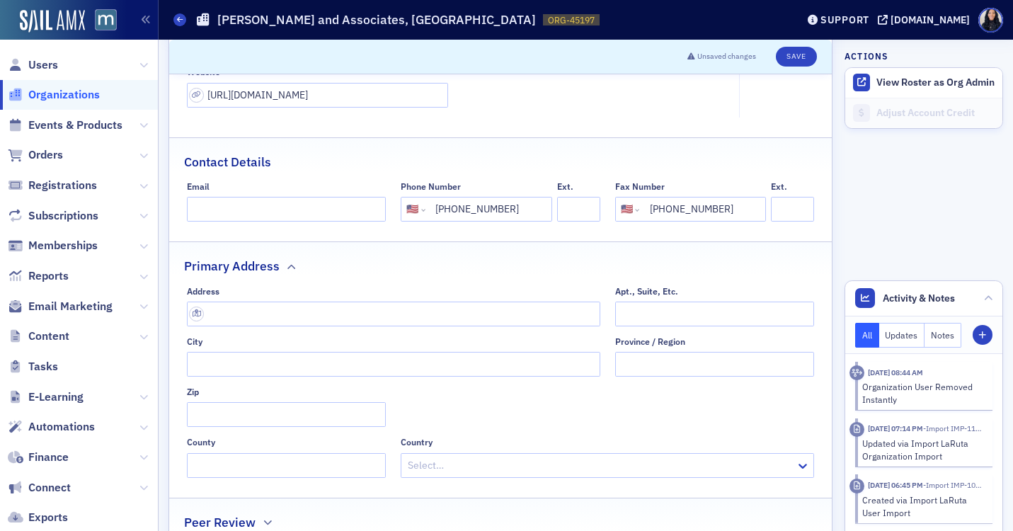
scroll to position [395, 0]
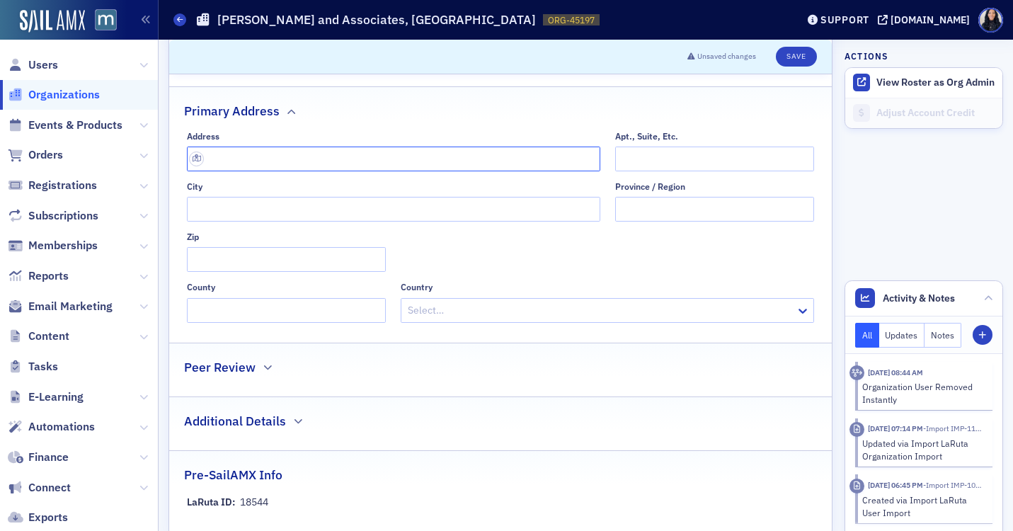
click at [305, 166] on input "text" at bounding box center [393, 159] width 413 height 25
paste input "113 National Hwy LaVale, MD 2150"
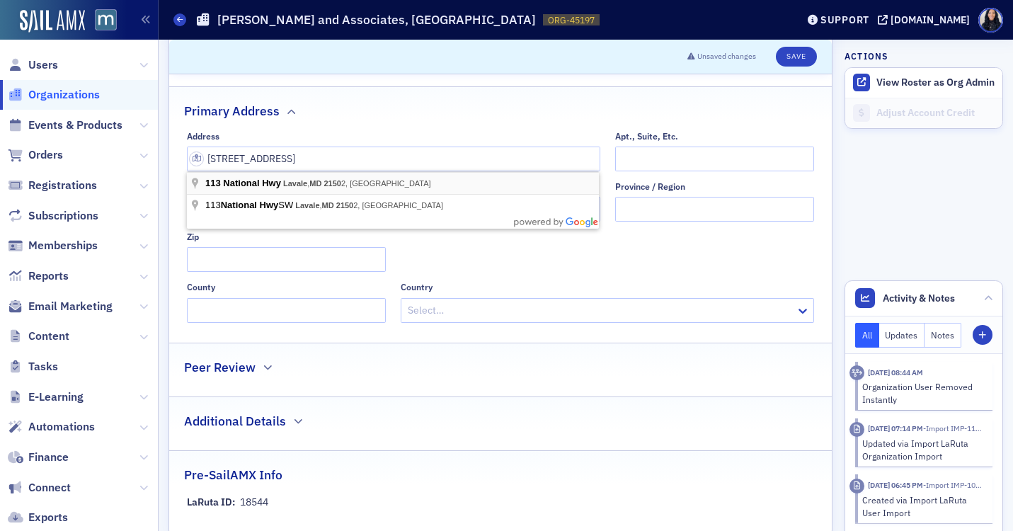
type input "113 National Hwy"
type input "La Vale"
type input "21502-7031"
type input "Allegany County"
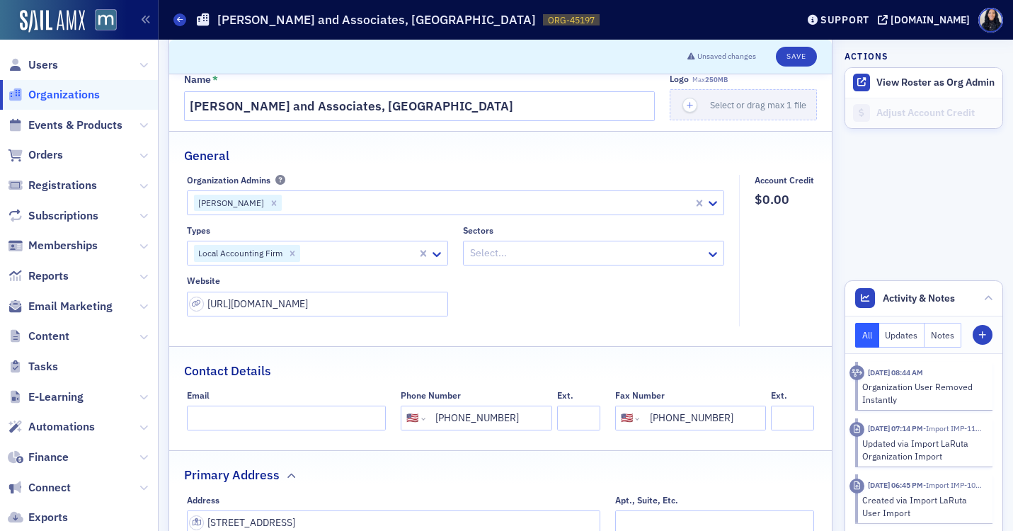
scroll to position [1, 0]
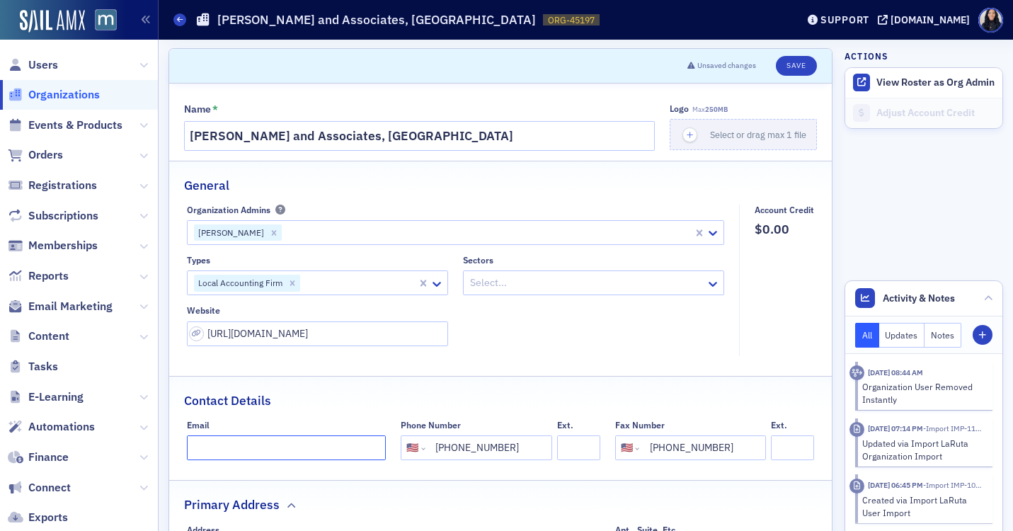
click at [219, 446] on input "Email" at bounding box center [287, 447] width 200 height 25
paste input "fikeconner@atlanticbb.net"
type input "fikeconner@atlanticbb.net"
click at [520, 389] on div "Contact Details" at bounding box center [500, 393] width 633 height 33
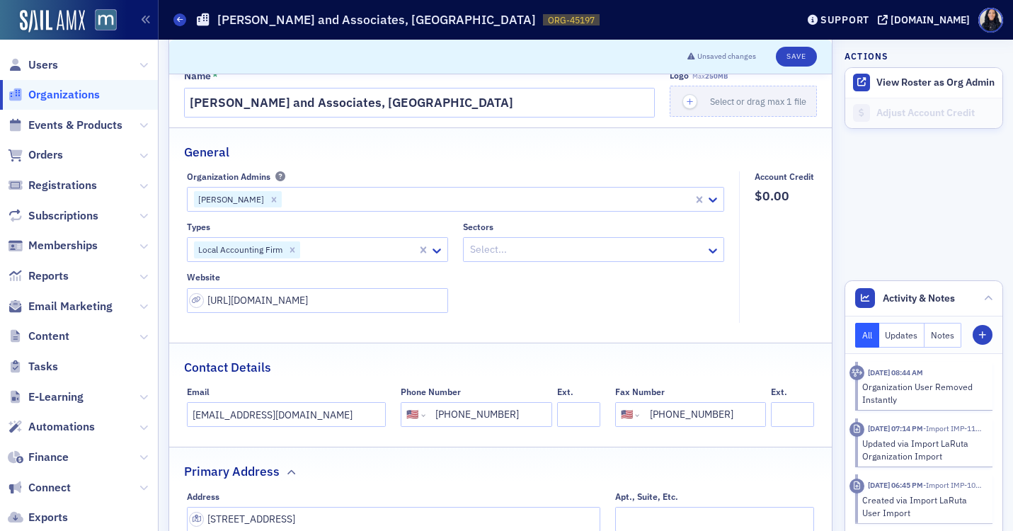
scroll to position [0, 0]
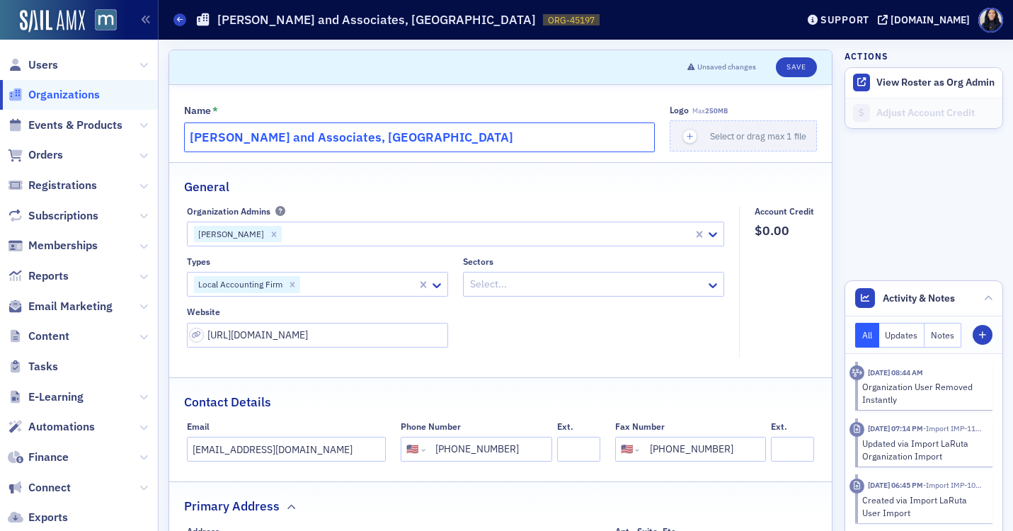
click at [566, 140] on input "[PERSON_NAME] and Associates, [GEOGRAPHIC_DATA]" at bounding box center [419, 137] width 471 height 30
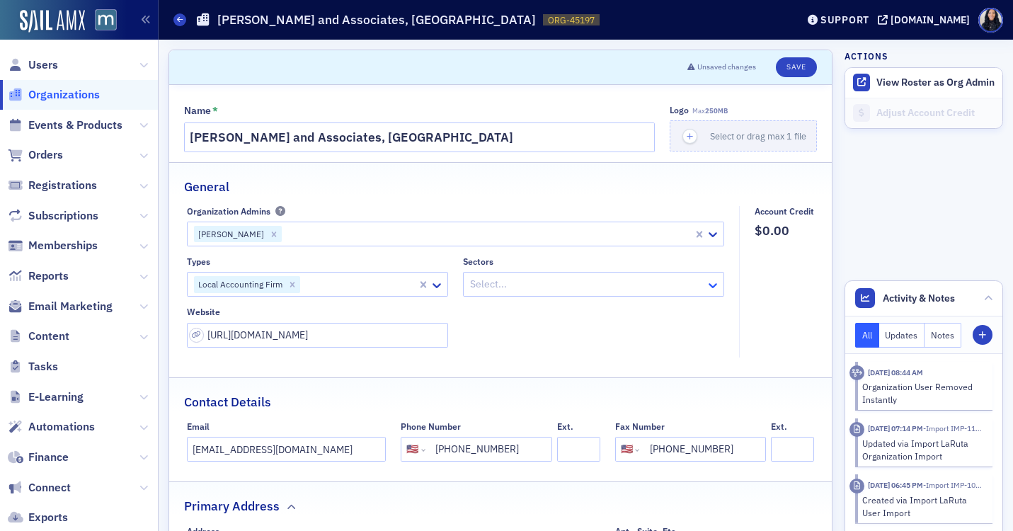
click at [712, 285] on icon at bounding box center [713, 285] width 14 height 14
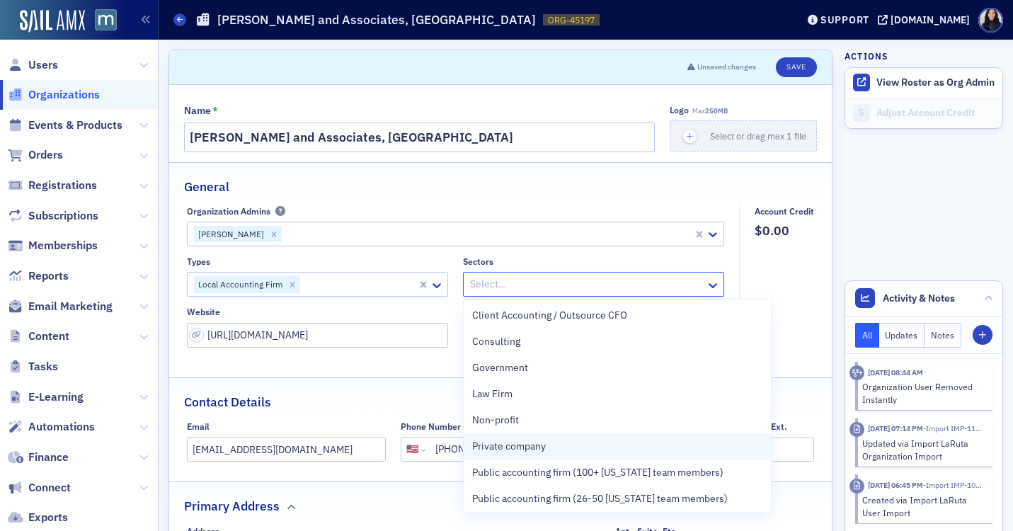
click at [566, 449] on div "Private company" at bounding box center [617, 446] width 290 height 15
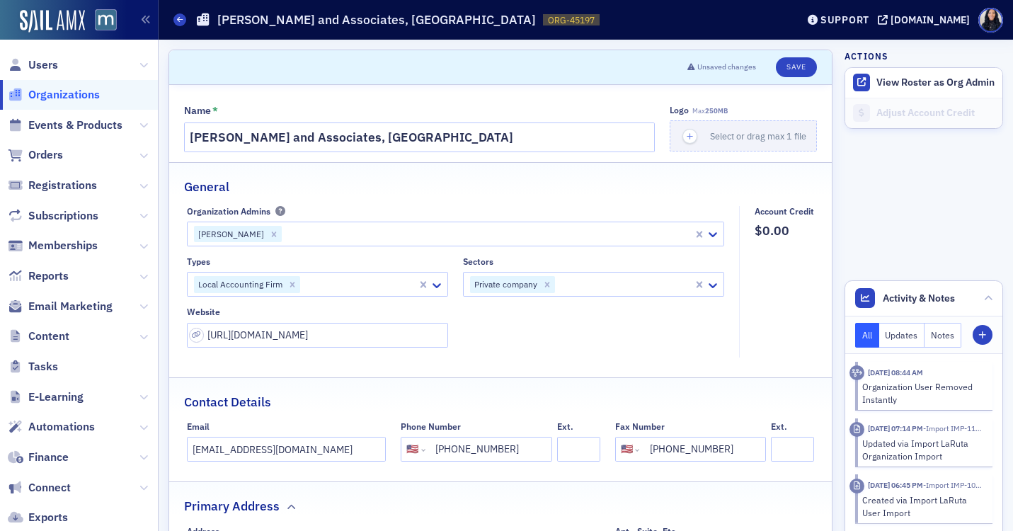
click at [795, 291] on fieldset "Account Credit $0.00" at bounding box center [780, 281] width 83 height 151
click at [798, 69] on button "Save" at bounding box center [796, 67] width 40 height 20
select select "US"
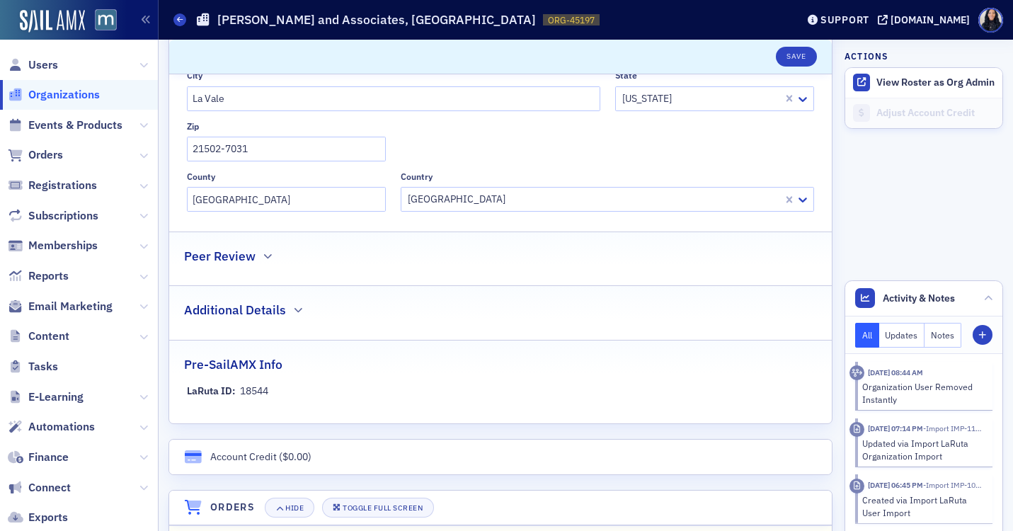
scroll to position [263, 0]
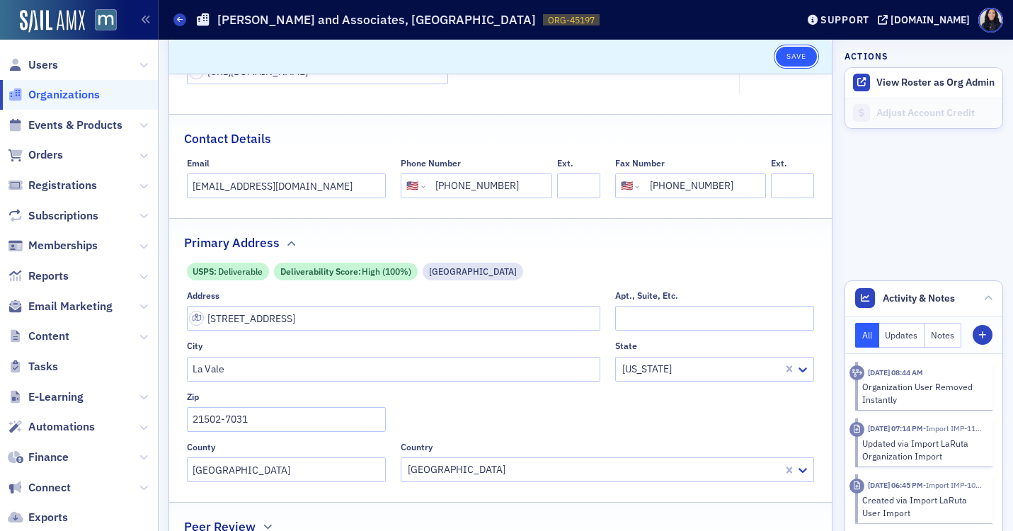
click at [797, 62] on button "Save" at bounding box center [796, 57] width 40 height 20
select select "US"
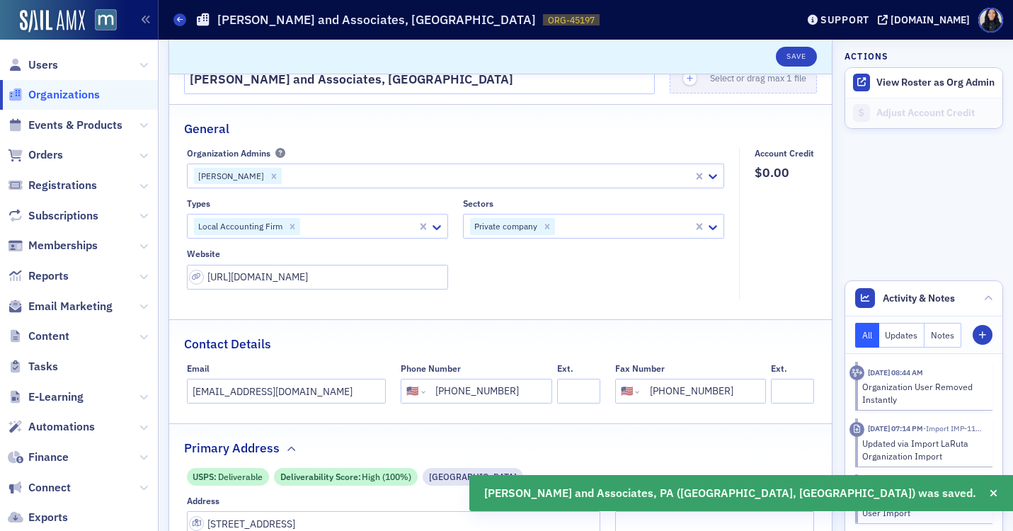
scroll to position [60, 0]
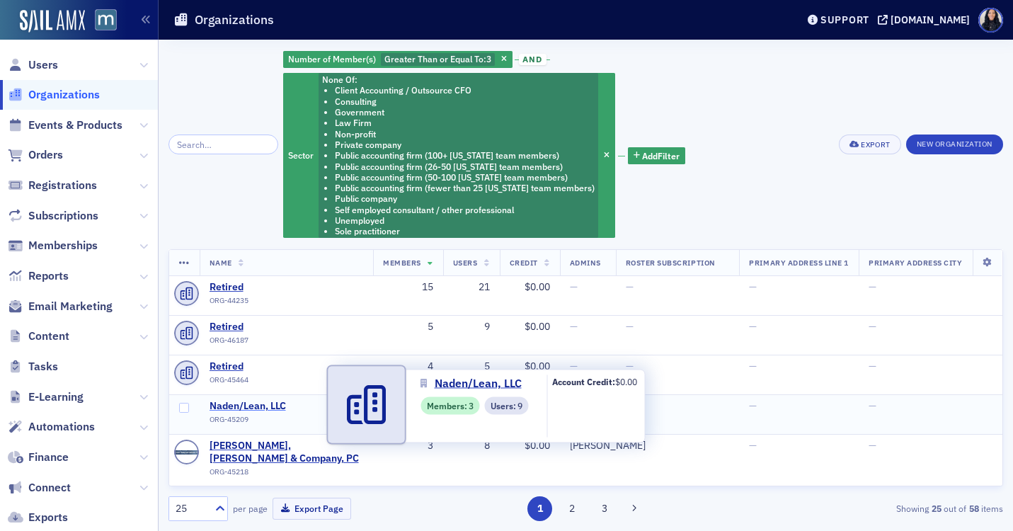
click at [226, 408] on span "Naden/Lean, LLC" at bounding box center [274, 406] width 129 height 13
select select "US"
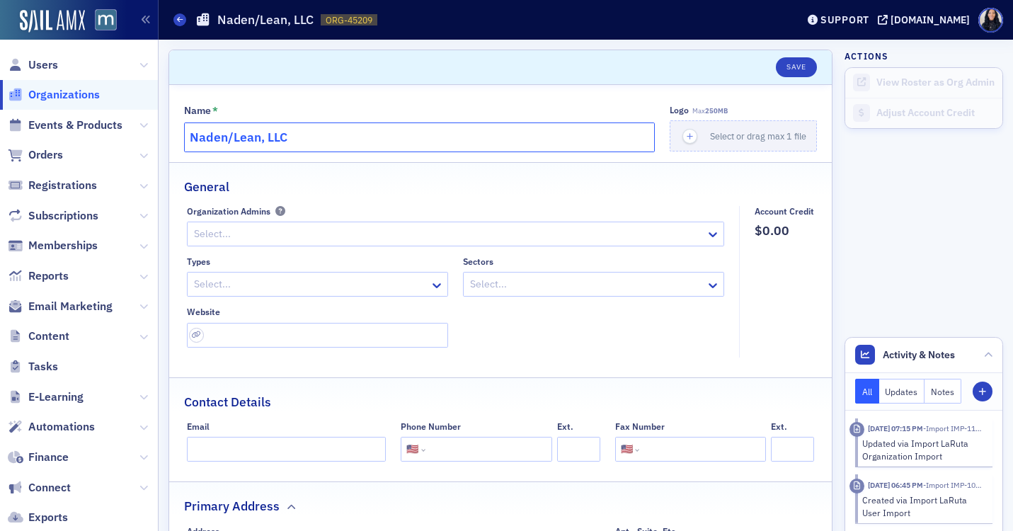
click at [297, 132] on input "Naden/Lean, LLC" at bounding box center [419, 137] width 471 height 30
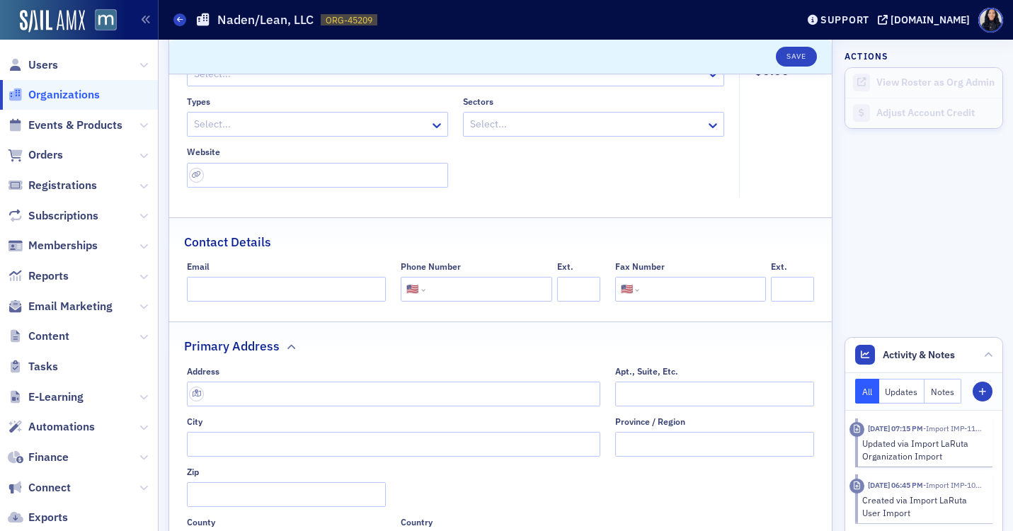
scroll to position [238, 0]
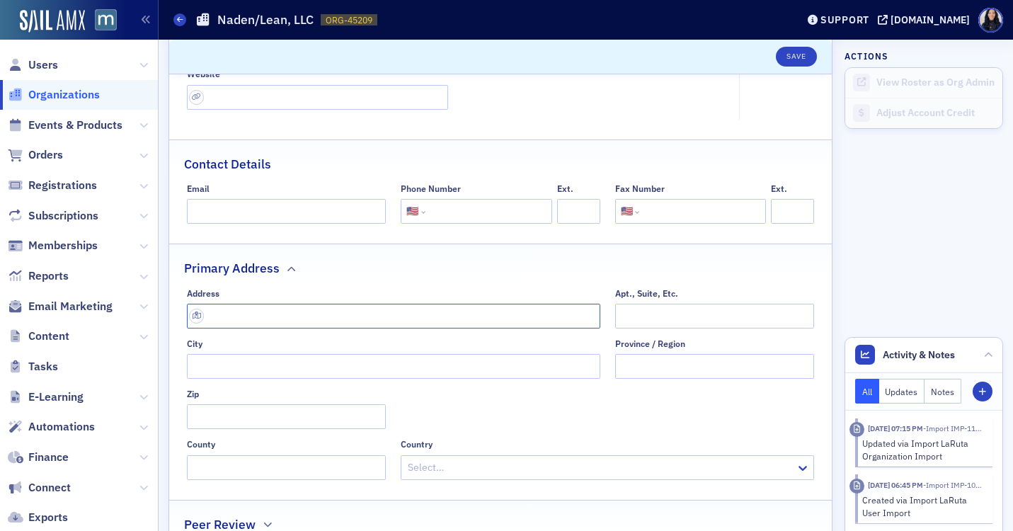
click at [305, 315] on input "text" at bounding box center [393, 316] width 413 height 25
paste input "Address:"
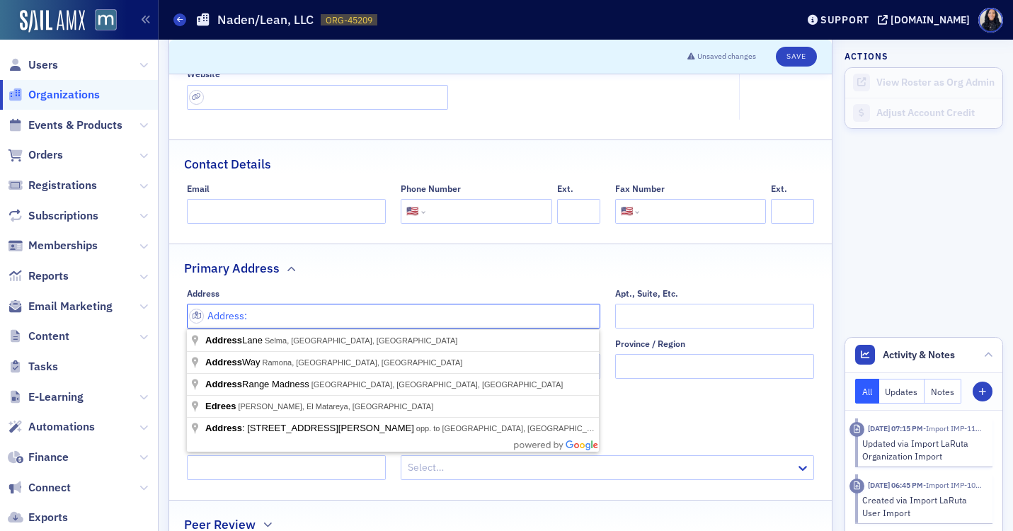
click at [366, 318] on input "Address:" at bounding box center [393, 316] width 413 height 25
paste input "53 Loveton Cir Suite 120, Sparks, MD 21152"
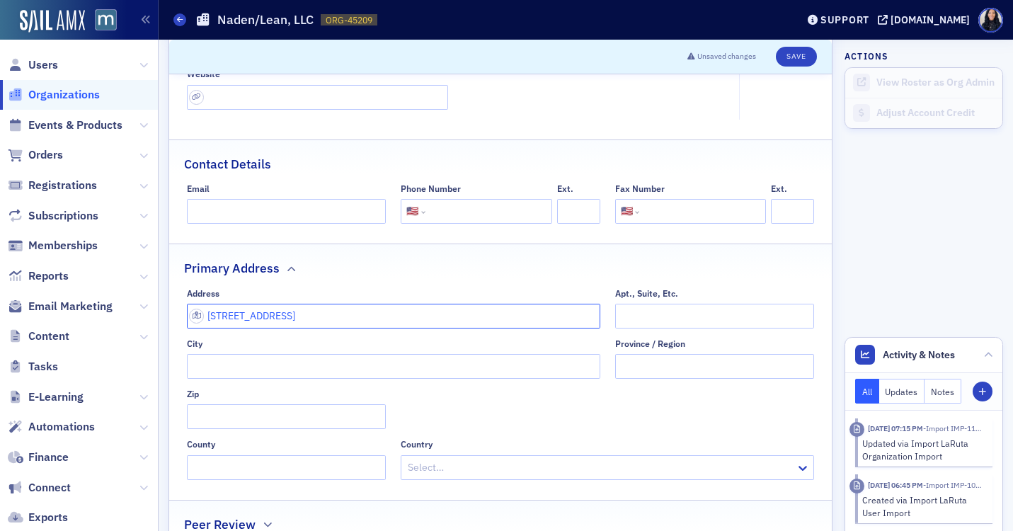
click at [425, 315] on input "53 Loveton Cir Suite 120, Sparks, MD 21152" at bounding box center [393, 316] width 413 height 25
type input "53 Loveton Cir Suite 120, Sparks, MD 21152"
click at [450, 285] on fieldset "Primary Address Address 53 Loveton Cir Suite 120, Sparks, MD 21152 Apt., Suite,…" at bounding box center [500, 366] width 663 height 246
click at [423, 319] on input "53 Loveton Cir Suite 120, Sparks, MD 21152" at bounding box center [393, 316] width 413 height 25
click at [470, 321] on input "53 Loveton Cir Suite 120, Sparks, MD 21152" at bounding box center [393, 316] width 413 height 25
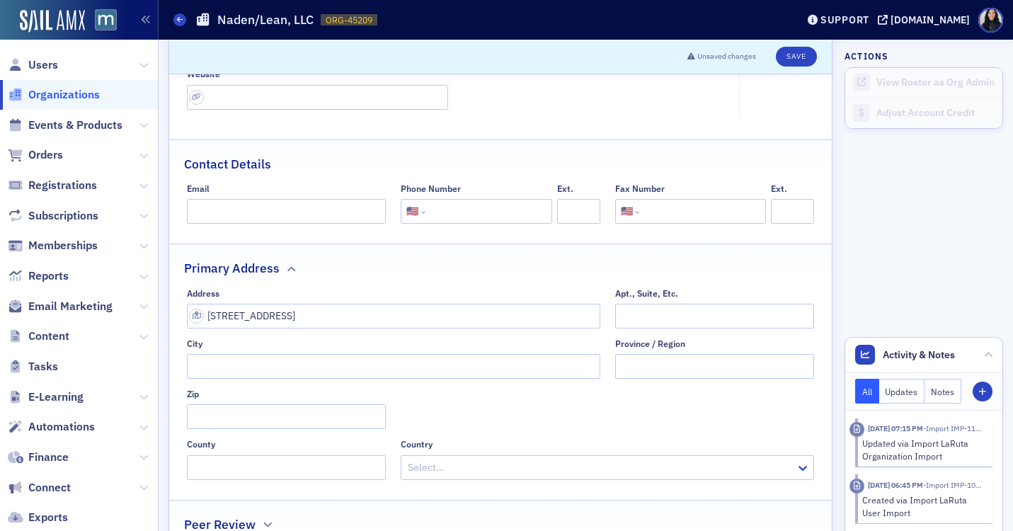
click at [426, 345] on div "City" at bounding box center [393, 343] width 413 height 11
click at [425, 323] on input "53 Loveton Cir Suite 120, Sparks, MD 21152" at bounding box center [393, 316] width 413 height 25
click at [349, 326] on input "53 Loveton Cir Suite 120, Sparks, MD 21152" at bounding box center [393, 316] width 413 height 25
click at [336, 319] on input "53 Loveton Cir Suite 120, Sparks, MD 21152" at bounding box center [393, 316] width 413 height 25
click at [287, 418] on input "Zip" at bounding box center [287, 416] width 200 height 25
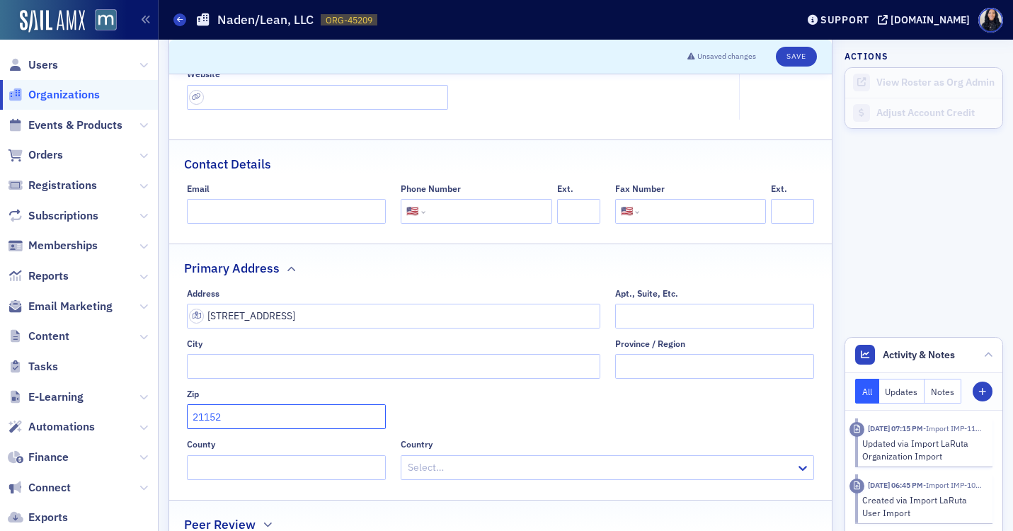
type input "21152"
click at [534, 370] on input "City" at bounding box center [393, 366] width 413 height 25
type input "Sparks"
type input "Maryland"
click at [649, 314] on input "Apt., Suite, Etc." at bounding box center [715, 316] width 200 height 25
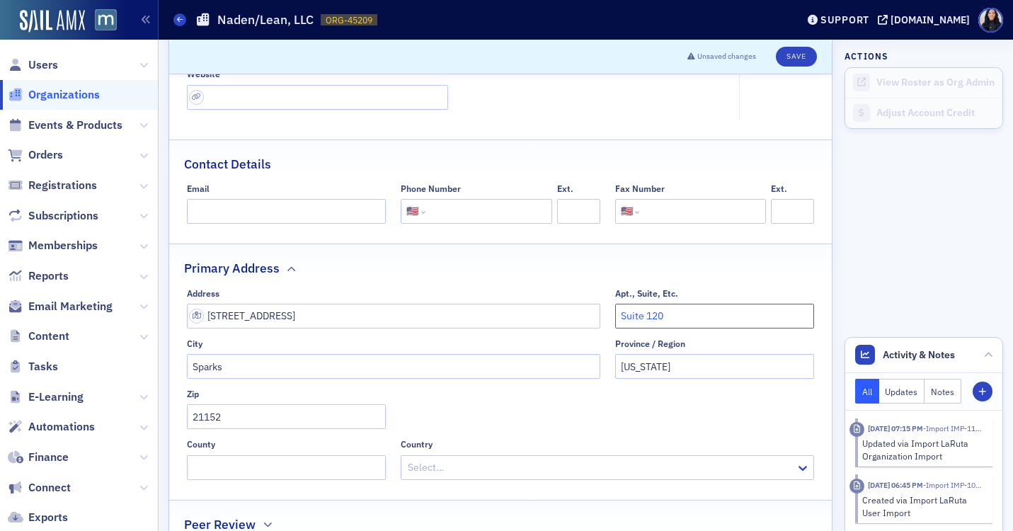
type input "Suite 120"
click at [492, 320] on input "53 Loveton Cir Suite 120, Sparks, MD 21152" at bounding box center [393, 316] width 413 height 25
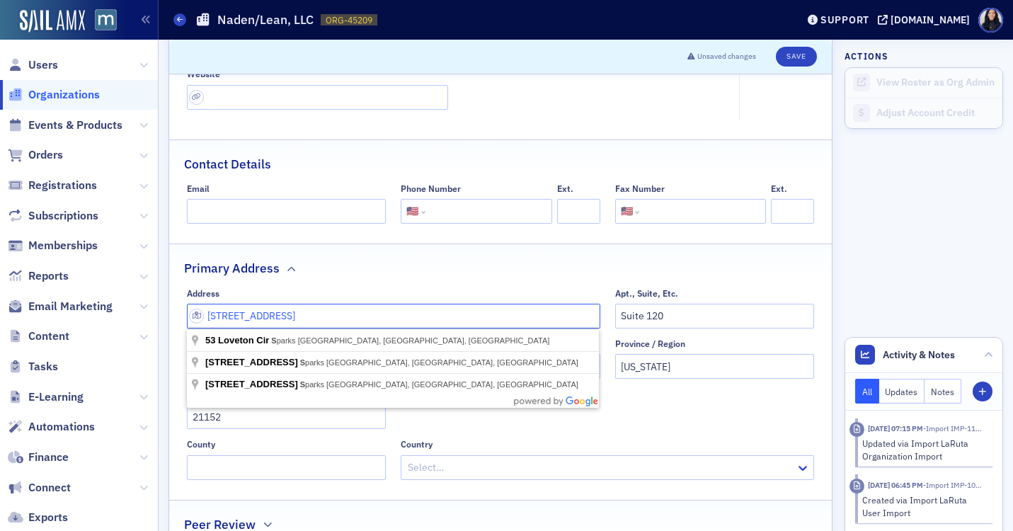
type input "53 Loveton Cir"
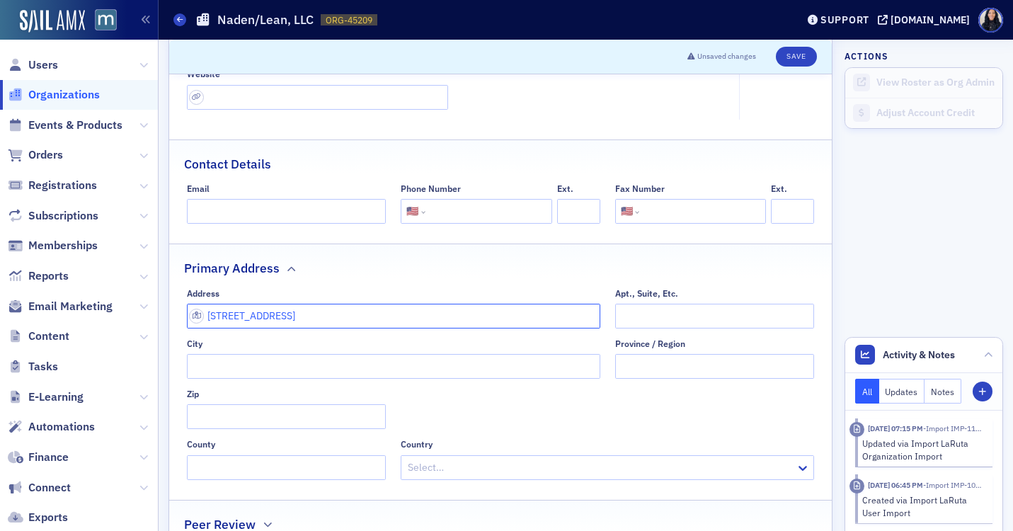
click at [430, 323] on input "53 Loveton Cir" at bounding box center [393, 316] width 413 height 25
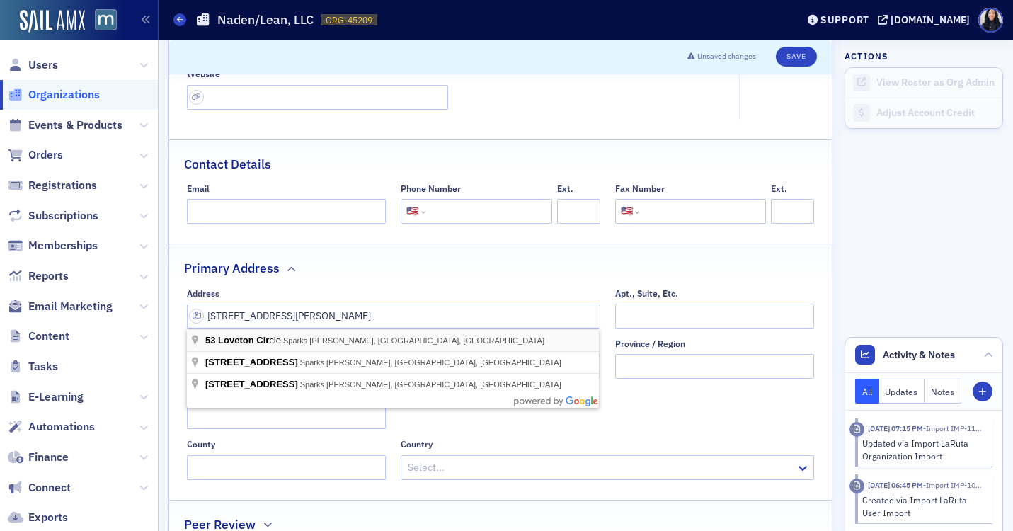
type input "53 Loveton Cir"
type input "Sparks Glencoe"
type input "21152-9208"
type input "Baltimore County"
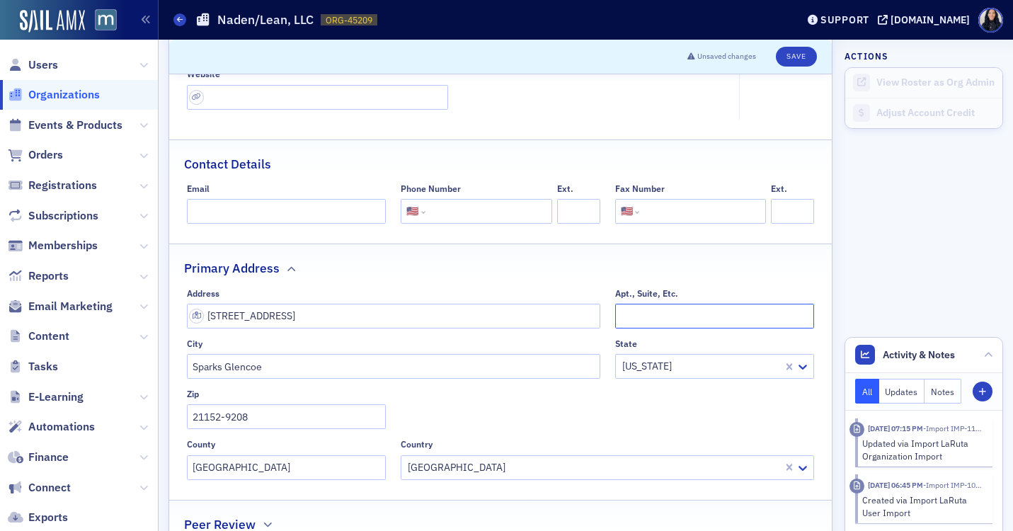
click at [646, 317] on input "Apt., Suite, Etc." at bounding box center [715, 316] width 200 height 25
type input "Suite 120"
click at [801, 59] on button "Save" at bounding box center [796, 57] width 40 height 20
select select "US"
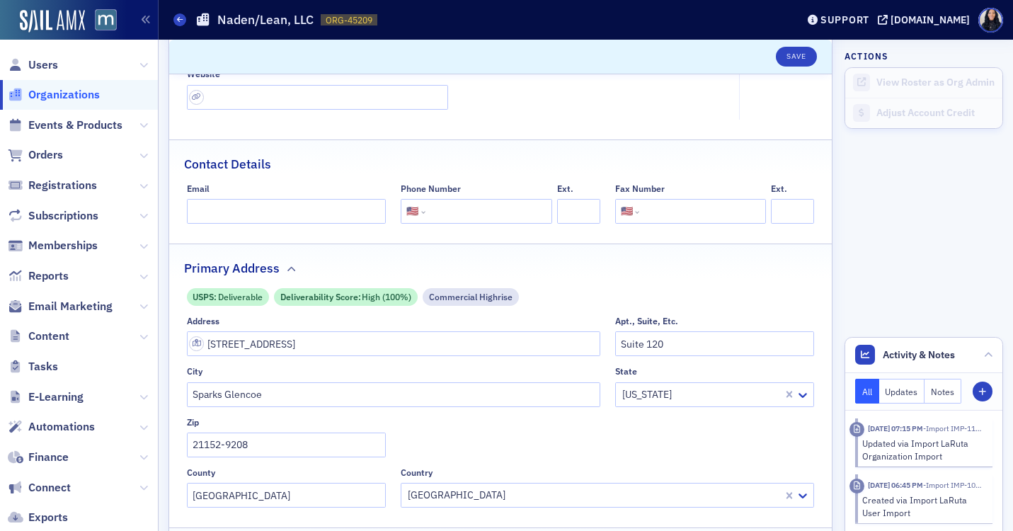
click at [453, 204] on input "tel" at bounding box center [487, 211] width 118 height 25
paste input "(410) 453-5500"
type input "(410) 453-5500"
click at [297, 98] on input "url" at bounding box center [317, 97] width 261 height 25
paste input "https://dentalcpas.com/our-story/"
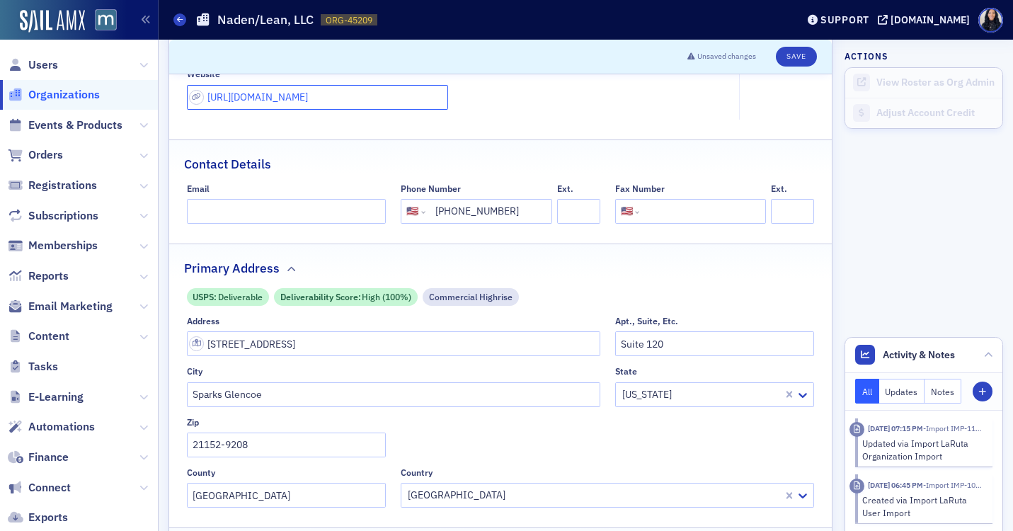
type input "https://dentalcpas.com/our-story/"
click at [558, 109] on div "Types Select... Sectors Select... Website https://dentalcpas.com/our-story/" at bounding box center [456, 63] width 538 height 91
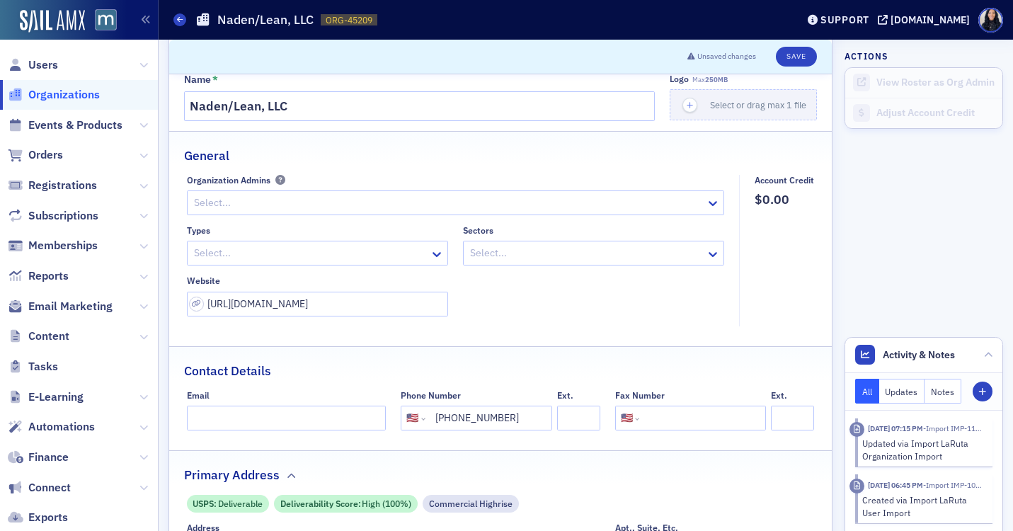
scroll to position [0, 0]
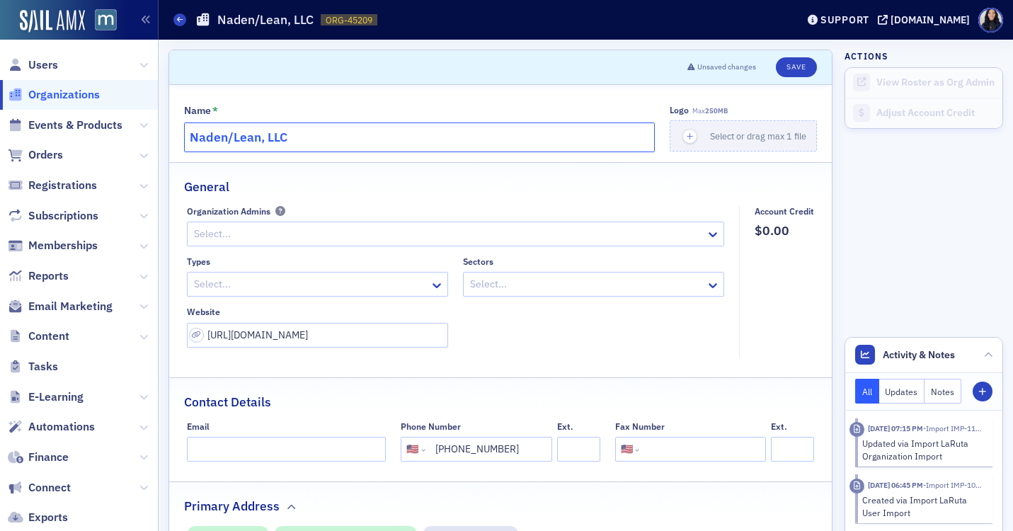
click at [270, 131] on input "Naden/Lean, LLC" at bounding box center [419, 137] width 471 height 30
click at [488, 286] on div at bounding box center [587, 284] width 236 height 18
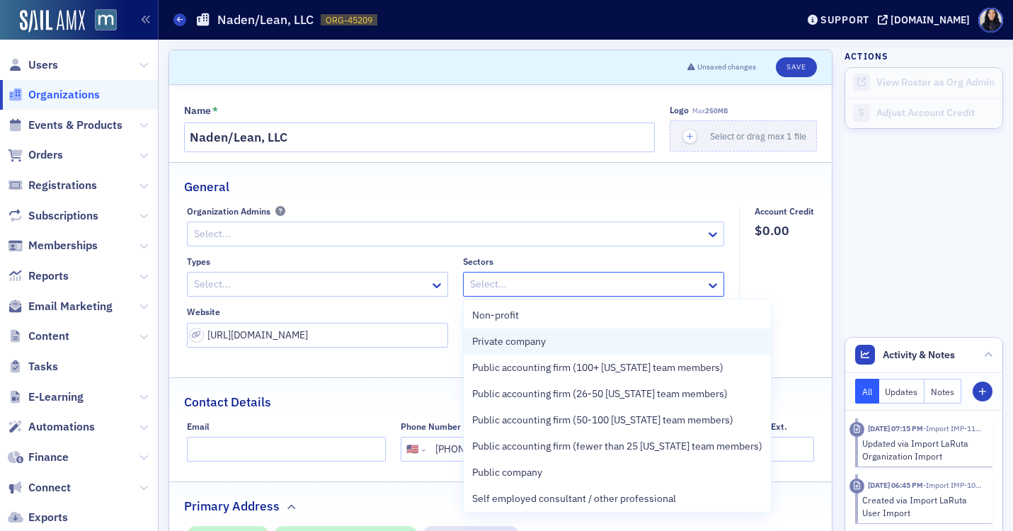
scroll to position [122, 0]
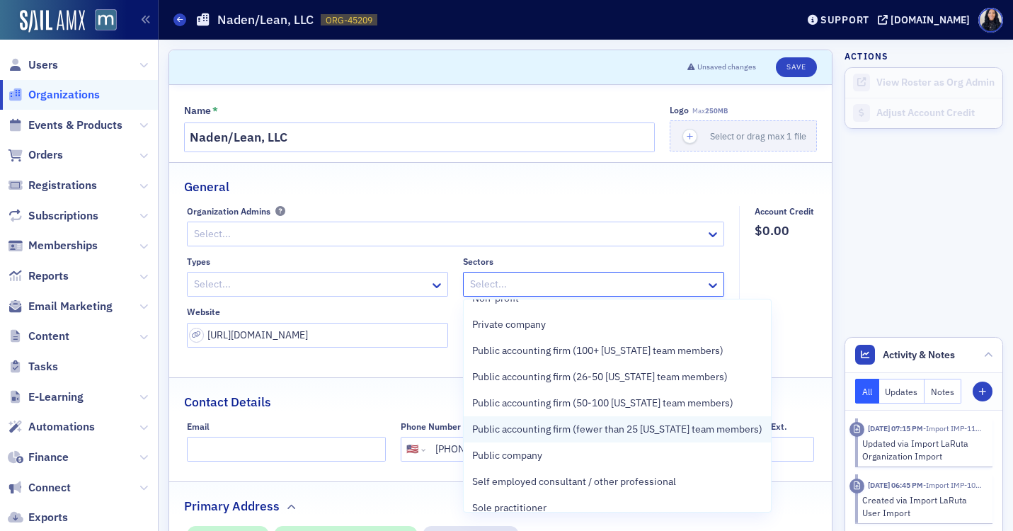
click at [496, 432] on span "Public accounting firm (fewer than 25 [US_STATE] team members)" at bounding box center [617, 429] width 290 height 15
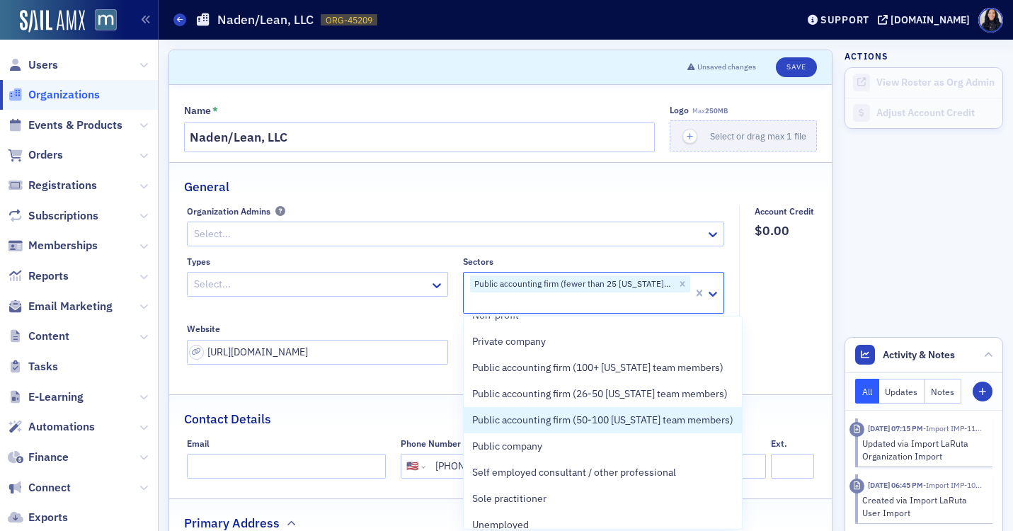
click at [390, 285] on div at bounding box center [311, 284] width 236 height 18
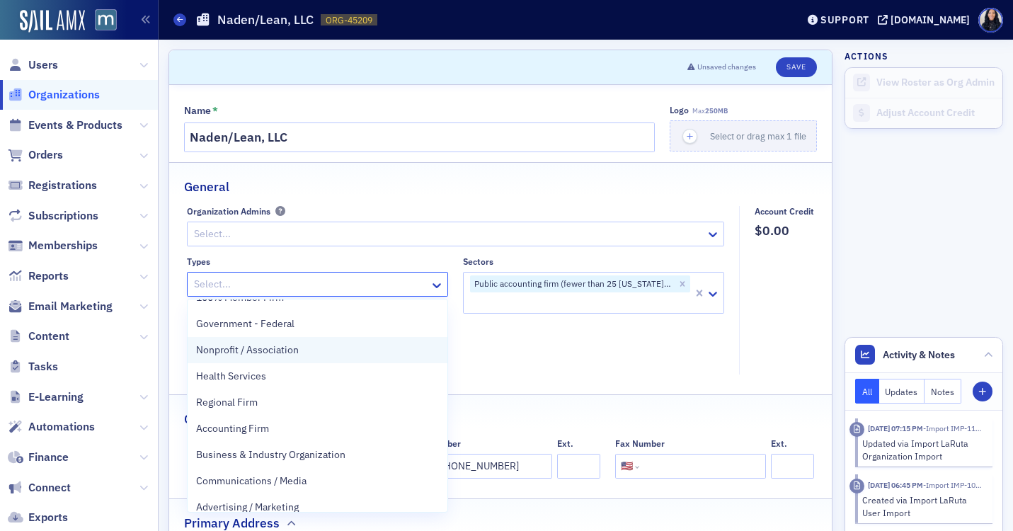
scroll to position [124, 0]
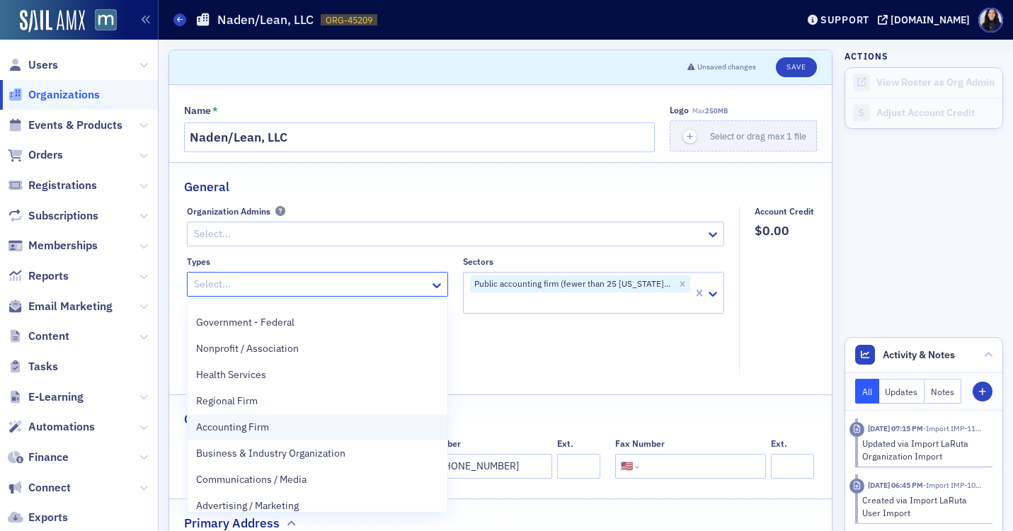
click at [285, 429] on div "Accounting Firm" at bounding box center [317, 427] width 243 height 15
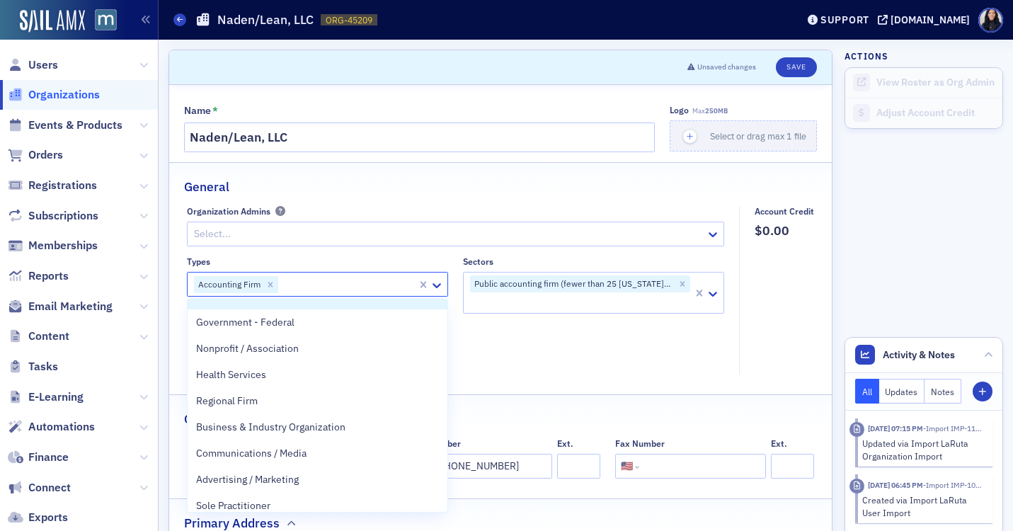
click at [431, 258] on div "Types" at bounding box center [317, 261] width 261 height 11
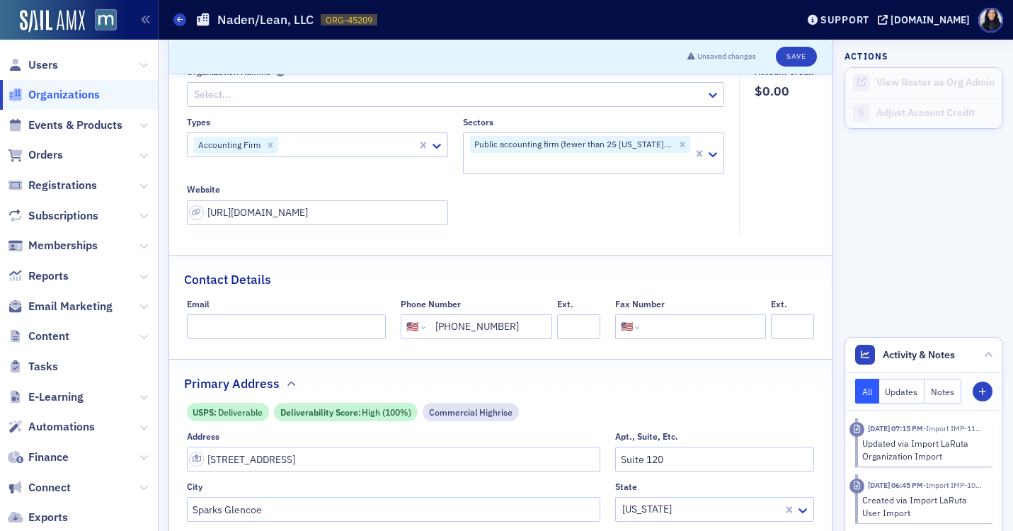
scroll to position [0, 0]
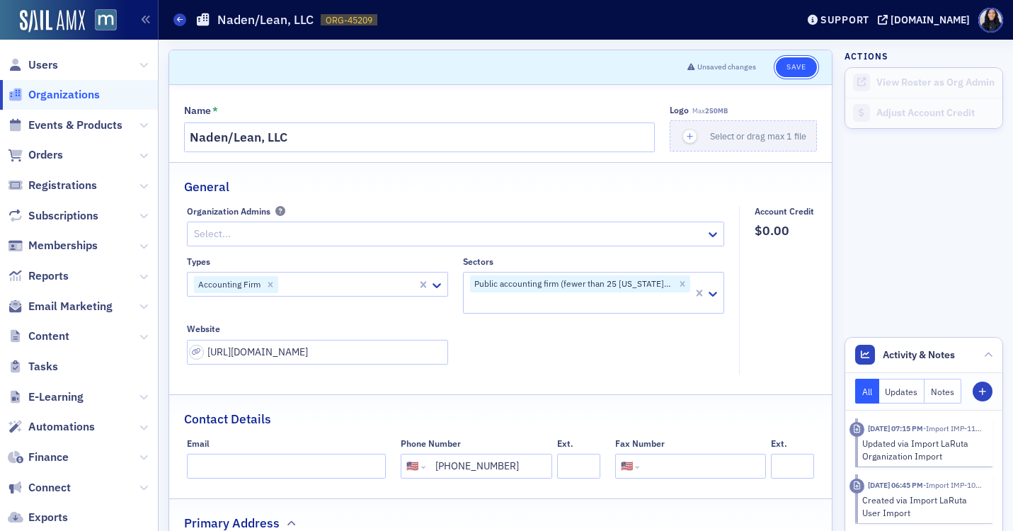
click at [798, 68] on button "Save" at bounding box center [796, 67] width 40 height 20
select select "US"
